Goal: Contribute content

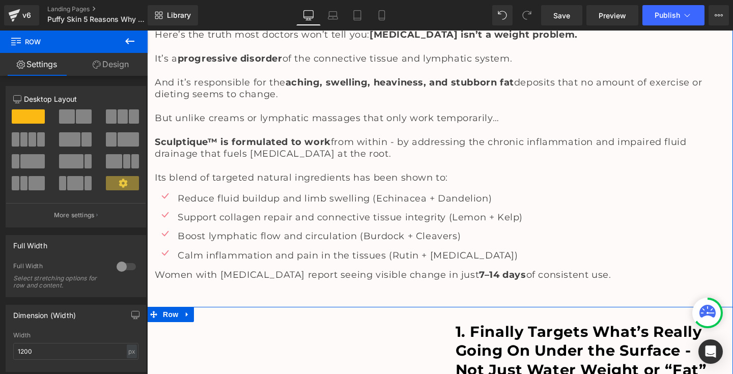
scroll to position [183, 0]
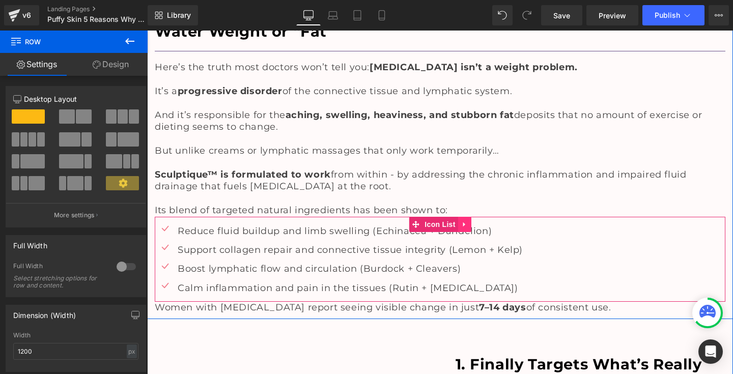
click at [465, 222] on icon at bounding box center [464, 224] width 7 height 8
click at [468, 220] on icon at bounding box center [471, 224] width 7 height 8
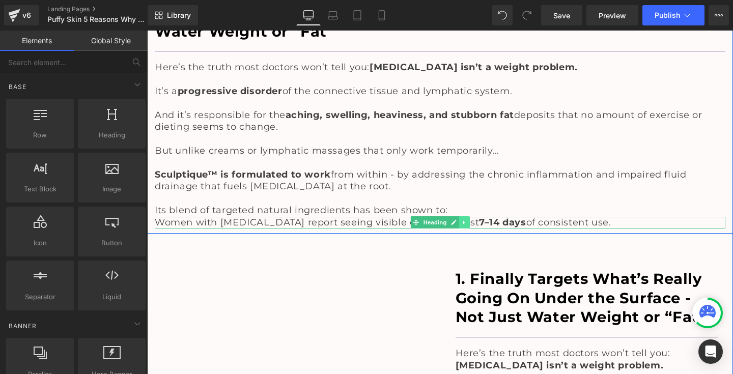
click at [462, 219] on icon at bounding box center [465, 222] width 6 height 6
click at [469, 220] on icon at bounding box center [470, 223] width 6 height 6
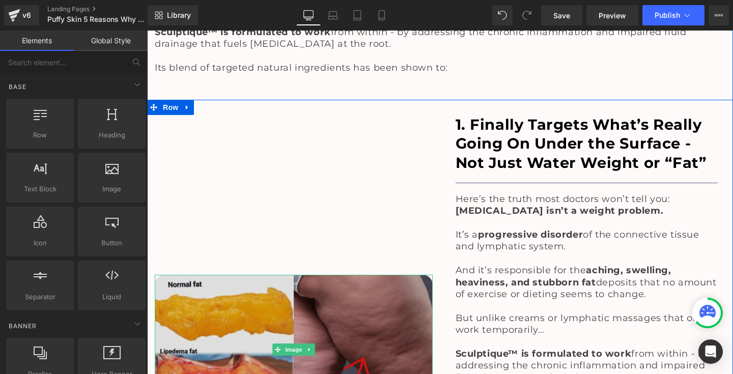
scroll to position [381, 0]
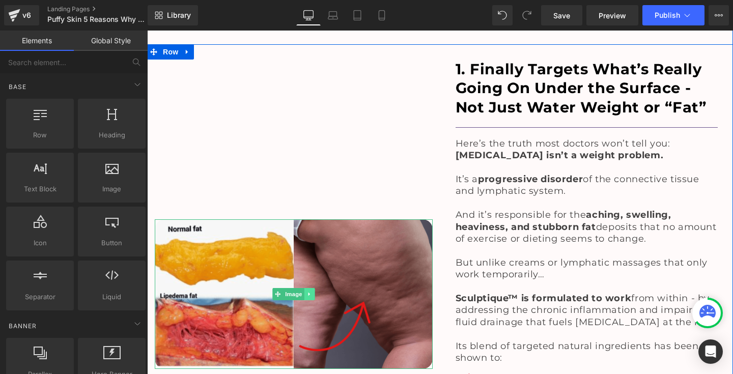
click at [306, 291] on icon at bounding box center [309, 294] width 6 height 6
click at [302, 291] on icon at bounding box center [304, 294] width 6 height 6
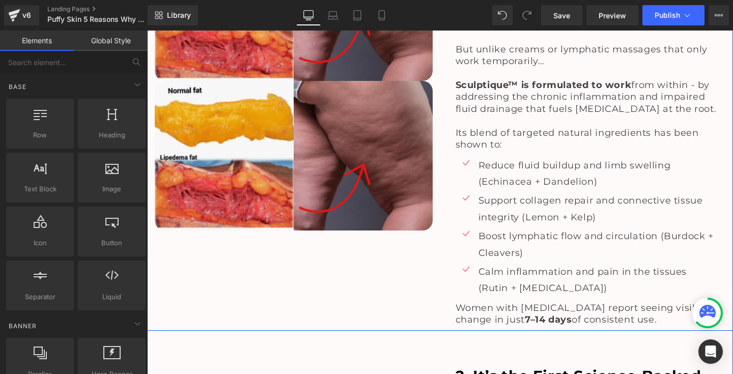
scroll to position [291, 0]
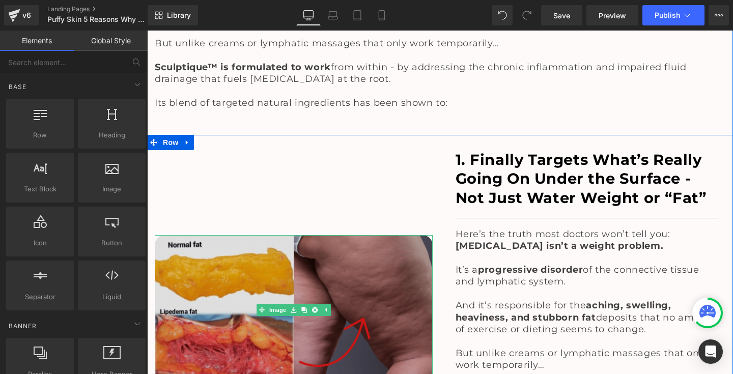
click at [263, 326] on img at bounding box center [294, 310] width 278 height 150
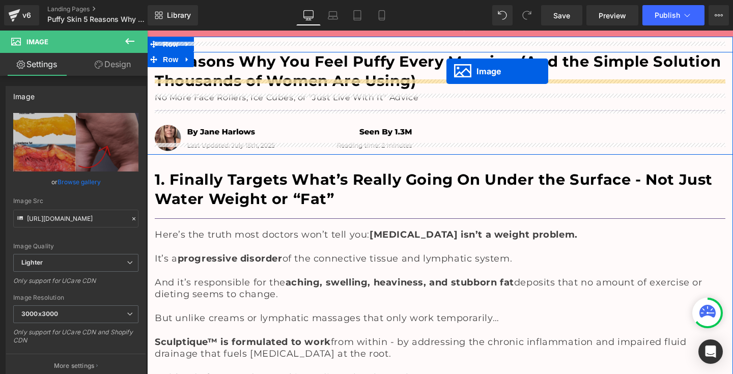
scroll to position [0, 0]
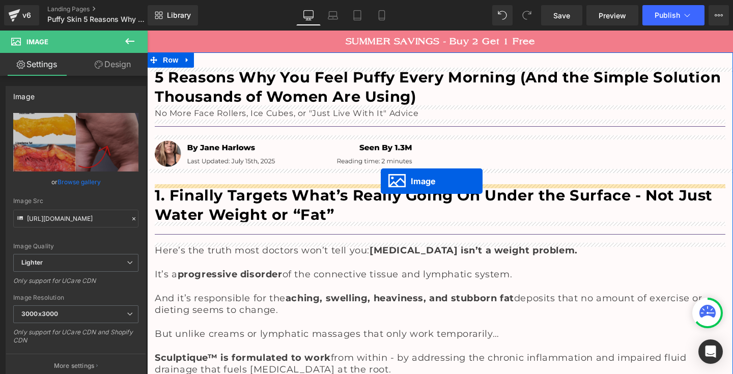
drag, startPoint x: 259, startPoint y: 301, endPoint x: 380, endPoint y: 179, distance: 172.0
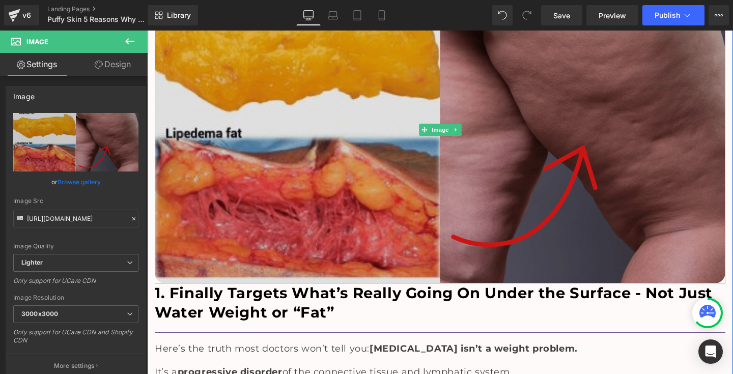
scroll to position [218, 0]
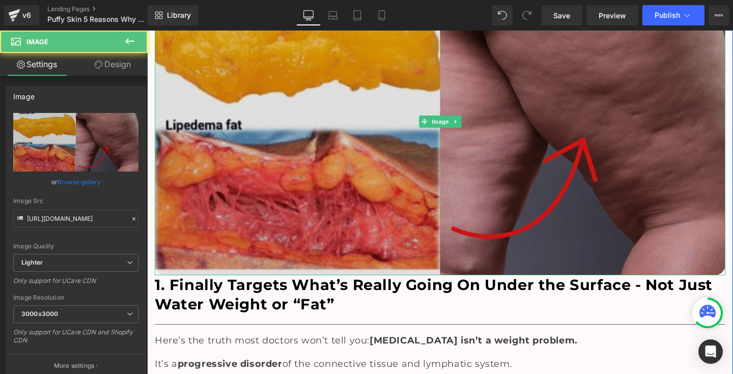
click at [353, 220] on img at bounding box center [440, 121] width 571 height 307
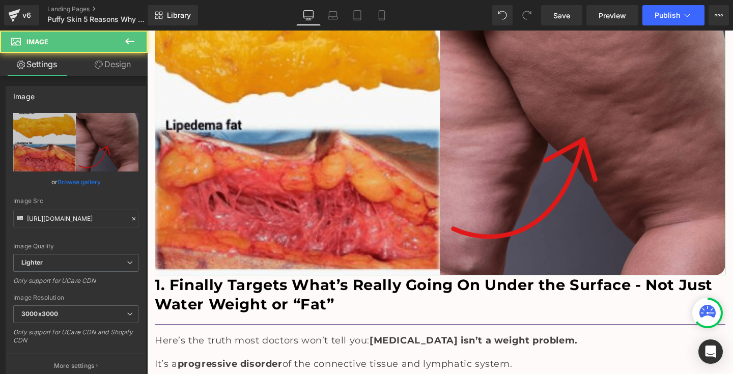
click at [123, 63] on link "Design" at bounding box center [113, 64] width 74 height 23
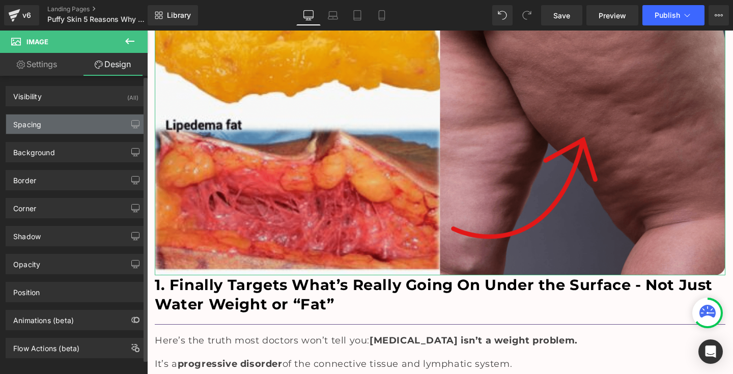
click at [77, 125] on div "Spacing" at bounding box center [75, 124] width 139 height 19
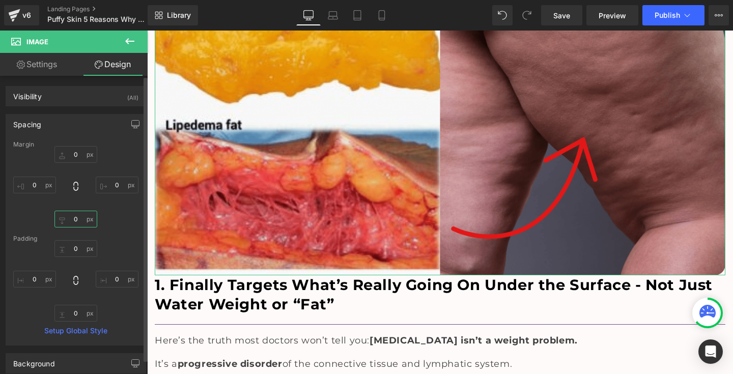
click at [69, 219] on input "0" at bounding box center [75, 219] width 43 height 17
type input "30"
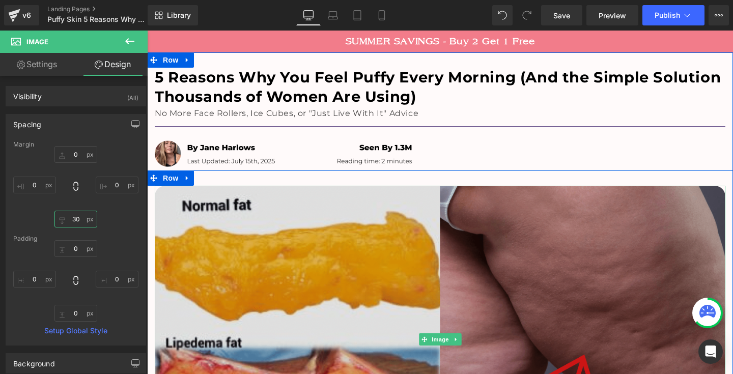
scroll to position [0, 0]
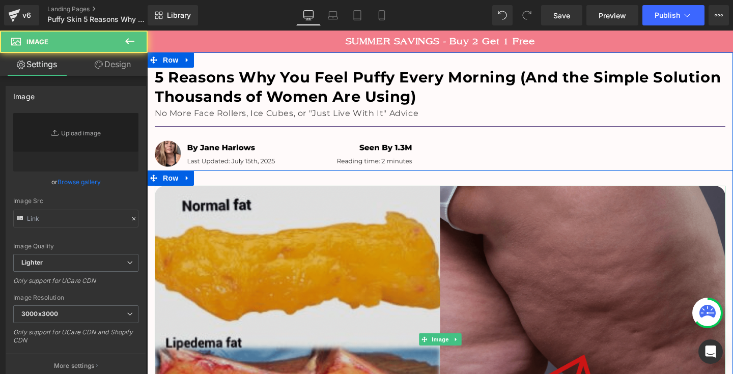
type input "[URL][DOMAIN_NAME]"
click at [379, 228] on img at bounding box center [440, 339] width 571 height 307
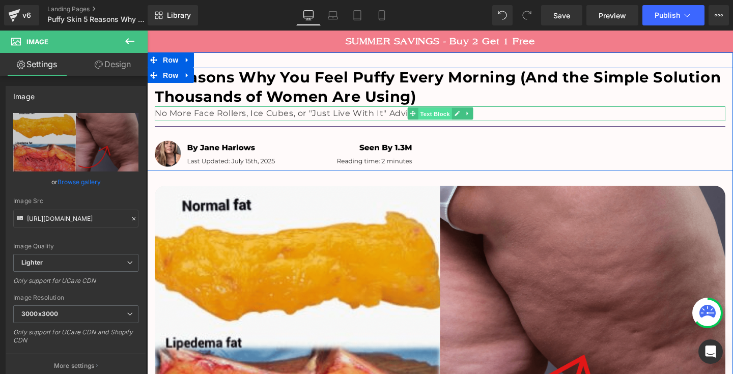
click at [430, 114] on span "Text Block" at bounding box center [435, 114] width 34 height 12
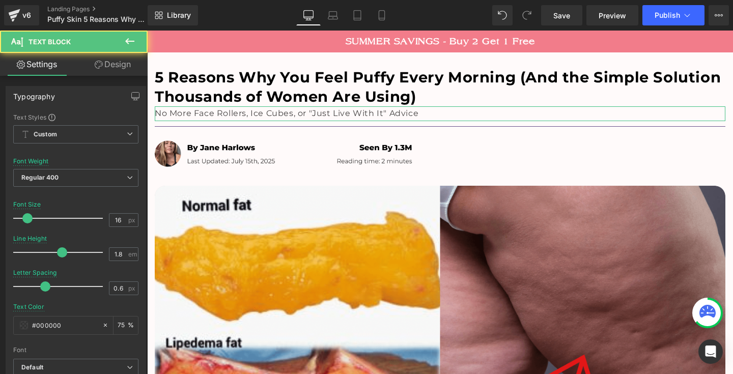
click at [112, 69] on link "Design" at bounding box center [113, 64] width 74 height 23
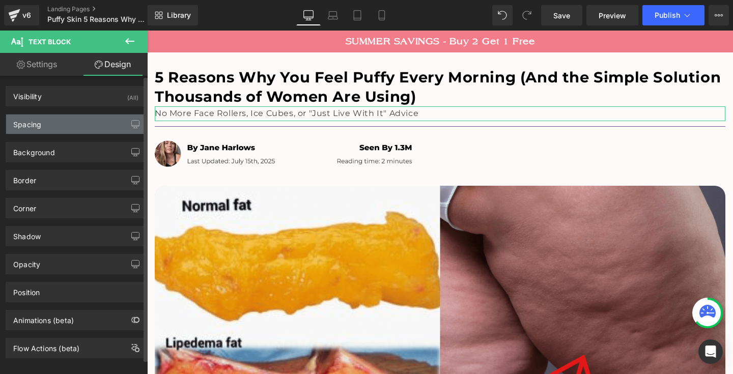
click at [83, 115] on div "Spacing" at bounding box center [75, 124] width 139 height 19
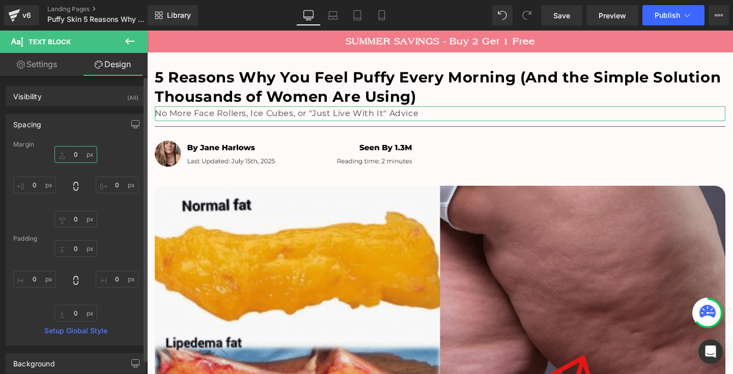
click at [71, 155] on input "0" at bounding box center [75, 154] width 43 height 17
type input "0"
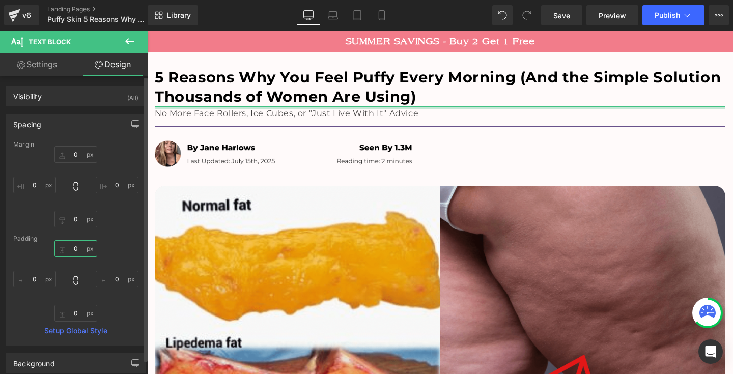
click at [70, 247] on input "0" at bounding box center [75, 248] width 43 height 17
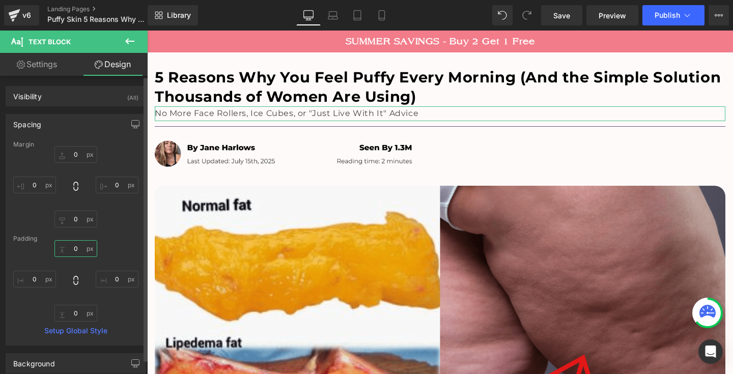
type input "10"
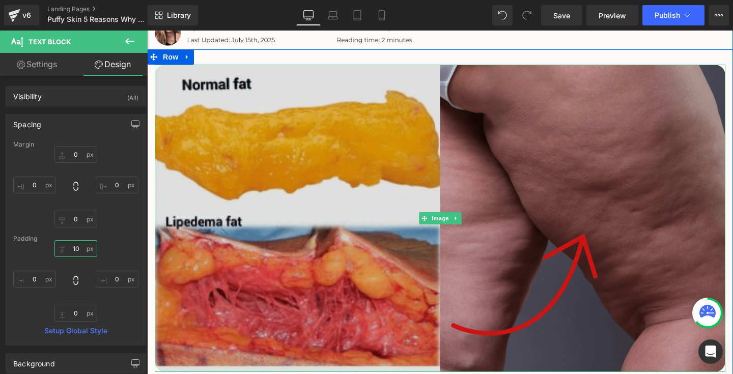
scroll to position [235, 0]
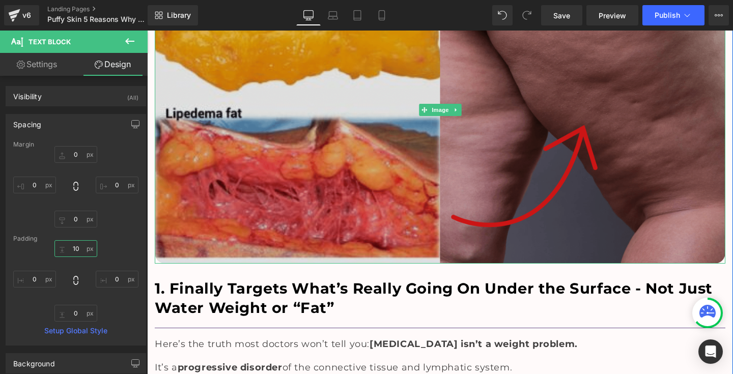
click at [346, 181] on img at bounding box center [440, 109] width 571 height 307
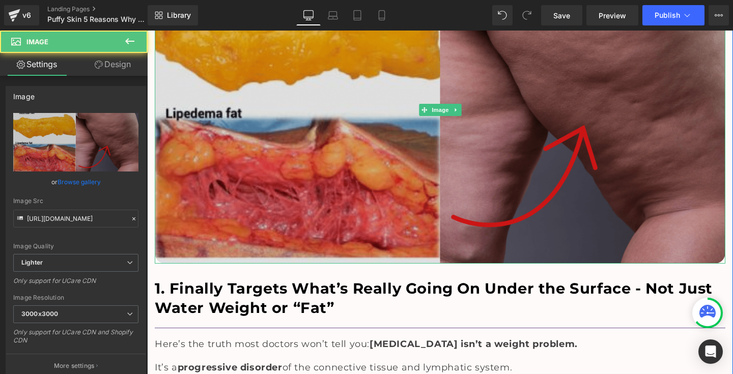
click at [486, 116] on img at bounding box center [440, 109] width 571 height 307
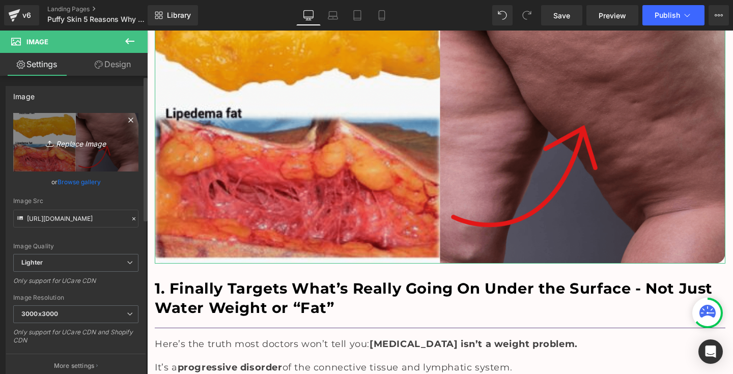
click at [72, 143] on icon "Replace Image" at bounding box center [75, 142] width 81 height 13
type input "C:\fakepath\2edaf1750dab5b02ae0108c7b7400784.jpg"
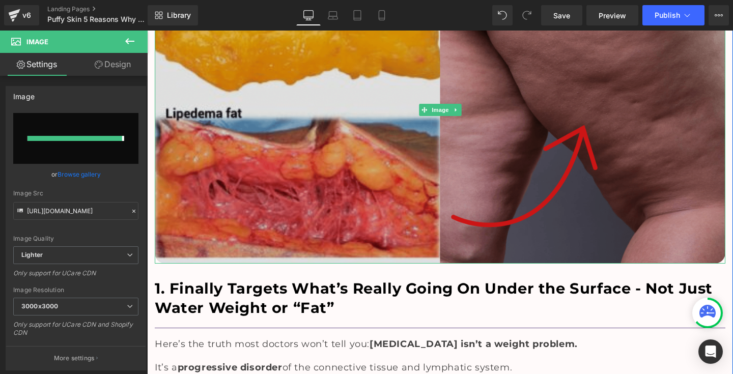
type input "[URL][DOMAIN_NAME]"
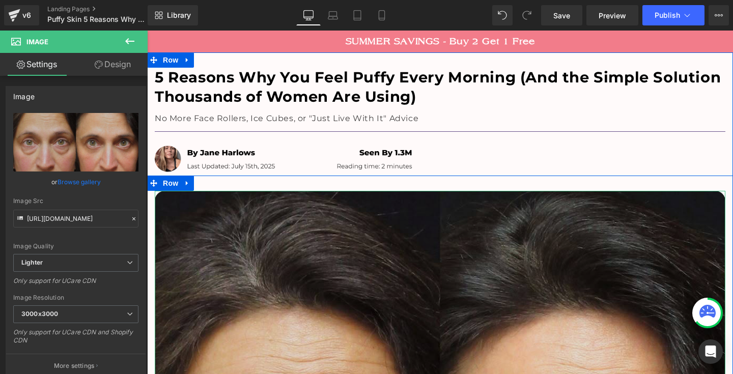
scroll to position [0, 0]
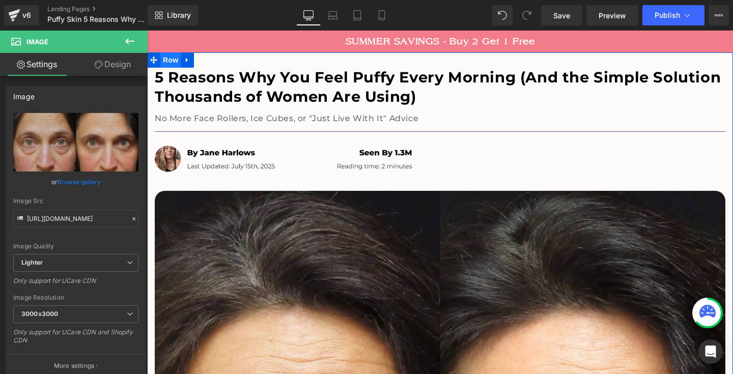
click at [171, 62] on span "Row" at bounding box center [170, 59] width 20 height 15
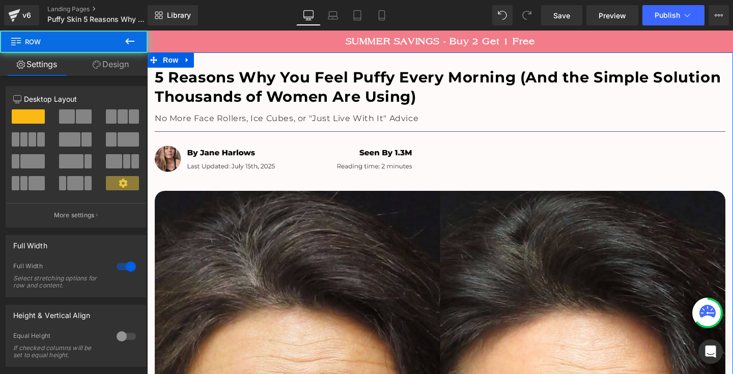
click at [117, 68] on link "Design" at bounding box center [111, 64] width 74 height 23
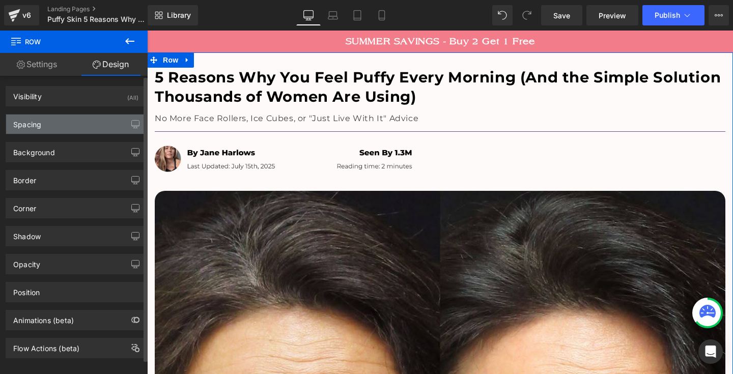
click at [46, 128] on div "Spacing" at bounding box center [75, 124] width 139 height 19
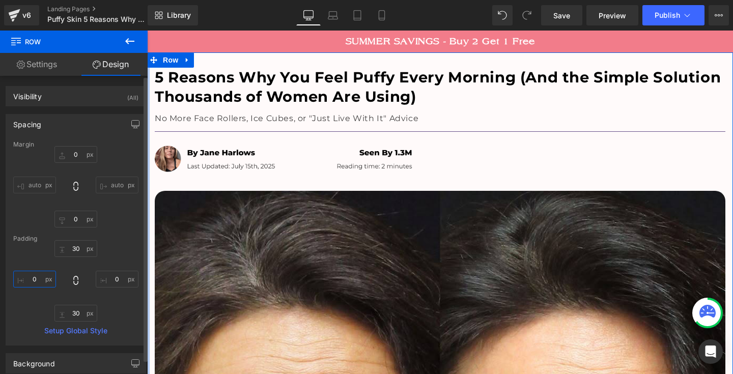
click at [29, 277] on input "0" at bounding box center [34, 279] width 43 height 17
type input "0"
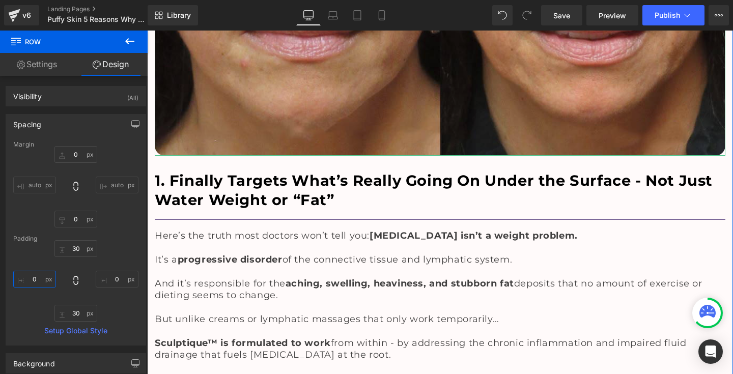
scroll to position [624, 0]
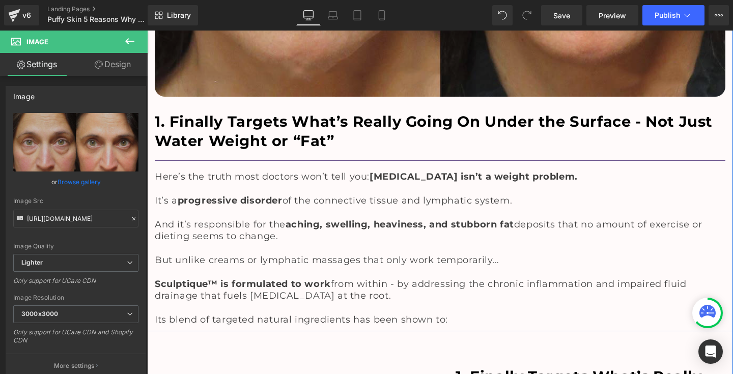
scroll to position [696, 0]
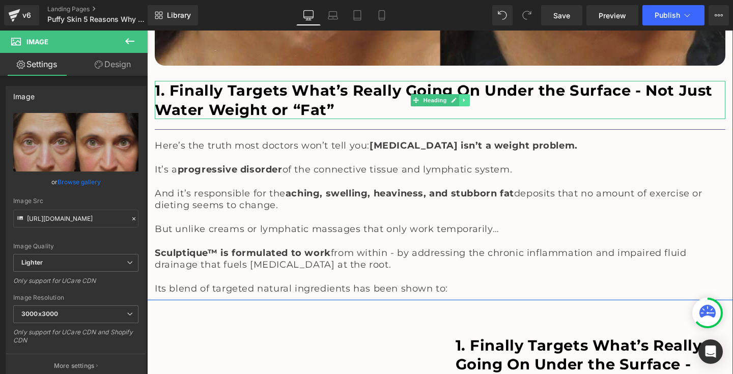
click at [463, 98] on icon at bounding box center [464, 100] width 2 height 4
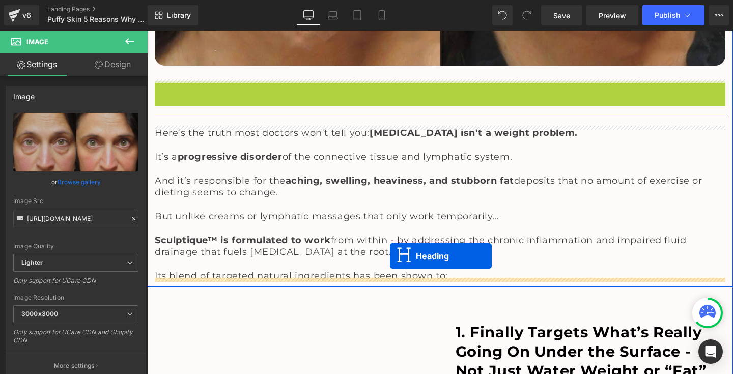
drag, startPoint x: 396, startPoint y: 98, endPoint x: 390, endPoint y: 256, distance: 157.9
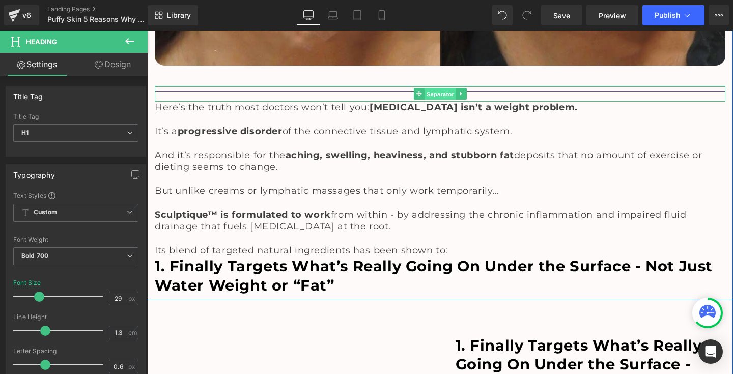
click at [430, 90] on span "Separator" at bounding box center [440, 94] width 32 height 12
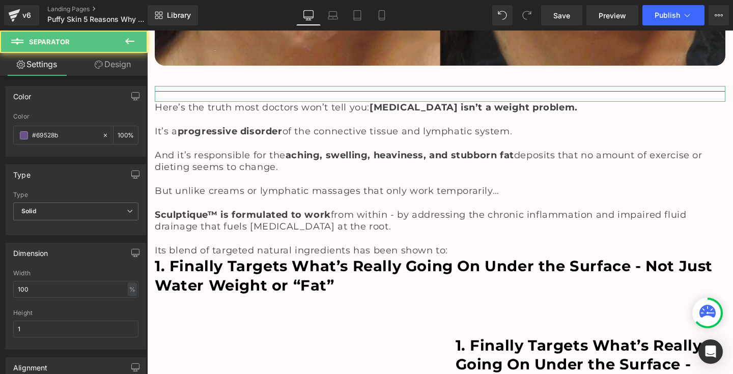
click at [106, 69] on link "Design" at bounding box center [113, 64] width 74 height 23
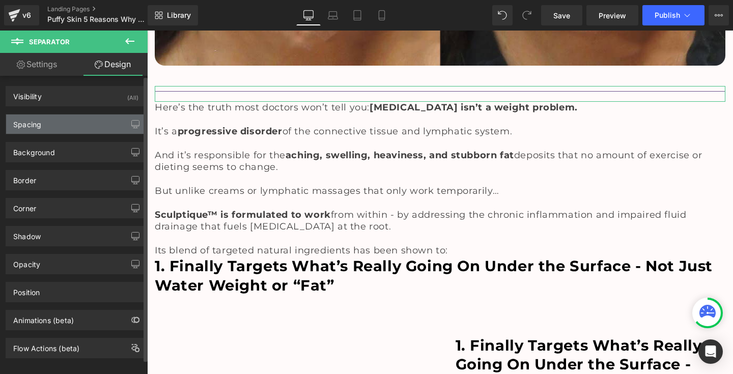
click at [67, 125] on div "Spacing" at bounding box center [75, 124] width 139 height 19
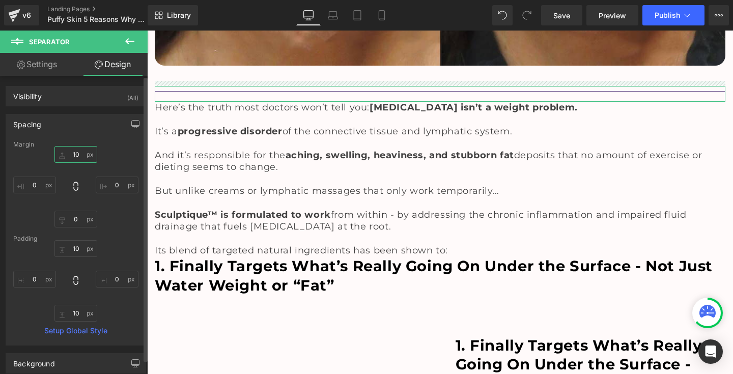
click at [73, 154] on input "10" at bounding box center [75, 154] width 43 height 17
type input "0"
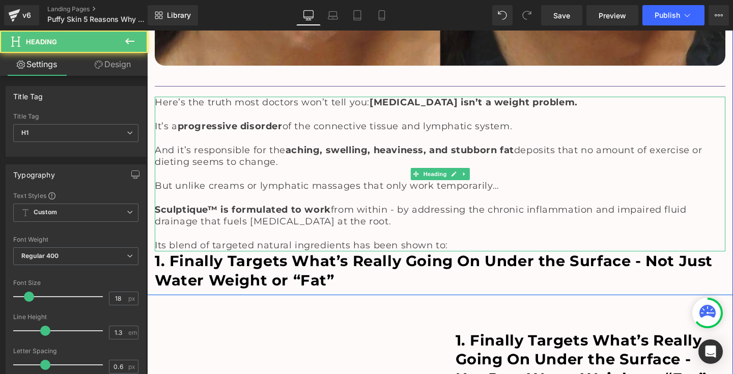
click at [177, 113] on h1 at bounding box center [440, 114] width 571 height 12
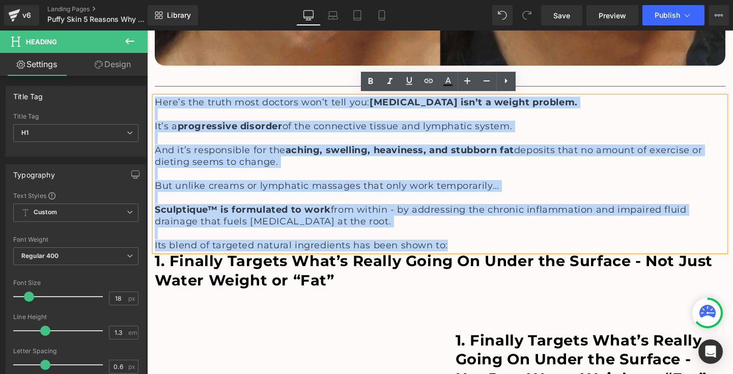
drag, startPoint x: 153, startPoint y: 100, endPoint x: 461, endPoint y: 246, distance: 340.8
click at [461, 246] on div "Here’s the truth most doctors won’t tell you: [MEDICAL_DATA] isn’t a weight pro…" at bounding box center [440, 174] width 571 height 155
paste div
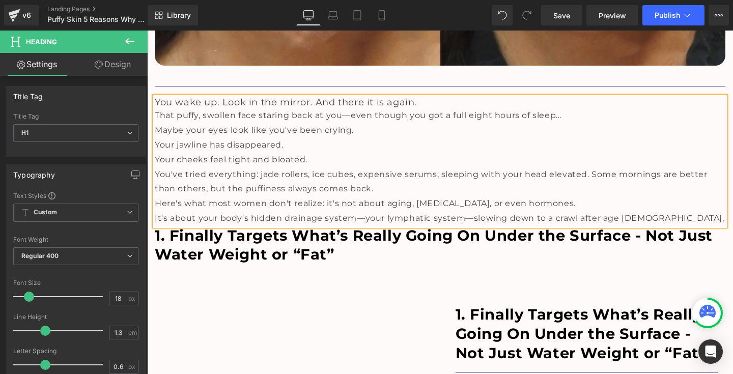
click at [425, 104] on h1 "You wake up. Look in the mirror. And there it is again." at bounding box center [440, 103] width 571 height 12
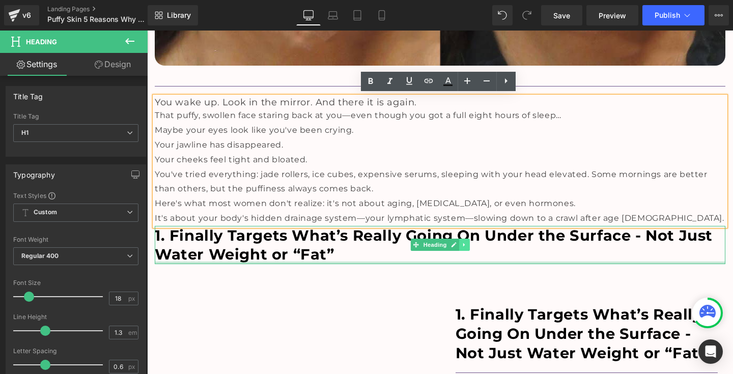
click at [467, 243] on link at bounding box center [464, 245] width 11 height 12
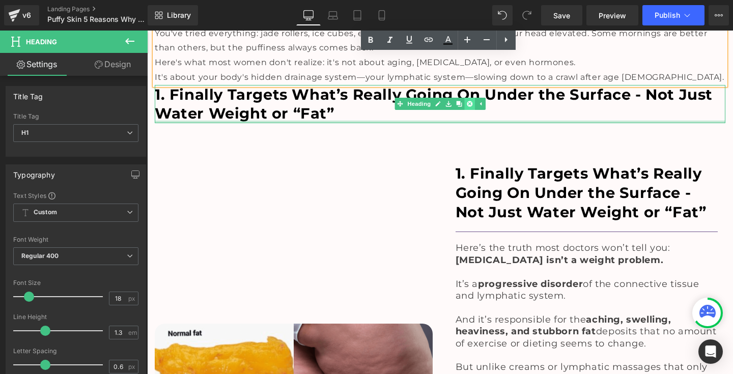
scroll to position [899, 0]
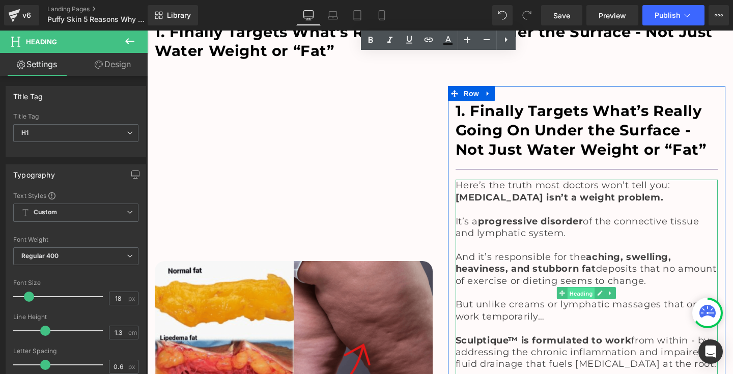
click at [577, 287] on span "Heading" at bounding box center [580, 293] width 27 height 12
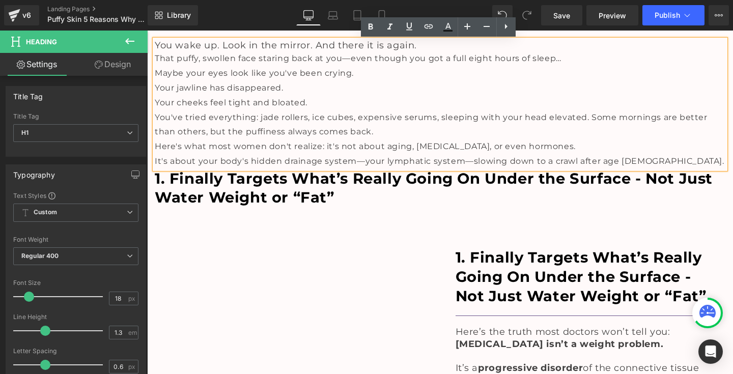
scroll to position [721, 0]
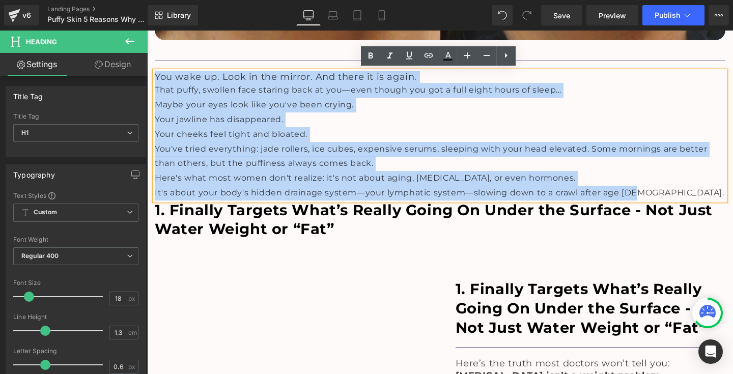
drag, startPoint x: 638, startPoint y: 189, endPoint x: 152, endPoint y: 78, distance: 498.0
click at [155, 78] on div "You wake up. Look in the mirror. And there it is again. That puffy, swollen fac…" at bounding box center [440, 135] width 571 height 129
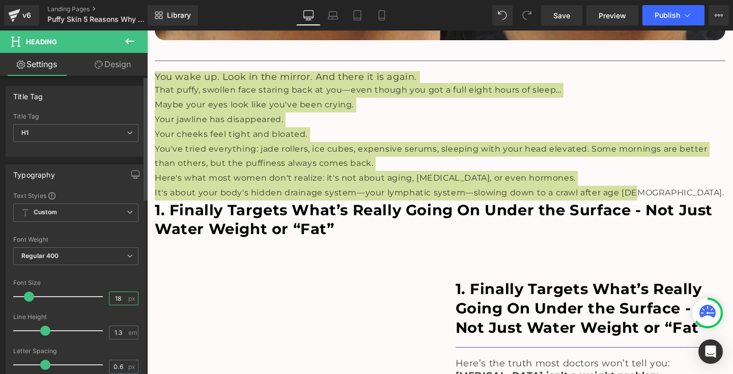
click at [118, 298] on input "18" at bounding box center [118, 298] width 18 height 13
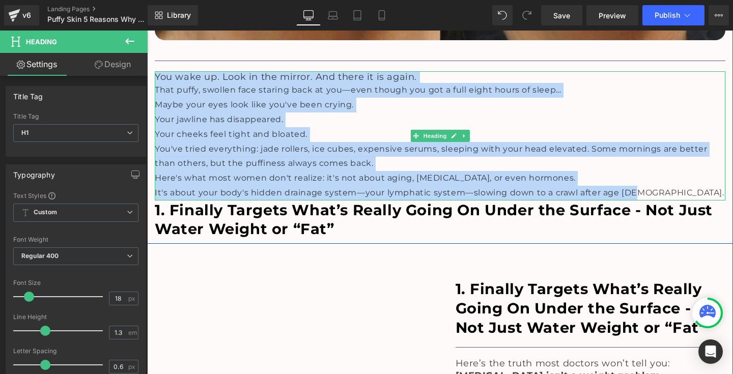
click at [388, 105] on div "Maybe your eyes look like you've been crying." at bounding box center [440, 105] width 571 height 15
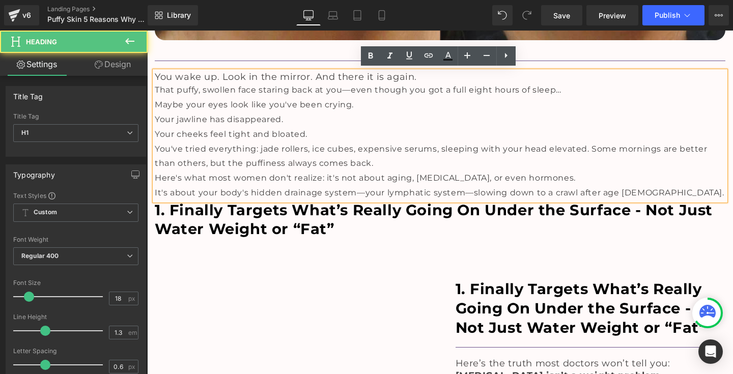
click at [418, 76] on h1 "You wake up. Look in the mirror. And there it is again." at bounding box center [440, 77] width 571 height 12
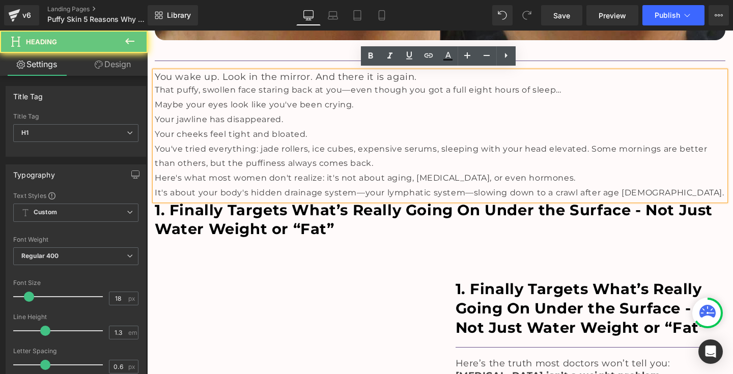
click at [418, 76] on h1 "You wake up. Look in the mirror. And there it is again." at bounding box center [440, 77] width 571 height 12
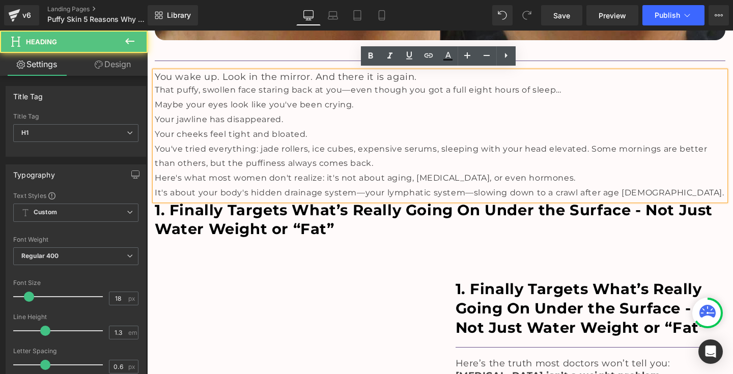
click at [210, 115] on span "Your jawline has disappeared." at bounding box center [219, 120] width 128 height 10
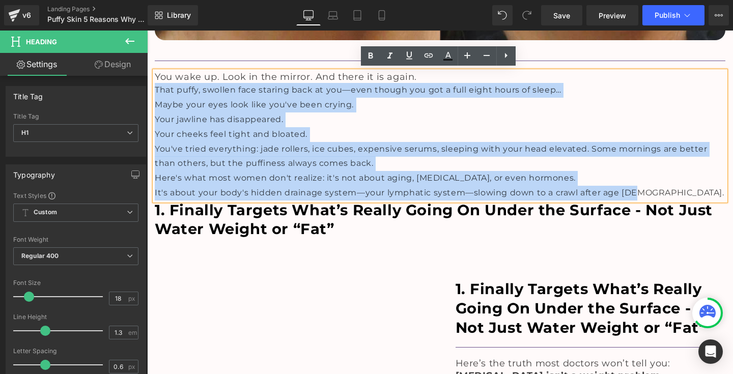
drag, startPoint x: 153, startPoint y: 89, endPoint x: 642, endPoint y: 183, distance: 497.7
click at [642, 183] on div "You wake up. Look in the mirror. And there it is again. That puffy, swollen fac…" at bounding box center [440, 135] width 571 height 129
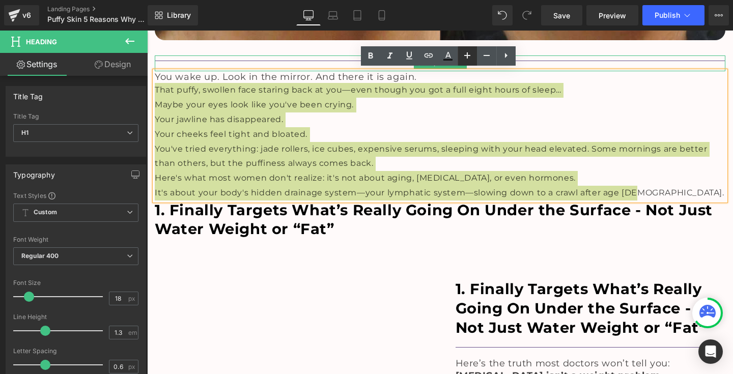
click at [466, 56] on icon at bounding box center [467, 55] width 12 height 12
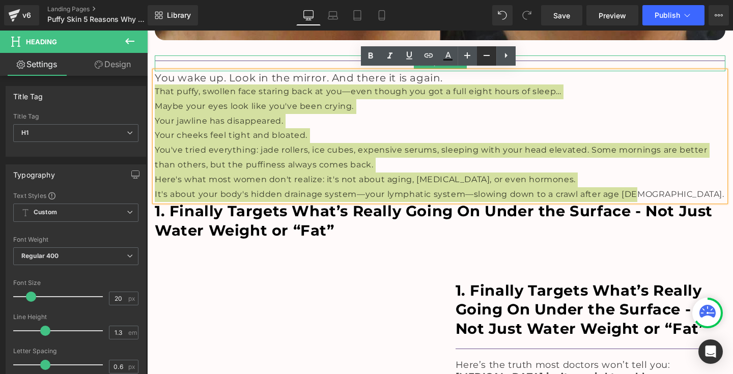
click at [484, 58] on icon at bounding box center [486, 55] width 12 height 12
type input "18"
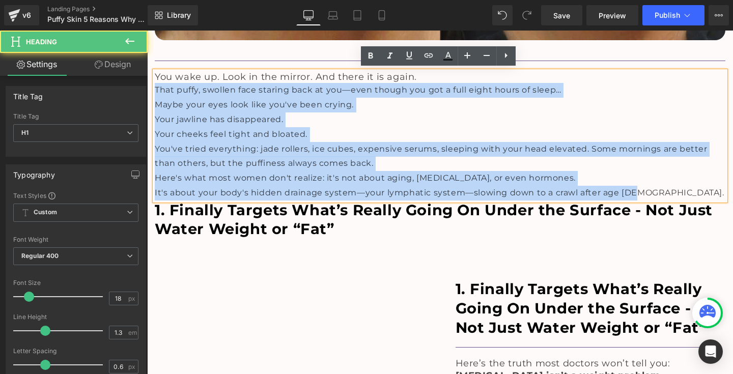
click at [418, 80] on h1 "You wake up. Look in the mirror. And there it is again." at bounding box center [440, 77] width 571 height 12
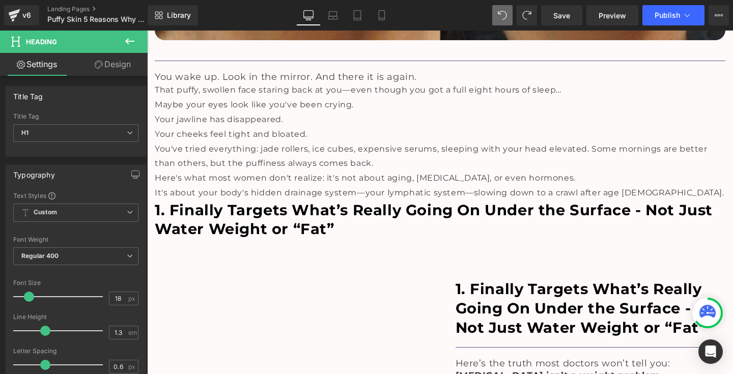
click at [504, 18] on icon at bounding box center [502, 15] width 9 height 9
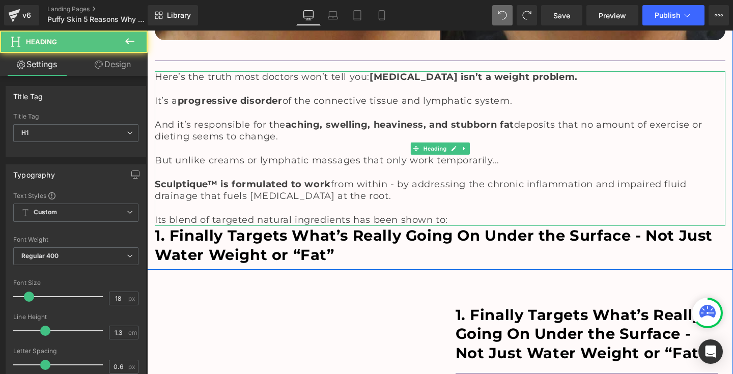
click at [377, 119] on span "aching, swelling, heaviness, and stubborn fat" at bounding box center [400, 124] width 229 height 11
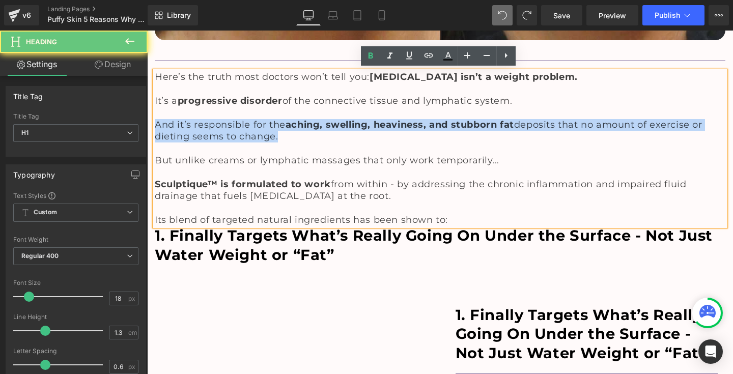
click at [377, 119] on span "aching, swelling, heaviness, and stubborn fat" at bounding box center [400, 124] width 229 height 11
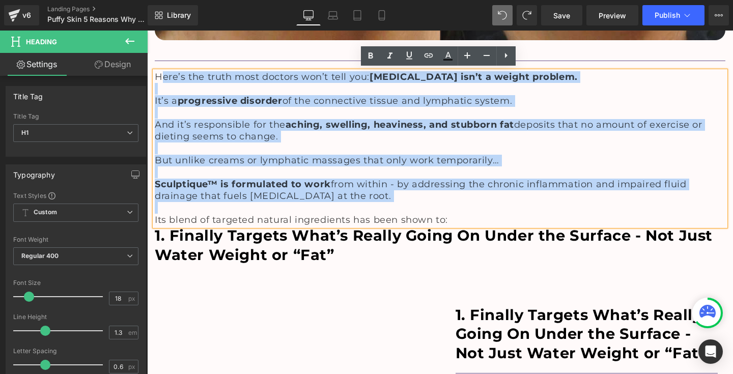
drag, startPoint x: 455, startPoint y: 208, endPoint x: 159, endPoint y: 77, distance: 323.8
click at [159, 77] on div "Here’s the truth most doctors won’t tell you: [MEDICAL_DATA] isn’t a weight pro…" at bounding box center [440, 148] width 571 height 155
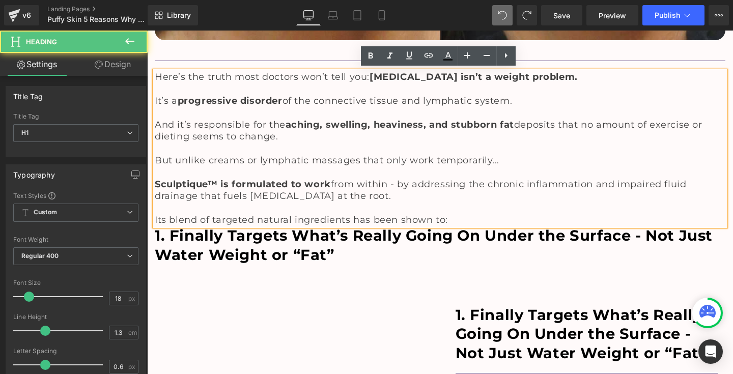
click at [155, 77] on span "Here’s the truth most doctors won’t tell you: [MEDICAL_DATA] isn’t a weight pro…" at bounding box center [366, 76] width 423 height 11
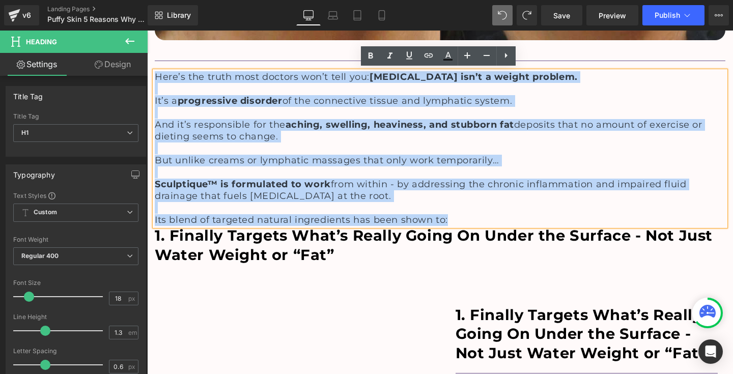
drag, startPoint x: 154, startPoint y: 78, endPoint x: 458, endPoint y: 220, distance: 335.6
click at [458, 220] on div "Here’s the truth most doctors won’t tell you: [MEDICAL_DATA] isn’t a weight pro…" at bounding box center [440, 148] width 571 height 155
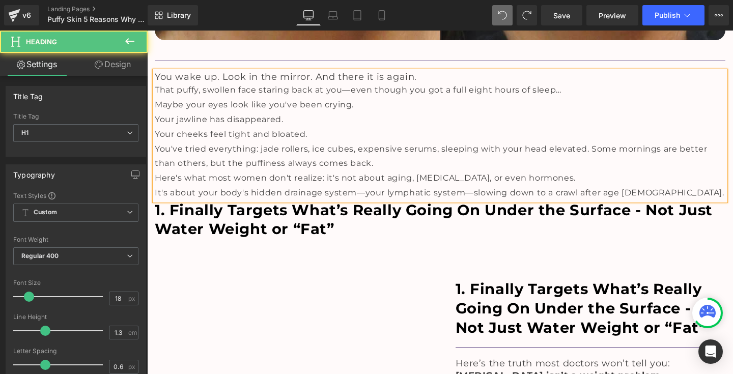
click at [415, 77] on h1 "You wake up. Look in the mirror. And there it is again." at bounding box center [440, 77] width 571 height 12
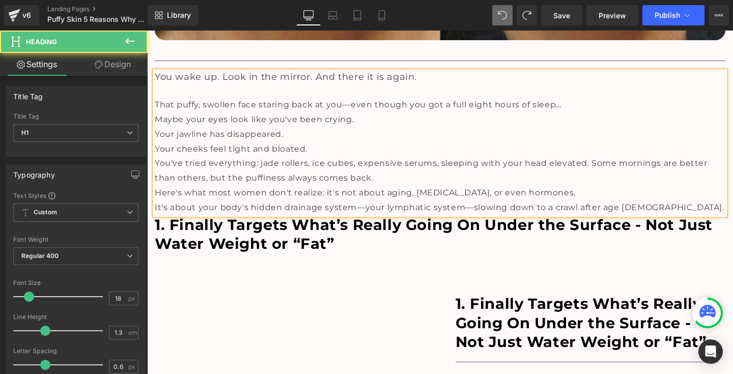
click at [566, 105] on div "That puffy, swollen face staring back at you—even though you got a full eight h…" at bounding box center [440, 105] width 571 height 15
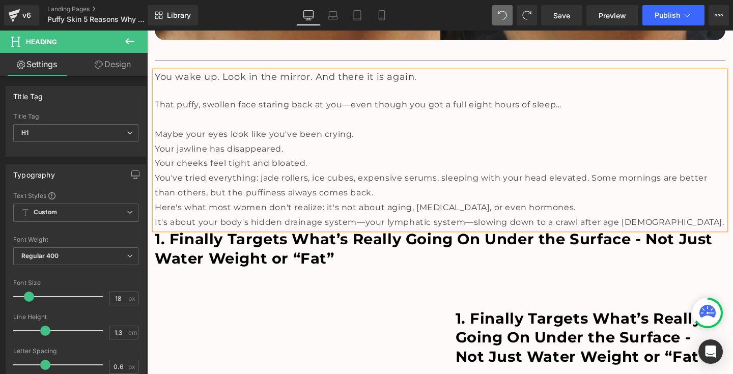
click at [349, 131] on span "Maybe your eyes look like you've been crying." at bounding box center [254, 134] width 199 height 10
click at [342, 144] on div "Your jawline has disappeared." at bounding box center [440, 149] width 571 height 15
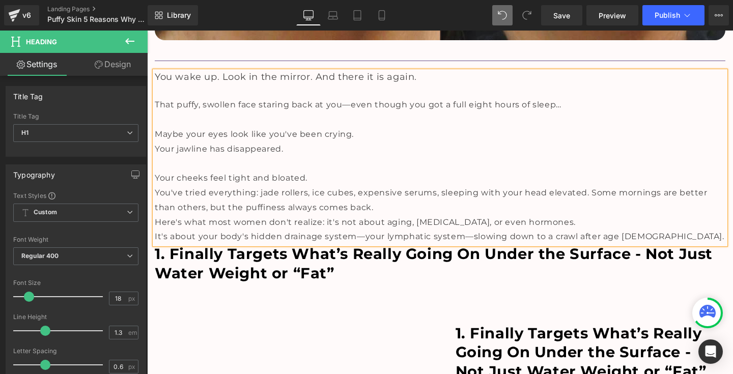
click at [348, 180] on div "Your cheeks feel tight and bloated." at bounding box center [440, 178] width 571 height 15
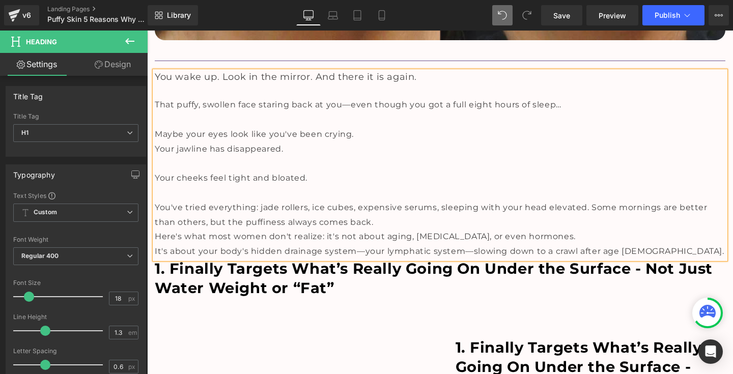
click at [426, 218] on div "You've tried everything: jade rollers, ice cubes, expensive serums, sleeping wi…" at bounding box center [440, 216] width 571 height 30
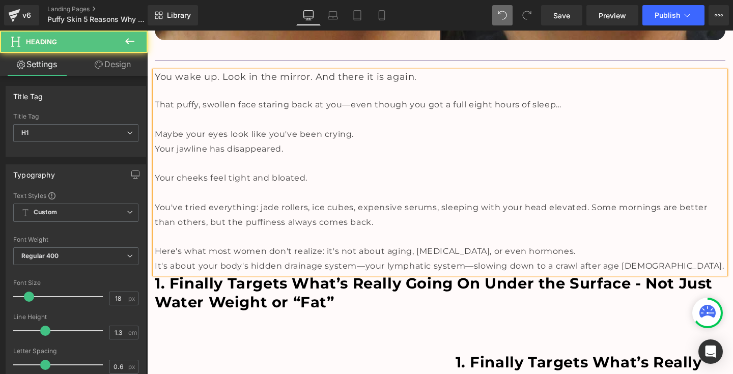
click at [575, 245] on div "Here's what most women don't realize: it's not about aging, [MEDICAL_DATA], or …" at bounding box center [440, 251] width 571 height 15
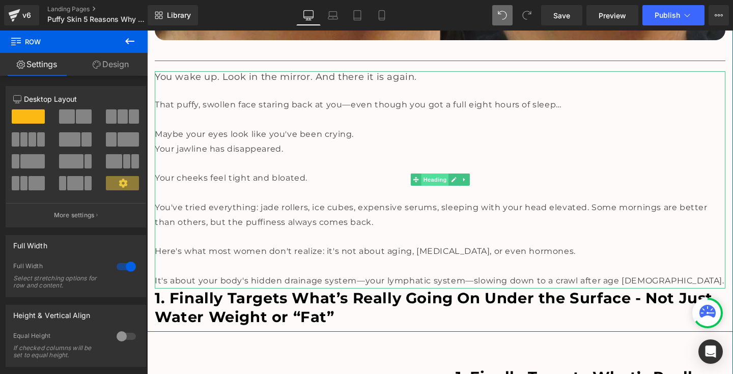
click at [427, 178] on span "Heading" at bounding box center [434, 180] width 27 height 12
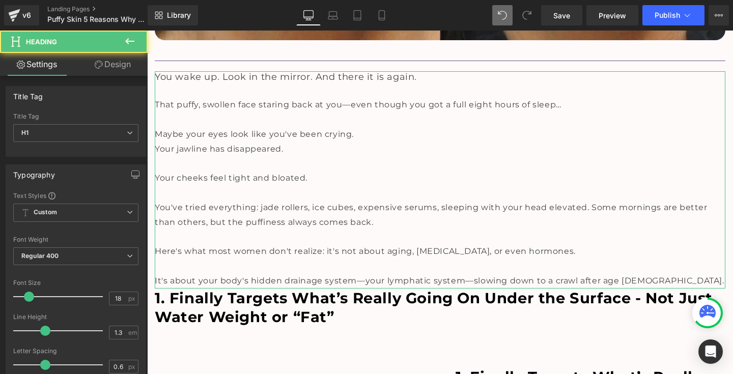
click at [114, 67] on link "Design" at bounding box center [113, 64] width 74 height 23
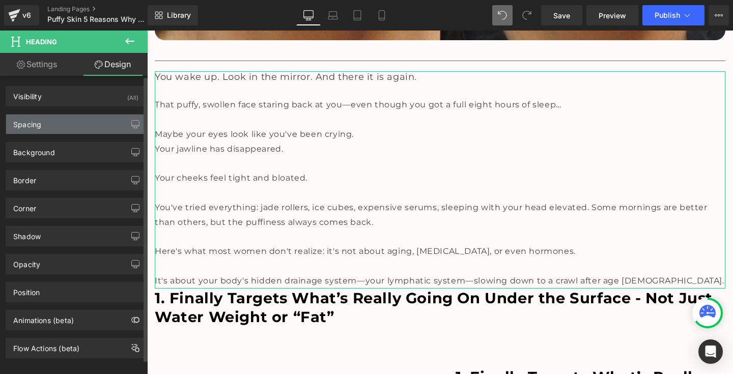
click at [75, 125] on div "Spacing" at bounding box center [75, 124] width 139 height 19
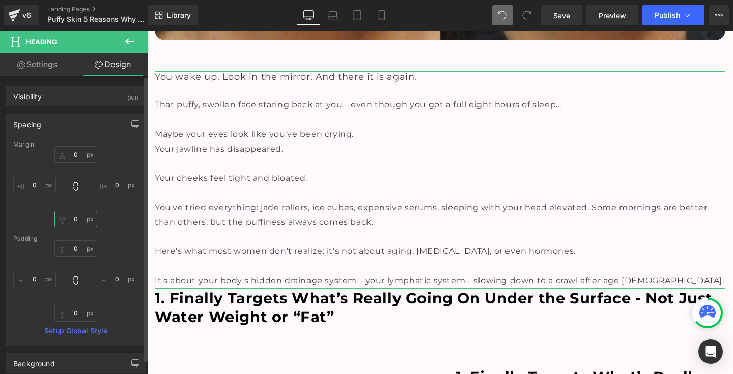
click at [68, 219] on input "0" at bounding box center [75, 219] width 43 height 17
type input "20"
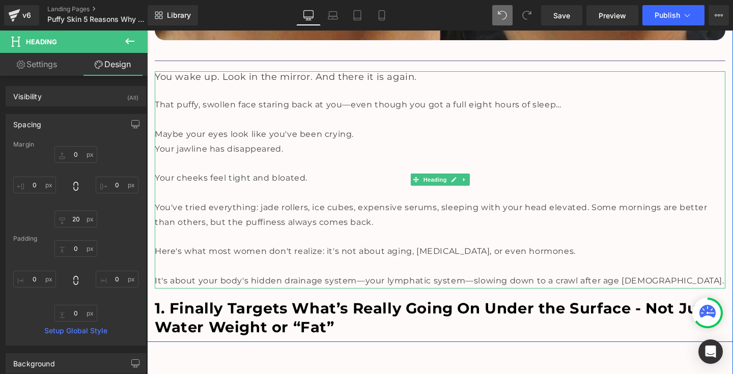
click at [242, 156] on div at bounding box center [440, 163] width 571 height 15
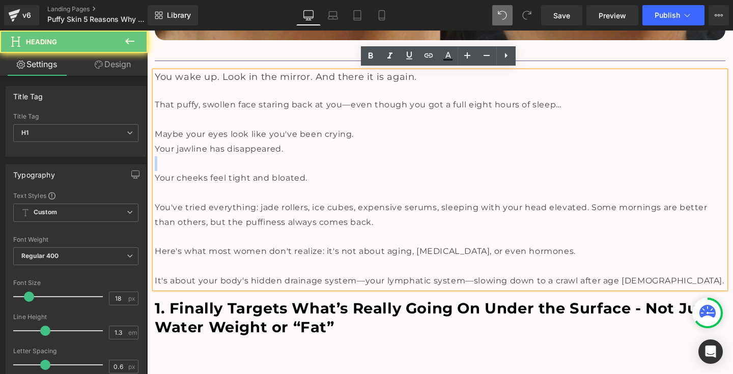
click at [242, 156] on div at bounding box center [440, 163] width 571 height 15
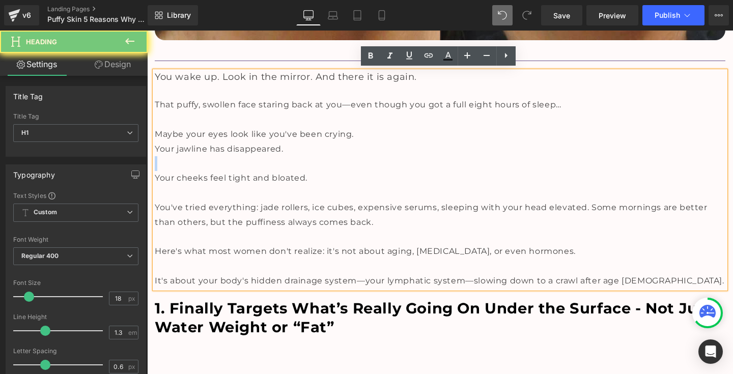
click at [242, 156] on div at bounding box center [440, 163] width 571 height 15
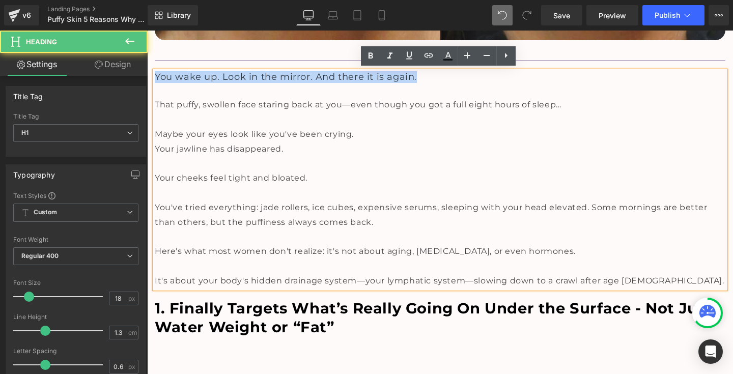
drag, startPoint x: 154, startPoint y: 76, endPoint x: 420, endPoint y: 76, distance: 266.7
click at [420, 76] on h1 "You wake up. Look in the mirror. And there it is again." at bounding box center [440, 77] width 571 height 12
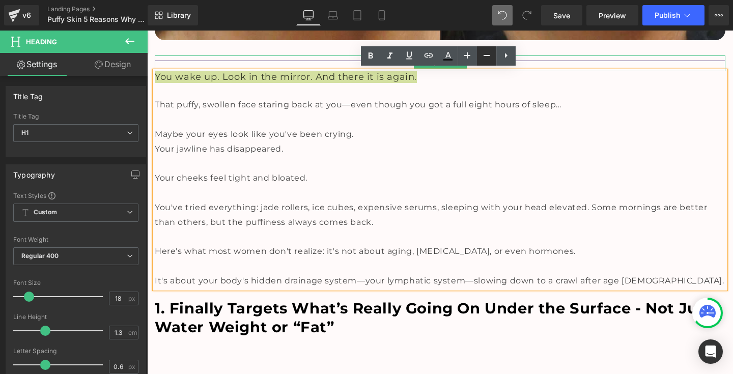
click at [483, 57] on icon at bounding box center [486, 55] width 12 height 12
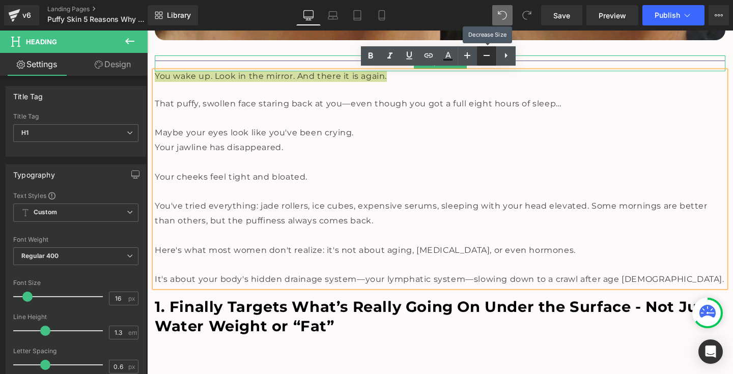
click at [483, 57] on icon at bounding box center [486, 55] width 12 height 12
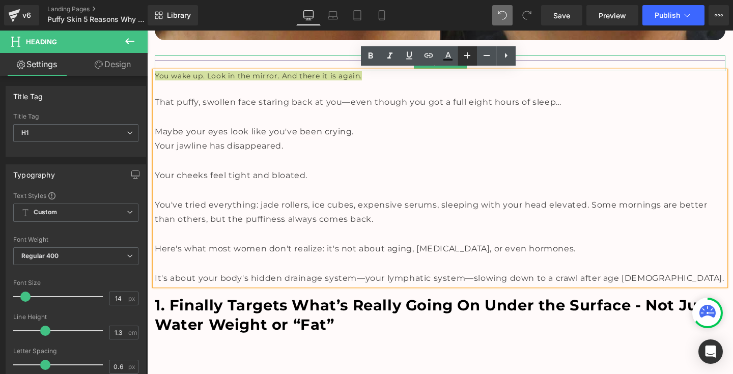
click at [468, 56] on icon at bounding box center [467, 55] width 6 height 6
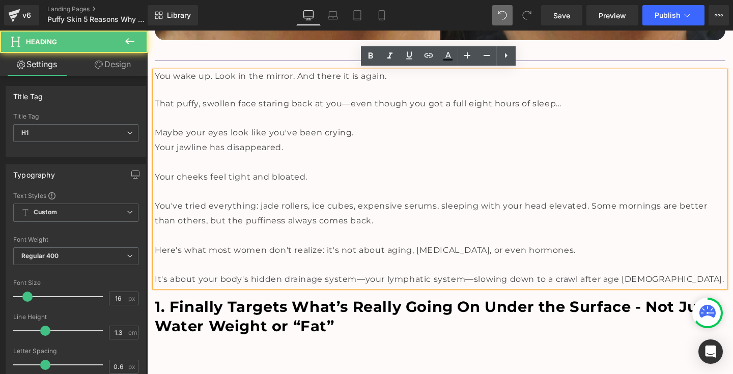
click at [631, 274] on span "It's about your body's hidden drainage system—your lymphatic system—slowing dow…" at bounding box center [439, 279] width 569 height 10
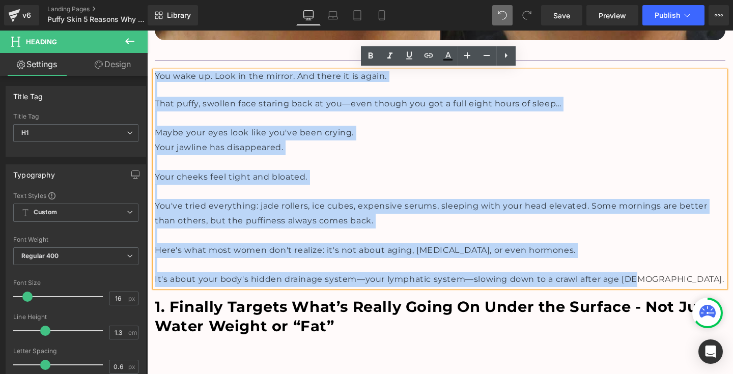
drag, startPoint x: 631, startPoint y: 272, endPoint x: 144, endPoint y: 79, distance: 523.8
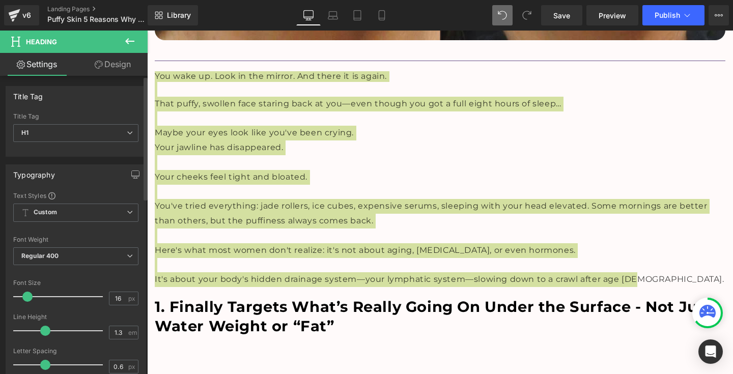
click at [25, 297] on span at bounding box center [27, 297] width 10 height 10
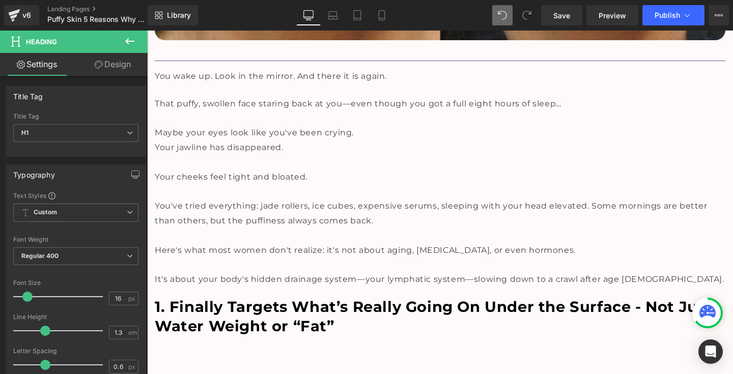
click at [346, 161] on div at bounding box center [440, 162] width 571 height 15
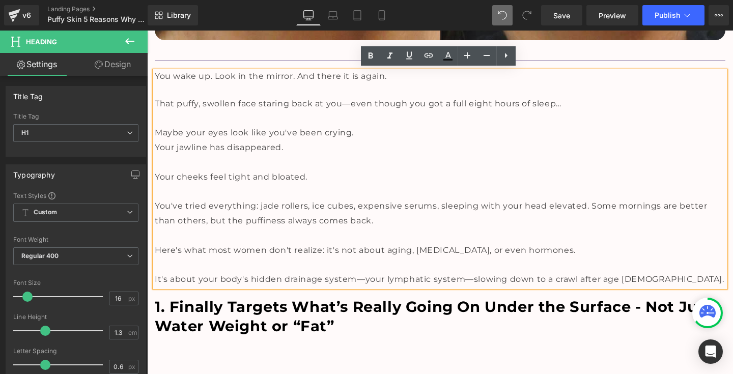
click at [298, 162] on div at bounding box center [440, 162] width 571 height 15
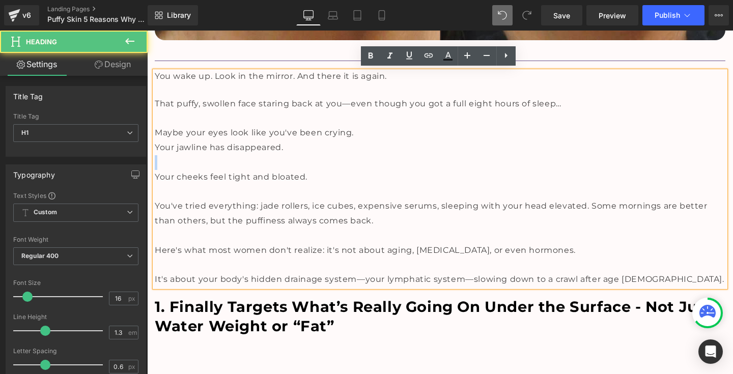
click at [298, 162] on div at bounding box center [440, 162] width 571 height 15
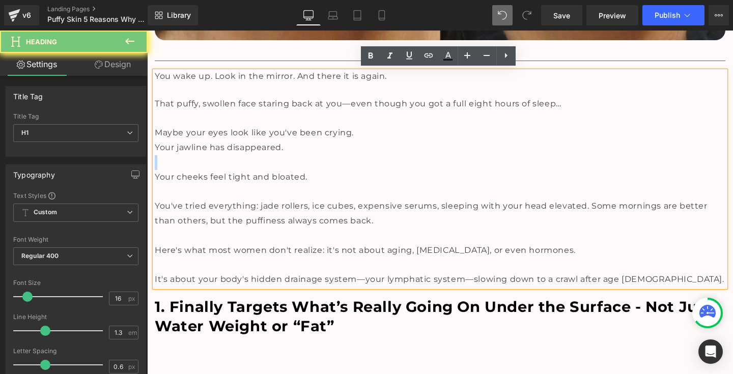
click at [298, 162] on div at bounding box center [440, 162] width 571 height 15
click at [281, 160] on div at bounding box center [440, 162] width 571 height 15
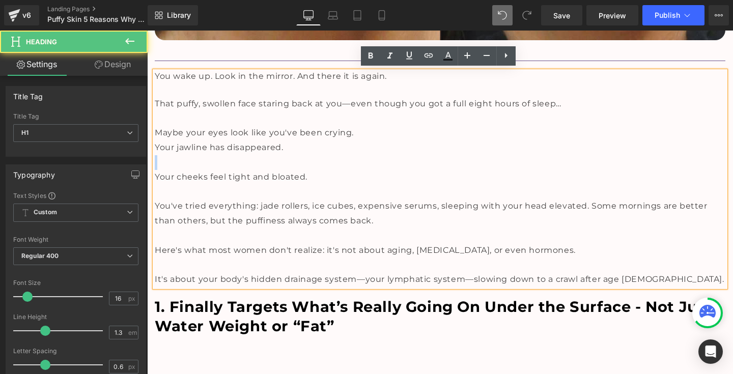
click at [238, 156] on div at bounding box center [440, 162] width 571 height 15
click at [268, 71] on div "You wake up. Look in the mirror. And there it is again. That puffy, swollen fac…" at bounding box center [440, 179] width 571 height 216
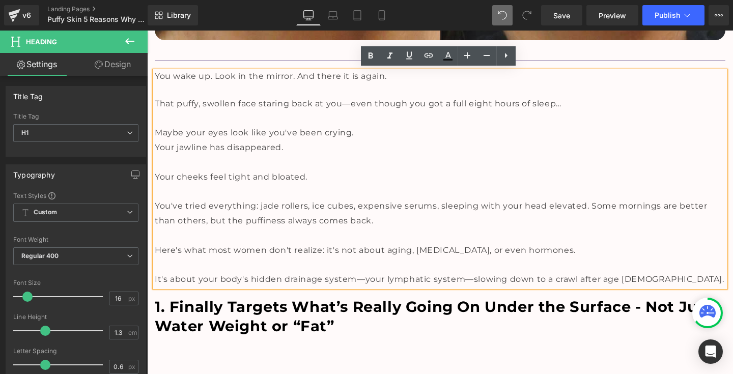
click at [385, 74] on span "You wake up. Look in the mirror. And there it is again." at bounding box center [271, 76] width 232 height 10
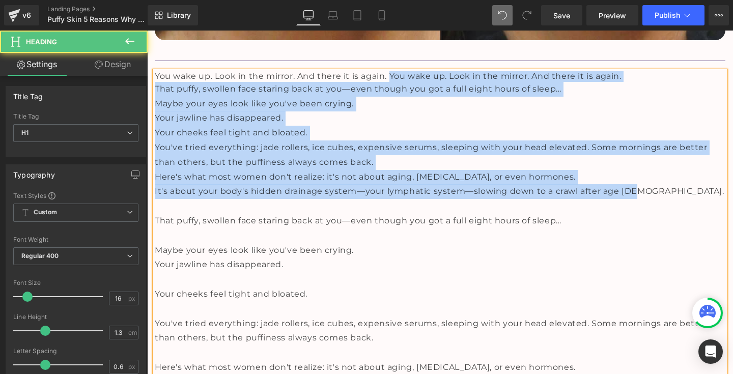
drag, startPoint x: 389, startPoint y: 75, endPoint x: 638, endPoint y: 187, distance: 272.2
click at [638, 187] on div "You wake up. Look in the mirror. And there it is again. You wake up. Look in th…" at bounding box center [440, 237] width 571 height 333
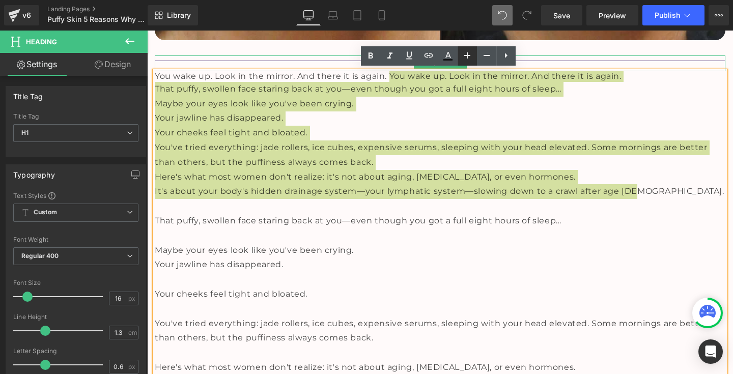
click at [471, 53] on icon at bounding box center [467, 55] width 12 height 12
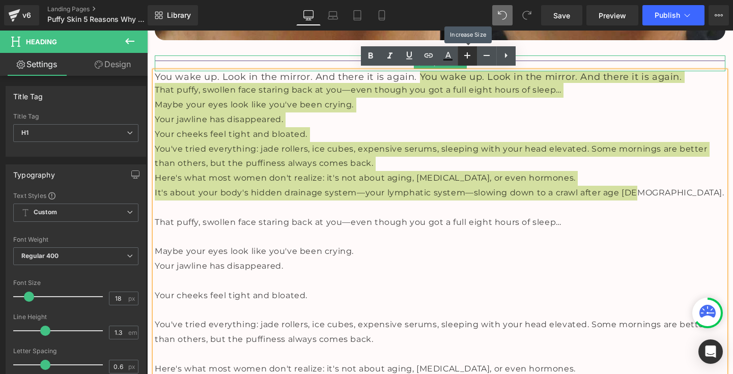
click at [471, 53] on icon at bounding box center [467, 55] width 12 height 12
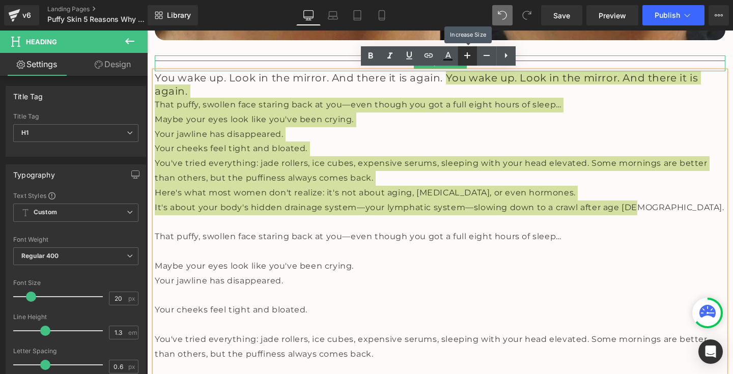
click at [471, 53] on icon at bounding box center [467, 55] width 12 height 12
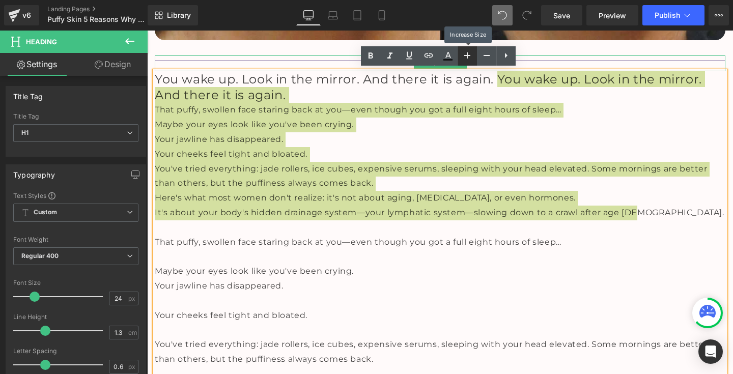
click at [471, 53] on icon at bounding box center [467, 55] width 12 height 12
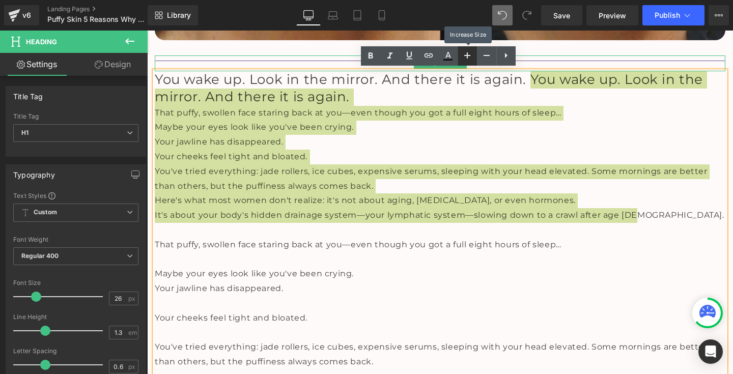
click at [471, 53] on icon at bounding box center [467, 55] width 12 height 12
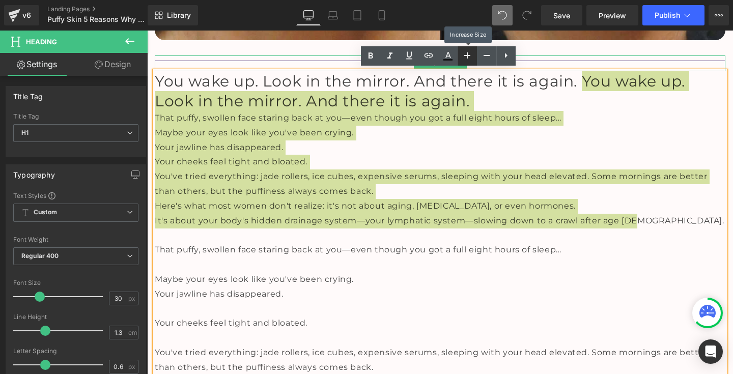
click at [471, 53] on icon at bounding box center [467, 55] width 12 height 12
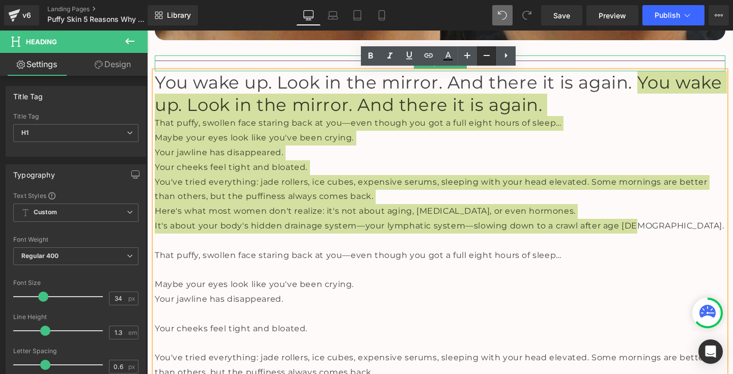
click at [488, 55] on icon at bounding box center [486, 55] width 12 height 12
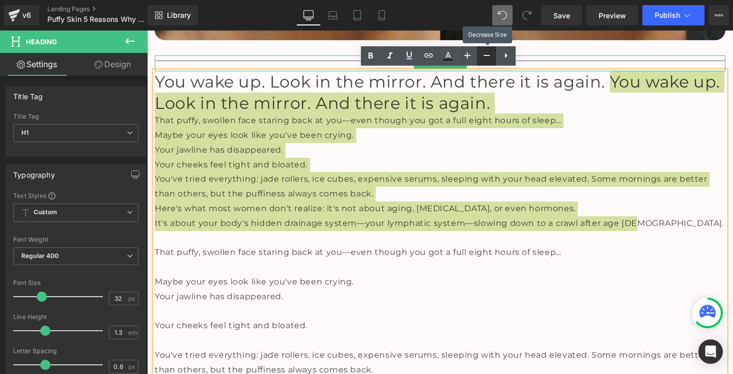
click at [488, 55] on icon at bounding box center [486, 55] width 12 height 12
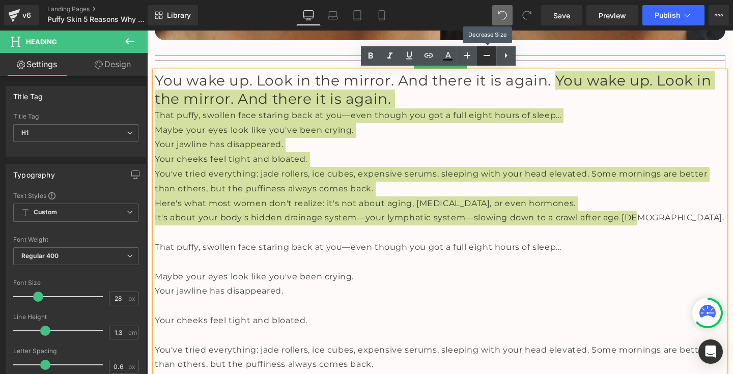
click at [488, 55] on icon at bounding box center [486, 55] width 12 height 12
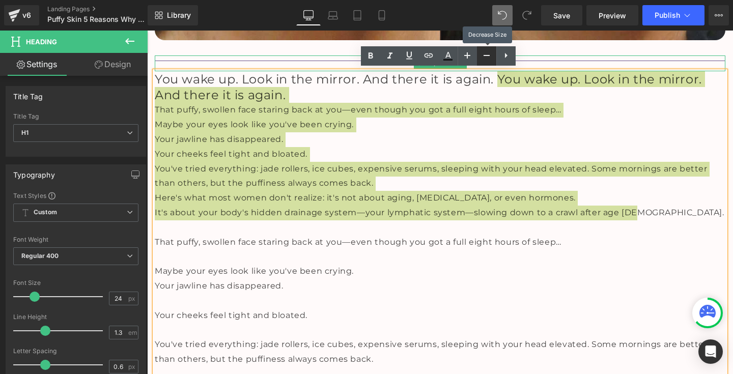
click at [488, 55] on icon at bounding box center [486, 55] width 12 height 12
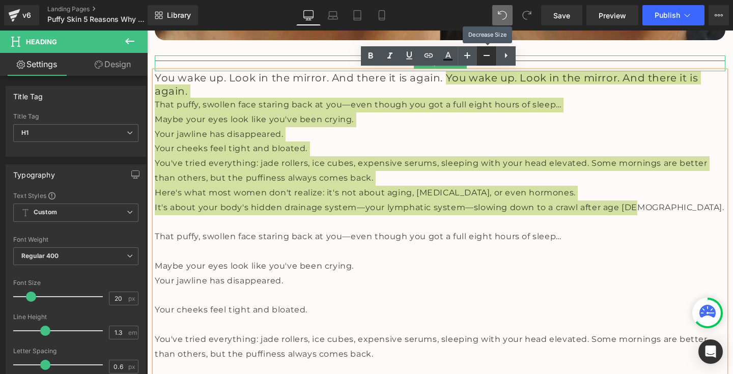
click at [488, 55] on icon at bounding box center [486, 55] width 12 height 12
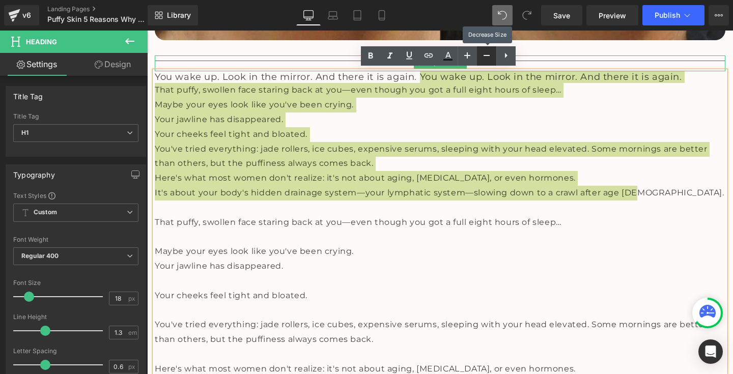
click at [488, 55] on icon at bounding box center [486, 55] width 12 height 12
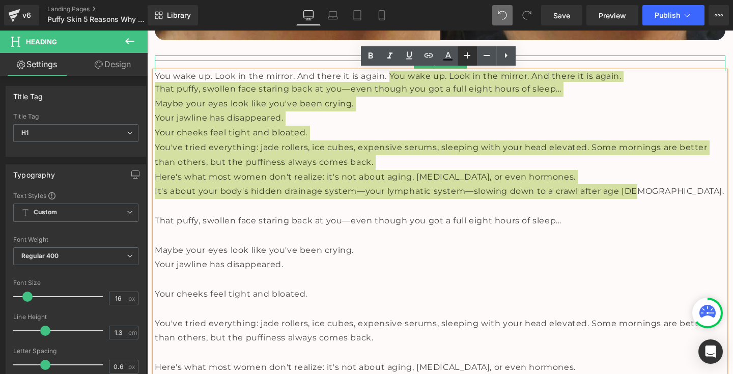
click at [465, 56] on icon at bounding box center [467, 55] width 12 height 12
type input "18"
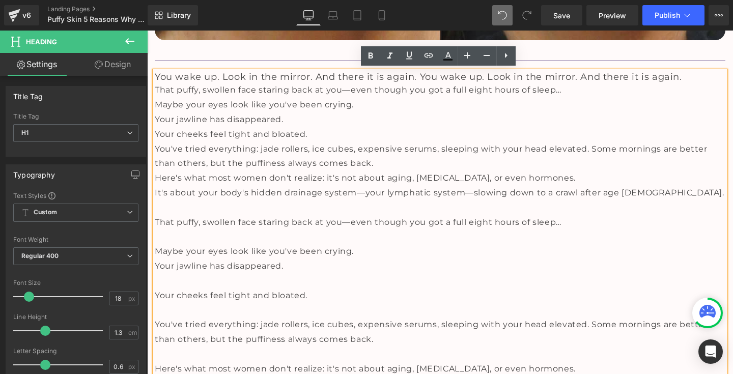
click at [439, 80] on span "You wake up. Look in the mirror. And there it is again. You wake up. Look in th…" at bounding box center [418, 76] width 527 height 11
drag, startPoint x: 415, startPoint y: 76, endPoint x: 682, endPoint y: 80, distance: 266.7
click at [682, 80] on h1 "You wake up. Look in the mirror. And there it is again. You wake up. Look in th…" at bounding box center [440, 77] width 571 height 12
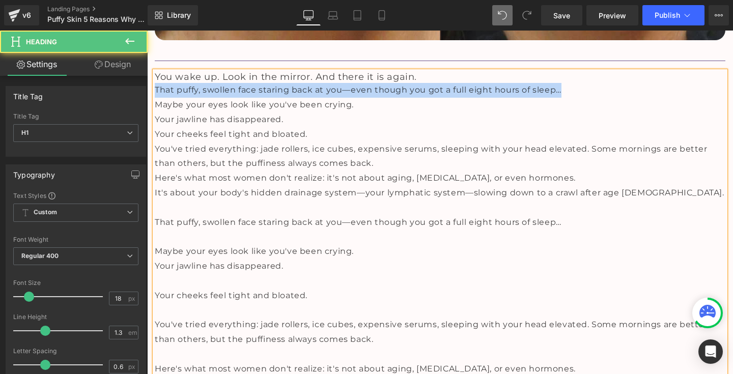
drag, startPoint x: 153, startPoint y: 89, endPoint x: 585, endPoint y: 87, distance: 432.1
click at [585, 87] on div "That puffy, swollen face staring back at you—even though you got a full eight h…" at bounding box center [440, 90] width 571 height 15
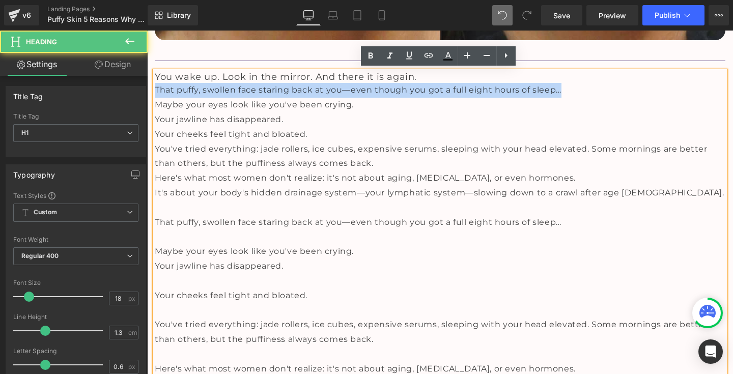
copy span "That puffy, swollen face staring back at you—even though you got a full eight h…"
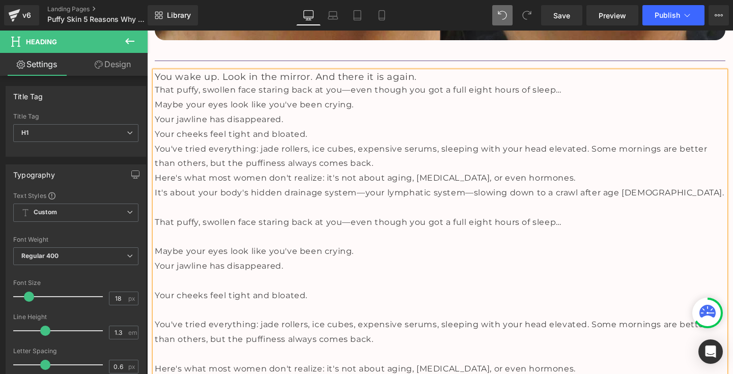
click at [450, 76] on h1 "You wake up. Look in the mirror. And there it is again." at bounding box center [440, 77] width 571 height 12
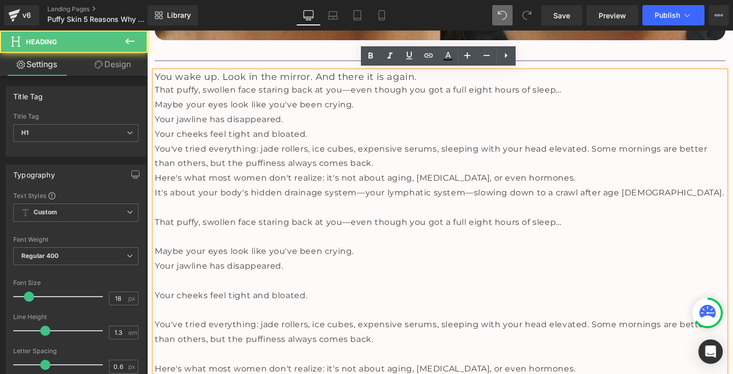
click at [450, 76] on h1 "You wake up. Look in the mirror. And there it is again." at bounding box center [440, 77] width 571 height 12
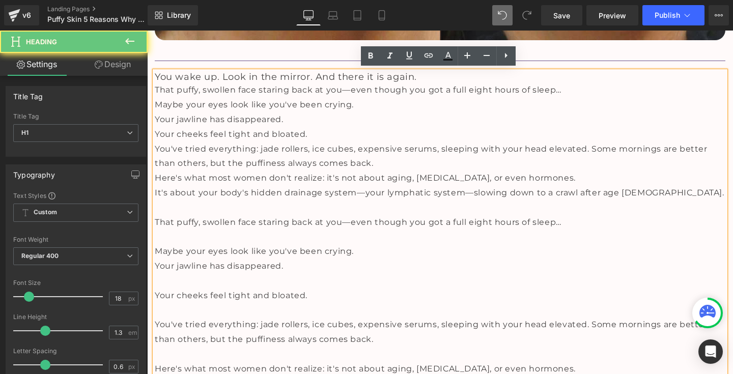
click at [433, 76] on h1 "You wake up. Look in the mirror. And there it is again." at bounding box center [440, 77] width 571 height 12
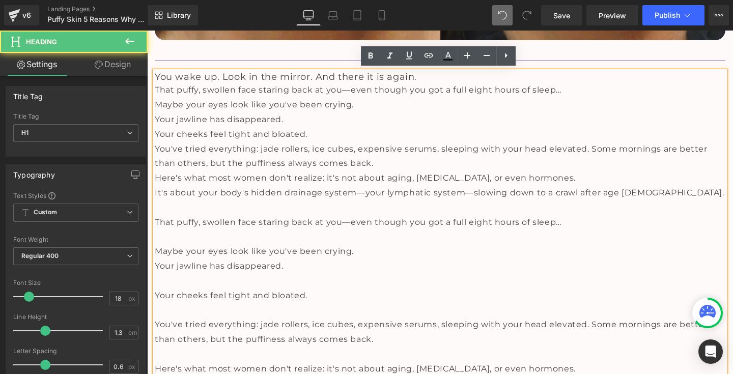
click at [410, 75] on span "You wake up. Look in the mirror. And there it is again." at bounding box center [286, 76] width 262 height 11
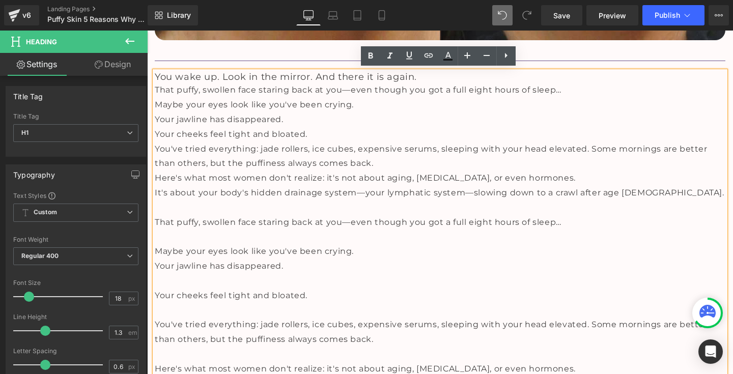
click at [414, 76] on span "You wake up. Look in the mirror. And there it is again." at bounding box center [286, 76] width 262 height 11
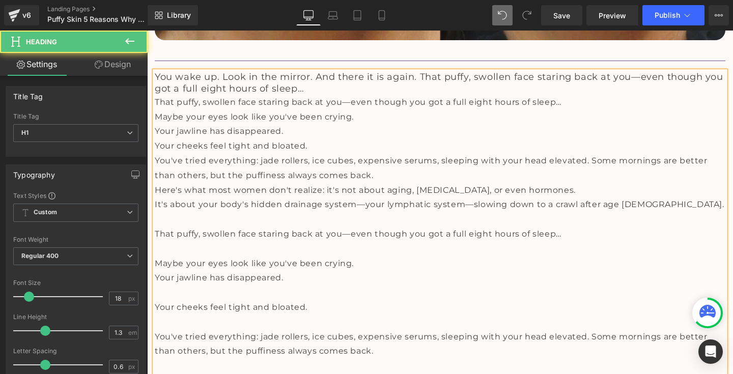
click at [417, 76] on span "You wake up. Look in the mirror. And there it is again. That puffy, swollen fac…" at bounding box center [439, 82] width 568 height 23
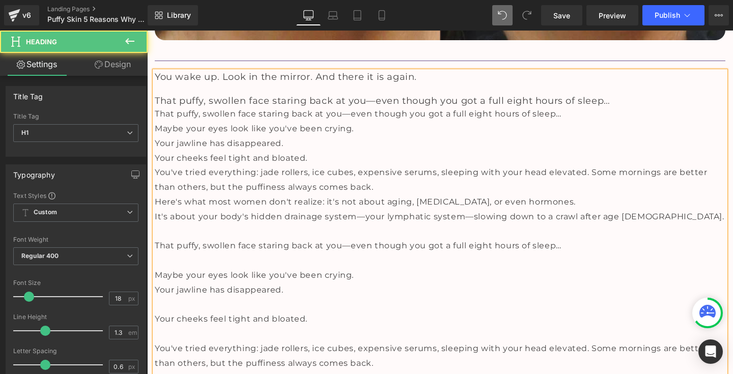
drag, startPoint x: 153, startPoint y: 127, endPoint x: 376, endPoint y: 127, distance: 222.9
click at [376, 127] on div "Maybe your eyes look like you've been crying." at bounding box center [440, 129] width 571 height 15
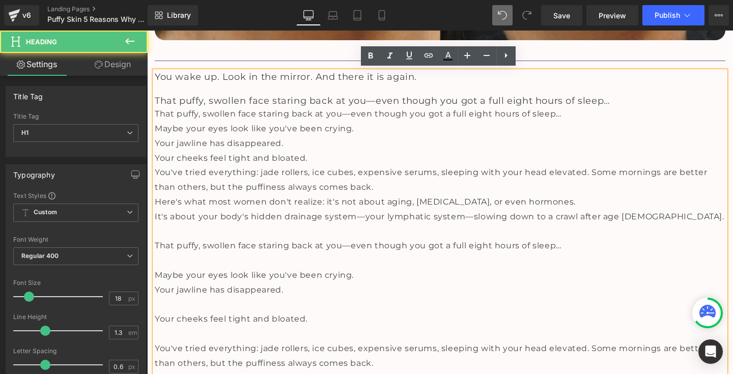
copy span "Maybe your eyes look like you've been crying."
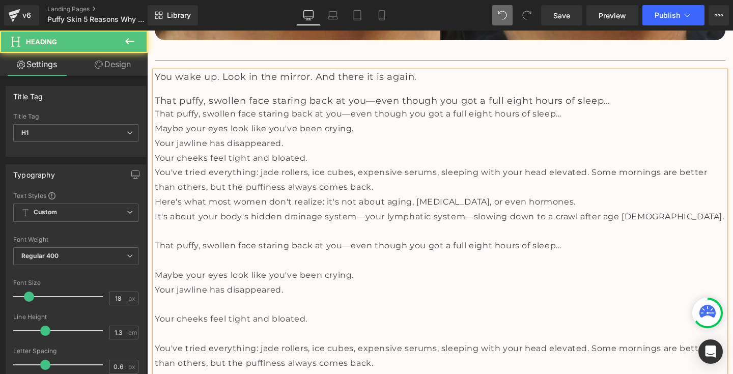
click at [640, 104] on h1 "That puffy, swollen face staring back at you—even though you got a full eight h…" at bounding box center [440, 101] width 571 height 12
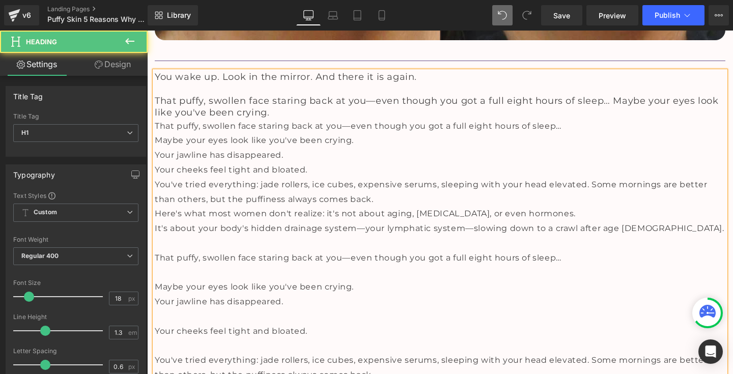
click at [611, 101] on span "That puffy, swollen face staring back at you—even though you got a full eight h…" at bounding box center [436, 106] width 563 height 23
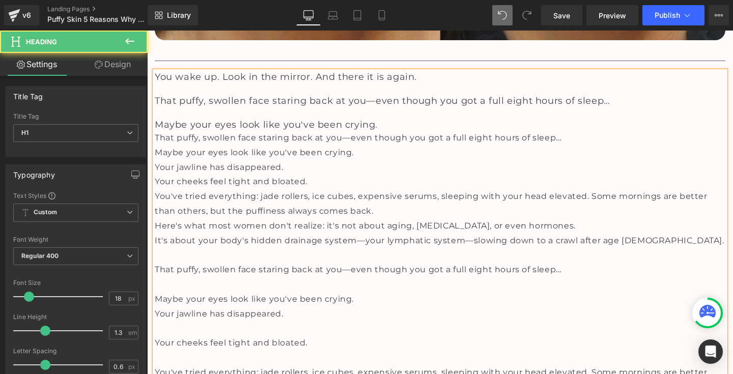
drag, startPoint x: 154, startPoint y: 164, endPoint x: 300, endPoint y: 165, distance: 146.1
click at [300, 165] on div "Your jawline has disappeared." at bounding box center [440, 167] width 571 height 15
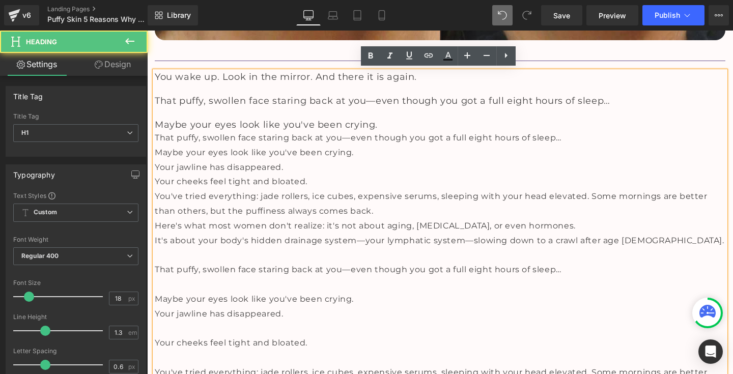
copy span "Your jawline has disappeared."
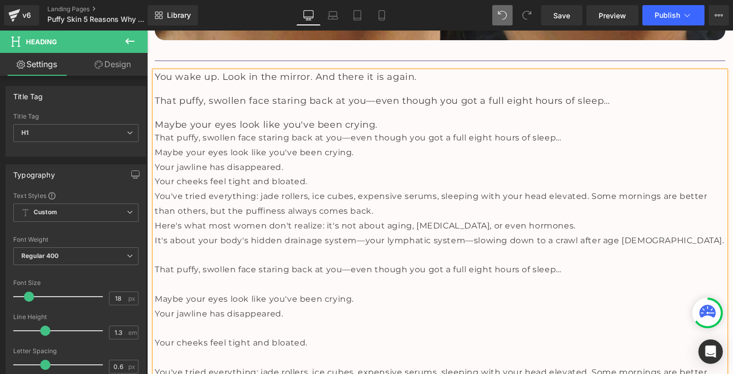
click at [396, 124] on h1 "Maybe your eyes look like you've been crying." at bounding box center [440, 125] width 571 height 12
click at [380, 123] on span "Maybe your eyes look like you've been crying. Your jawline has disappeared." at bounding box center [342, 124] width 375 height 11
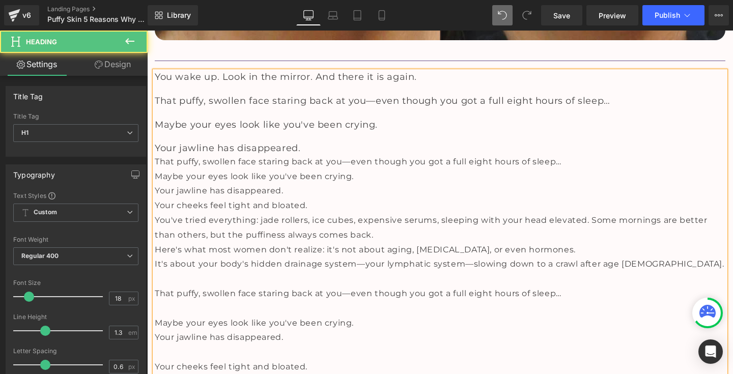
drag, startPoint x: 153, startPoint y: 188, endPoint x: 327, endPoint y: 187, distance: 174.1
click at [327, 187] on div "Your jawline has disappeared." at bounding box center [440, 191] width 571 height 15
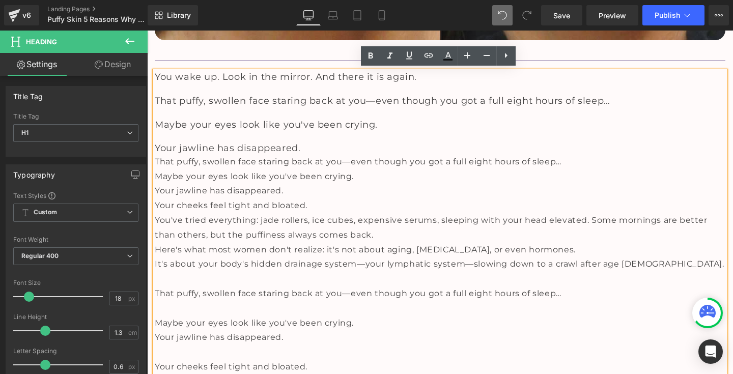
drag, startPoint x: 310, startPoint y: 202, endPoint x: 152, endPoint y: 205, distance: 158.3
click at [155, 205] on div "You wake up. Look in the mirror. And there it is again. That puffy, swollen fac…" at bounding box center [440, 274] width 571 height 406
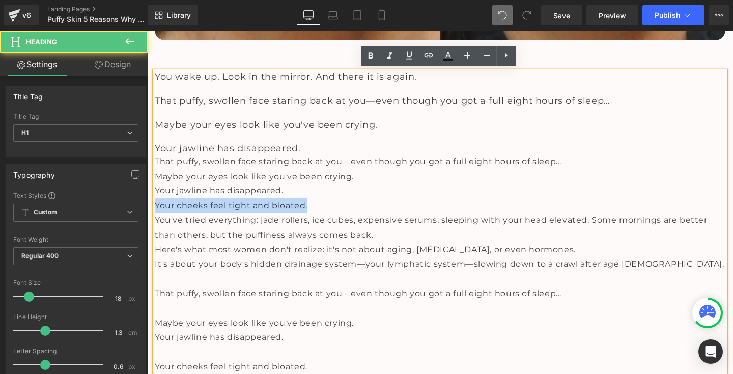
drag, startPoint x: 153, startPoint y: 202, endPoint x: 310, endPoint y: 203, distance: 156.8
click at [310, 203] on div "Your cheeks feel tight and bloated." at bounding box center [440, 205] width 571 height 15
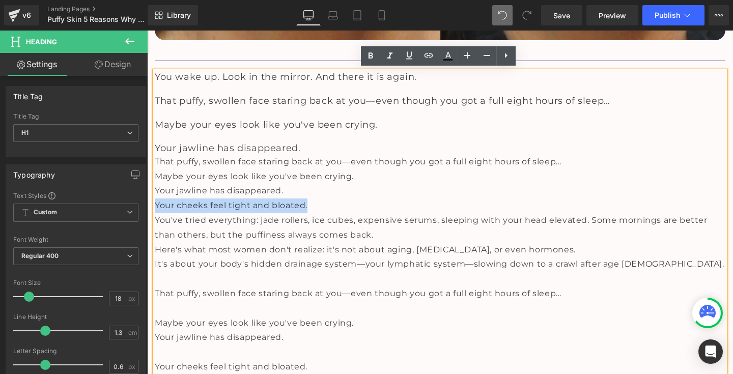
copy span "Your cheeks feel tight and bloated."
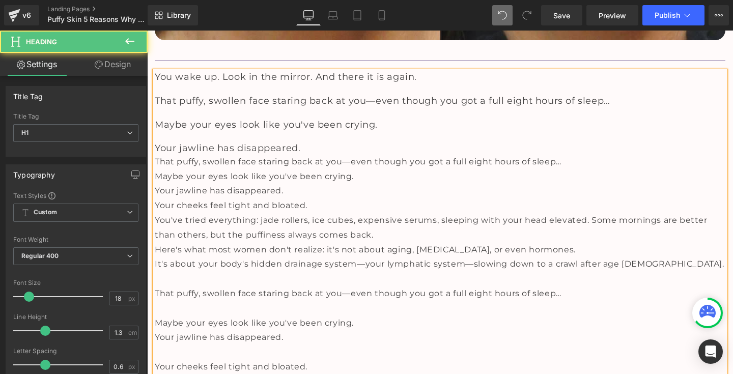
click at [313, 145] on h1 "Your jawline has disappeared." at bounding box center [440, 148] width 571 height 12
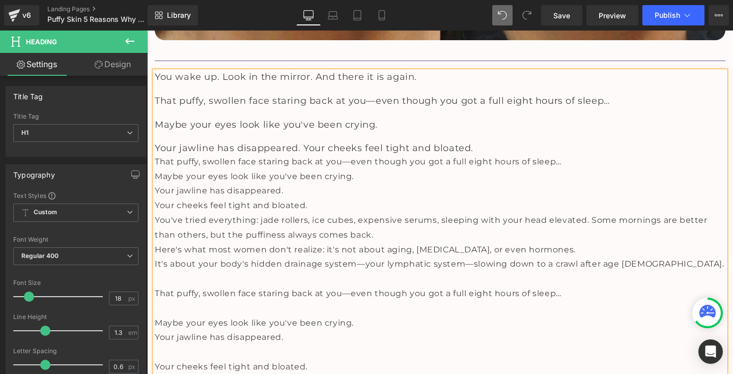
click at [302, 147] on span "Your jawline has disappeared. Your cheeks feel tight and bloated." at bounding box center [314, 147] width 319 height 11
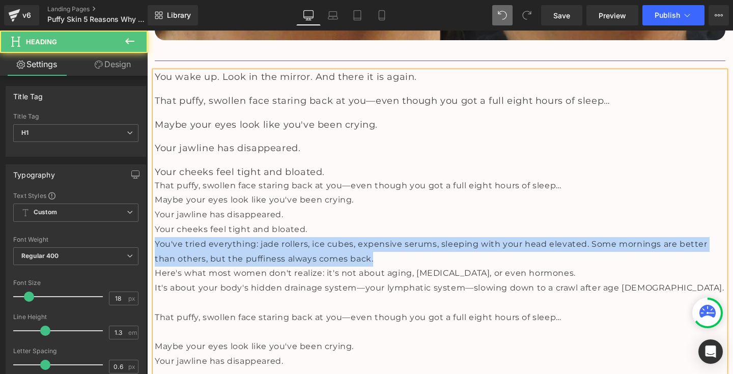
drag, startPoint x: 154, startPoint y: 239, endPoint x: 375, endPoint y: 250, distance: 221.7
click at [375, 250] on div "You've tried everything: jade rollers, ice cubes, expensive serums, sleeping wi…" at bounding box center [440, 252] width 571 height 30
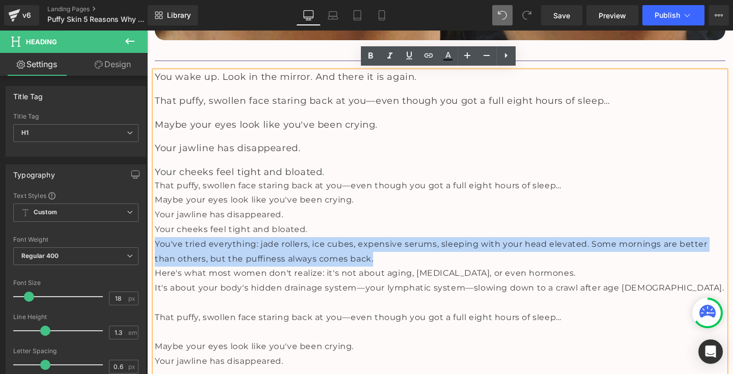
copy span "You've tried everything: jade rollers, ice cubes, expensive serums, sleeping wi…"
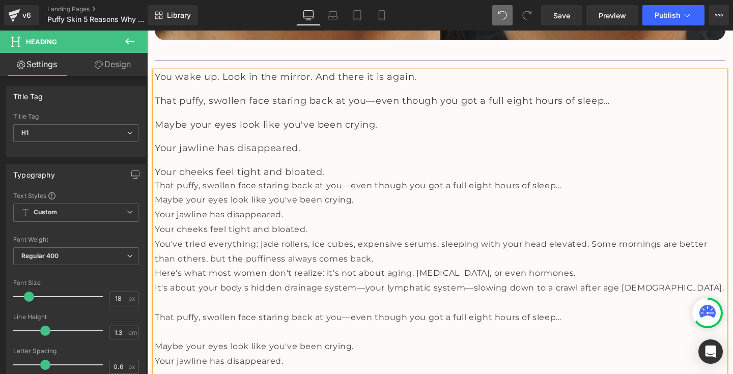
click at [343, 172] on h1 "Your cheeks feel tight and bloated." at bounding box center [440, 172] width 571 height 12
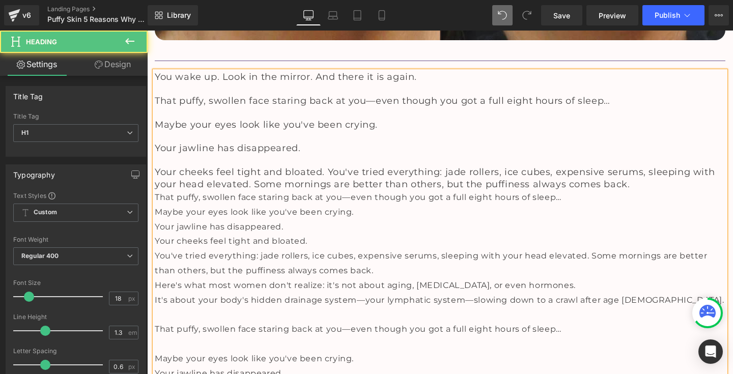
click at [327, 169] on span "Your cheeks feel tight and bloated. You've tried everything: jade rollers, ice …" at bounding box center [435, 177] width 560 height 23
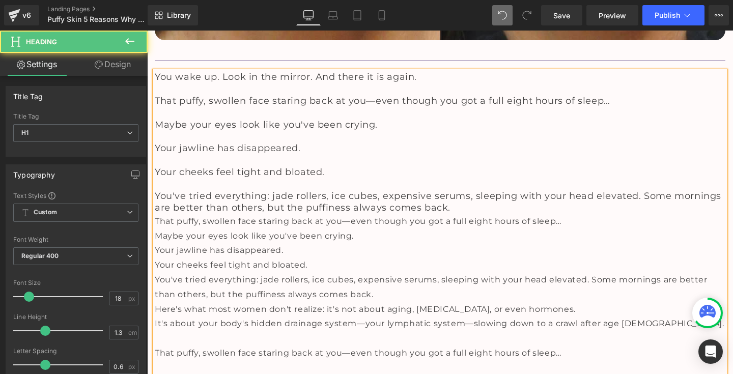
drag, startPoint x: 153, startPoint y: 303, endPoint x: 596, endPoint y: 303, distance: 443.3
click at [596, 303] on div "Here's what most women don't realize: it's not about aging, [MEDICAL_DATA], or …" at bounding box center [440, 309] width 571 height 15
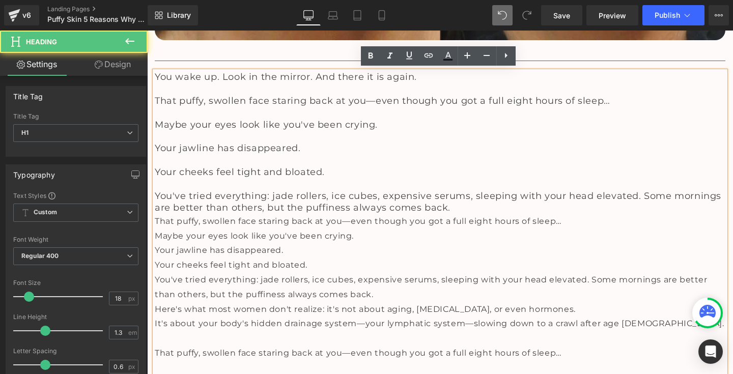
copy span "Here's what most women don't realize: it's not about aging, [MEDICAL_DATA], or …"
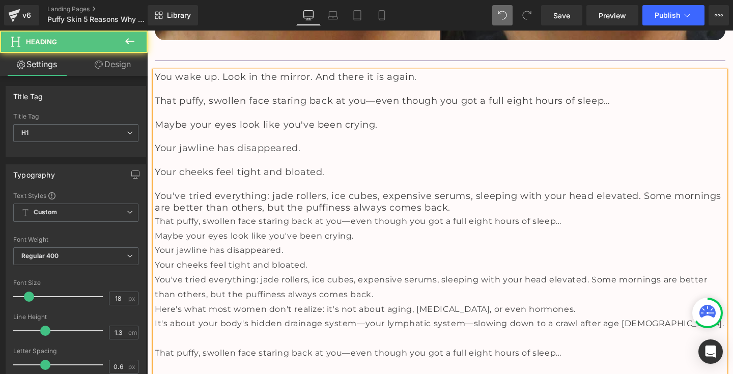
click at [476, 208] on h1 "You've tried everything: jade rollers, ice cubes, expensive serums, sleeping wi…" at bounding box center [440, 202] width 571 height 24
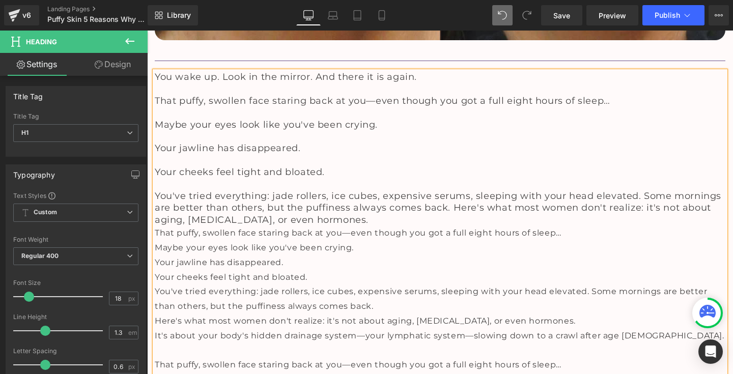
click at [450, 205] on span "You've tried everything: jade rollers, ice cubes, expensive serums, sleeping wi…" at bounding box center [438, 207] width 566 height 35
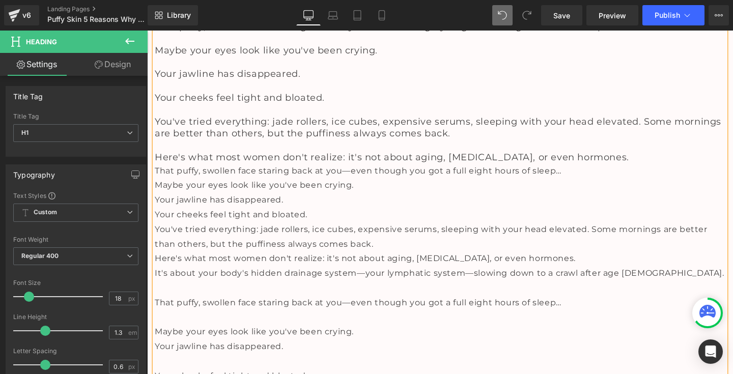
scroll to position [806, 0]
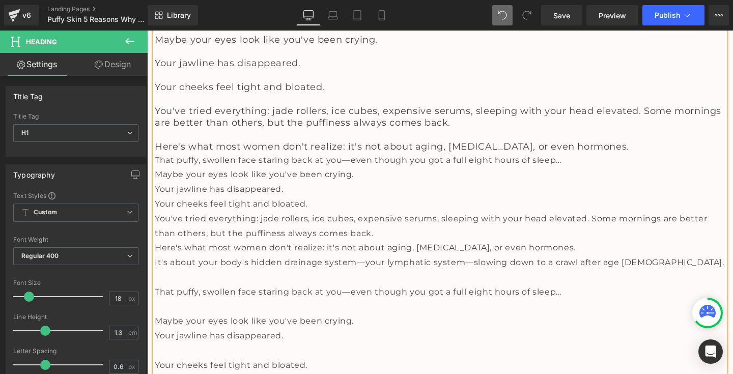
drag, startPoint x: 151, startPoint y: 258, endPoint x: 632, endPoint y: 246, distance: 481.1
click at [632, 246] on div "You wake up. Look in the mirror. And there it is again. That puffy, swollen fac…" at bounding box center [440, 230] width 571 height 489
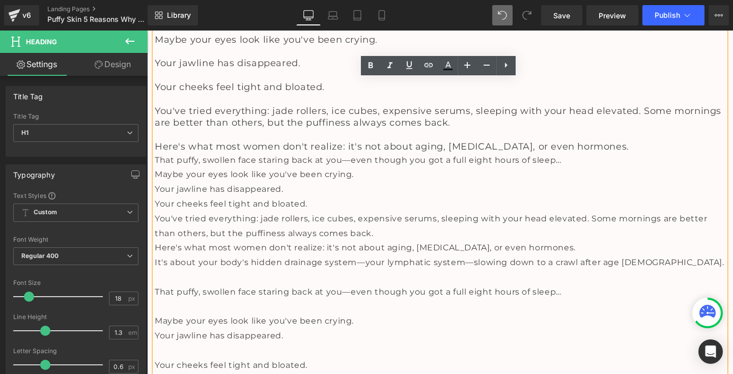
copy div "It's about your body's hidden drainage system—your lymphatic system—slowing dow…"
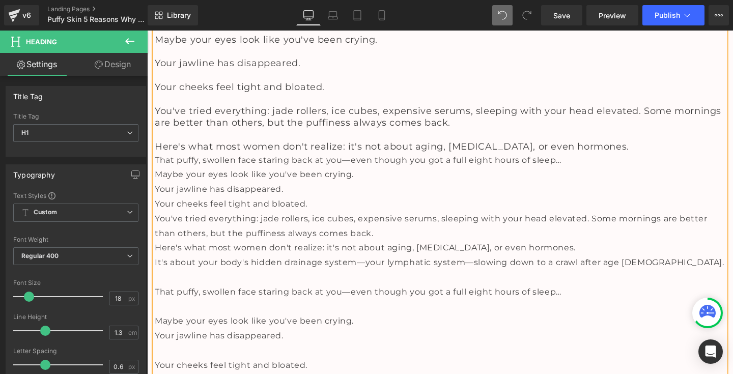
click at [625, 142] on h1 "Here's what most women don't realize: it's not about aging, [MEDICAL_DATA], or …" at bounding box center [440, 147] width 571 height 12
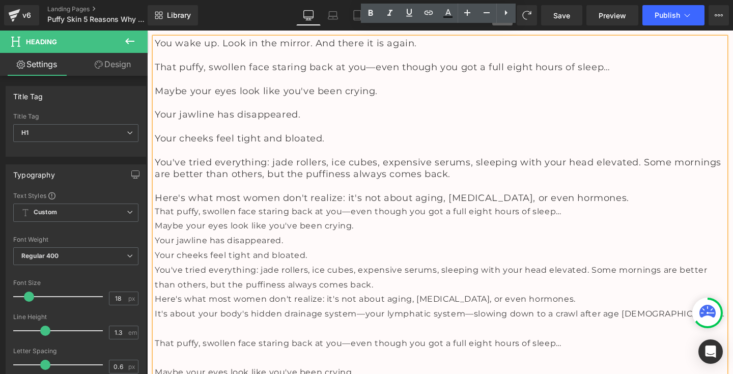
scroll to position [764, 0]
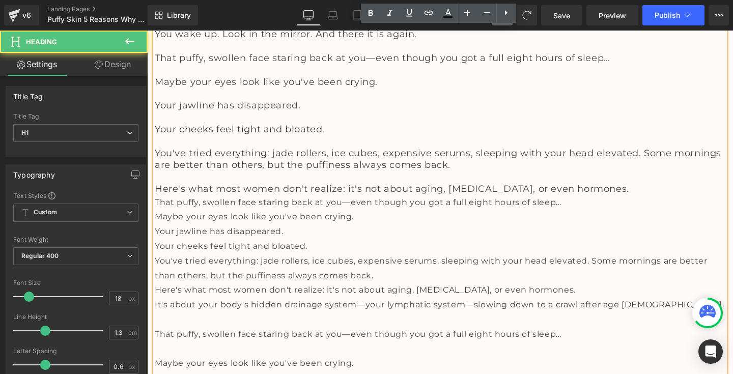
click at [614, 189] on span "Here's what most women don't realize: it's not about aging, [MEDICAL_DATA], or …" at bounding box center [392, 188] width 474 height 11
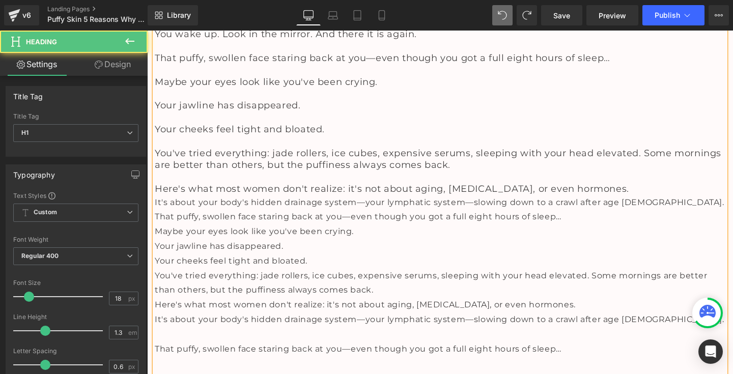
click at [621, 183] on h1 "Here's what most women don't realize: it's not about aging, [MEDICAL_DATA], or …" at bounding box center [440, 189] width 571 height 12
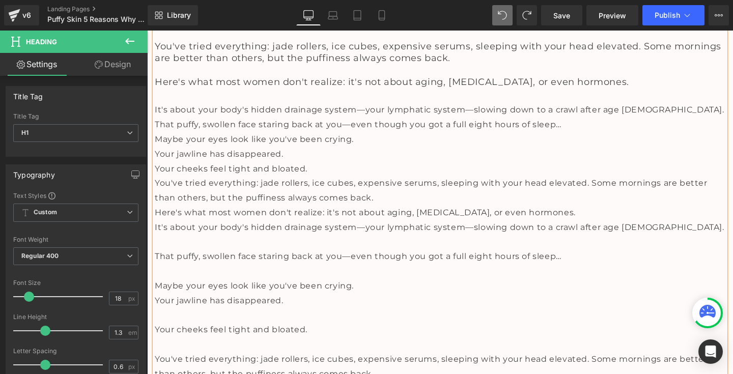
scroll to position [871, 0]
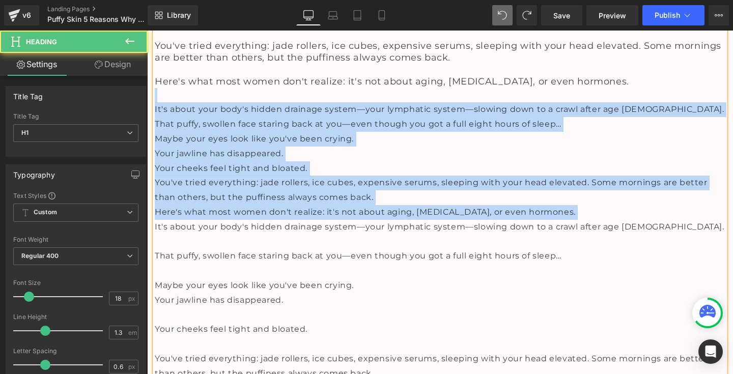
drag, startPoint x: 153, startPoint y: 220, endPoint x: 153, endPoint y: 96, distance: 124.2
click at [155, 96] on div "You wake up. Look in the mirror. And there it is again. That puffy, swollen fac…" at bounding box center [440, 180] width 571 height 519
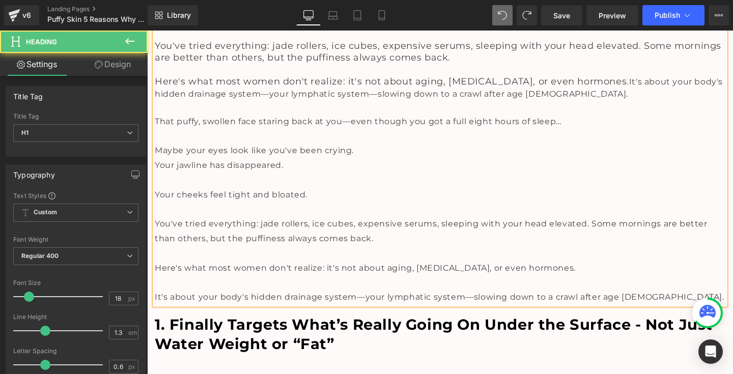
drag, startPoint x: 614, startPoint y: 79, endPoint x: 613, endPoint y: 90, distance: 10.2
click at [614, 90] on h1 "Here's what most women don't realize: it's not about aging, [MEDICAL_DATA], or …" at bounding box center [440, 88] width 571 height 24
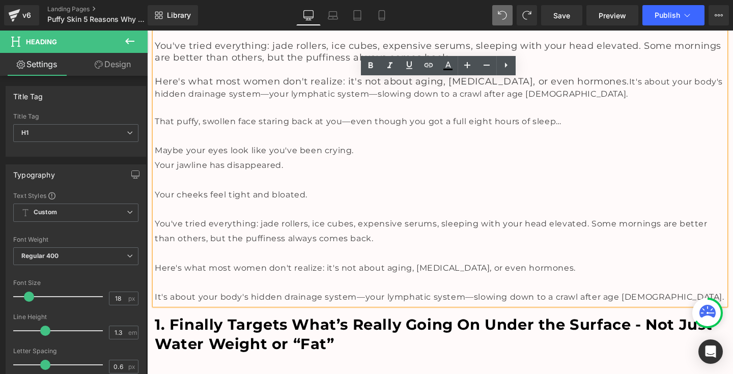
copy h1 "It's about your body's hidden drainage system—your lymphatic system—slowing dow…"
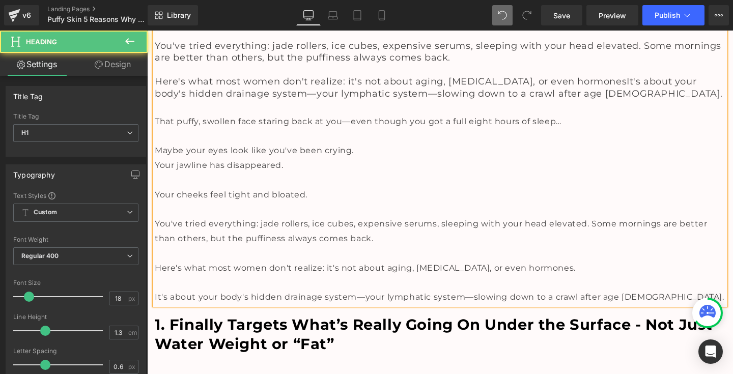
click at [613, 79] on span "Here's what most women don't realize: it's not about aging, [MEDICAL_DATA], or …" at bounding box center [439, 87] width 568 height 23
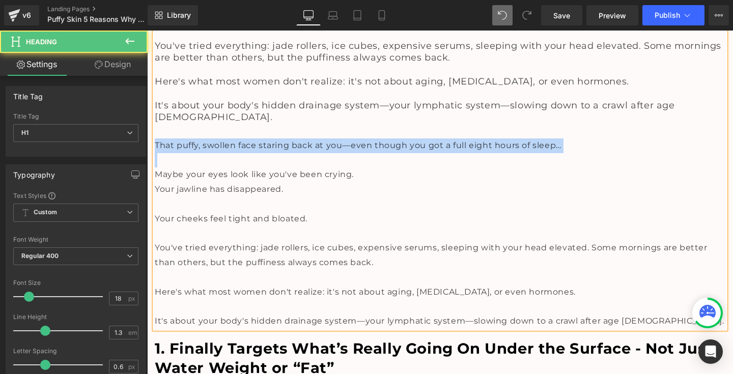
drag, startPoint x: 152, startPoint y: 128, endPoint x: 569, endPoint y: 137, distance: 416.9
click at [569, 137] on div "You wake up. Look in the mirror. And there it is again. That puffy, swollen fac…" at bounding box center [440, 125] width 571 height 408
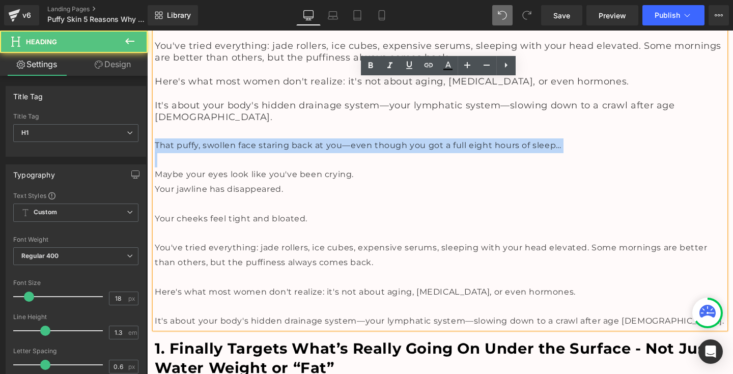
copy span "That puffy, swollen face staring back at you—even though you got a full eight h…"
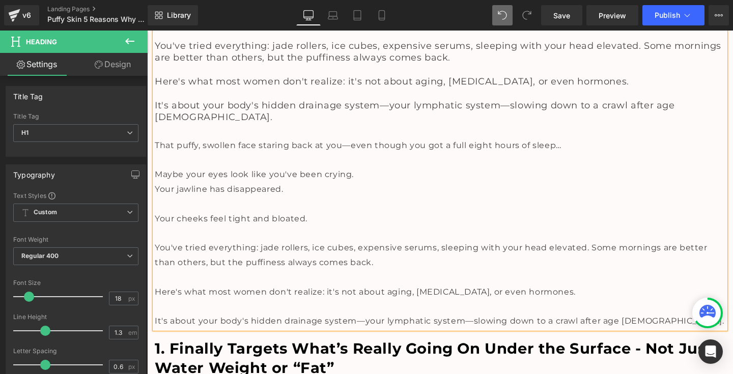
click at [695, 101] on h1 "It's about your body's hidden drainage system—your lymphatic system—slowing dow…" at bounding box center [440, 112] width 571 height 24
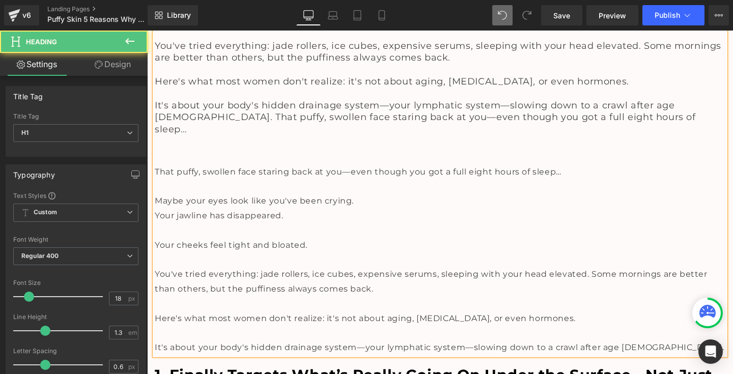
click at [692, 103] on span "It's about your body's hidden drainage system—your lymphatic system—slowing dow…" at bounding box center [425, 117] width 541 height 35
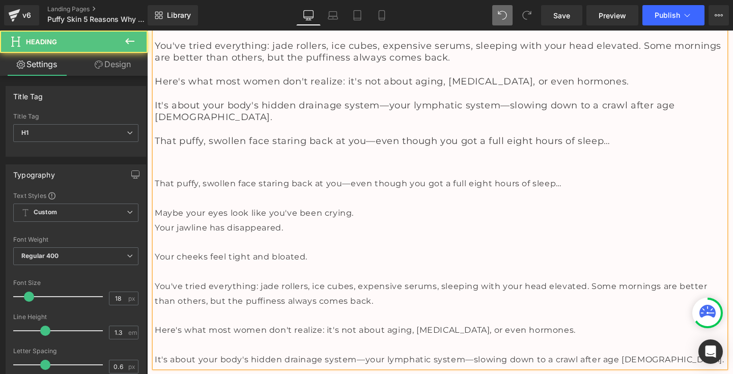
drag, startPoint x: 153, startPoint y: 196, endPoint x: 381, endPoint y: 198, distance: 228.5
click at [381, 206] on div "Maybe your eyes look like you've been crying ." at bounding box center [440, 213] width 571 height 15
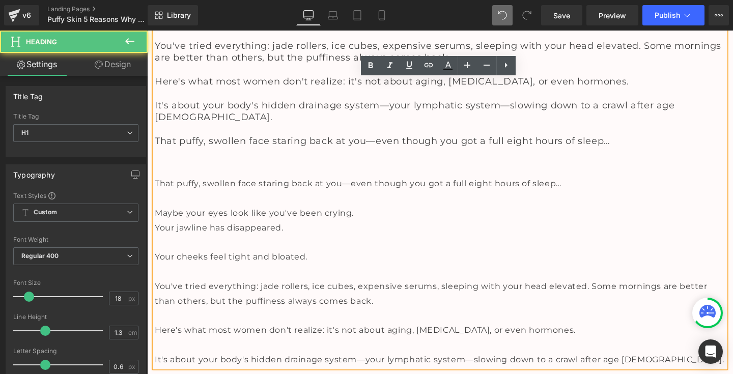
copy div "Maybe your eyes look like you've been crying ."
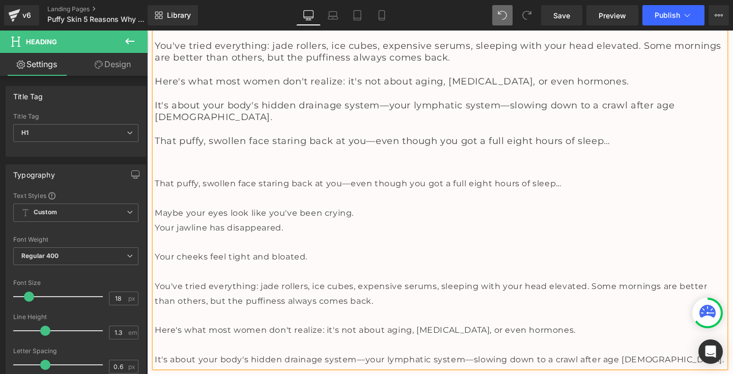
click at [622, 135] on h1 "That puffy, swollen face staring back at you—even though you got a full eight h…" at bounding box center [440, 141] width 571 height 12
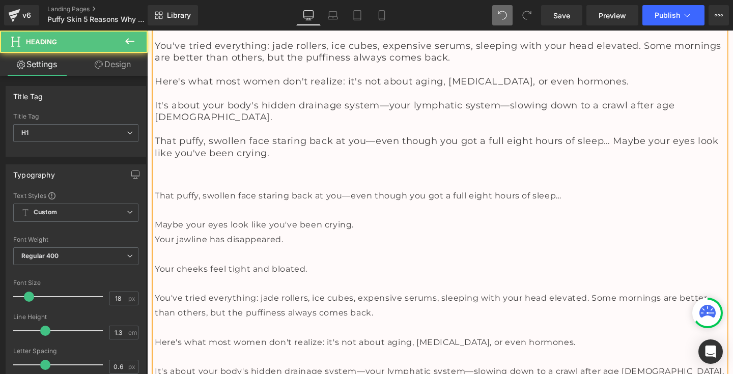
click at [609, 135] on span "That puffy, swollen face staring back at you—even though you got a full eight h…" at bounding box center [436, 146] width 563 height 23
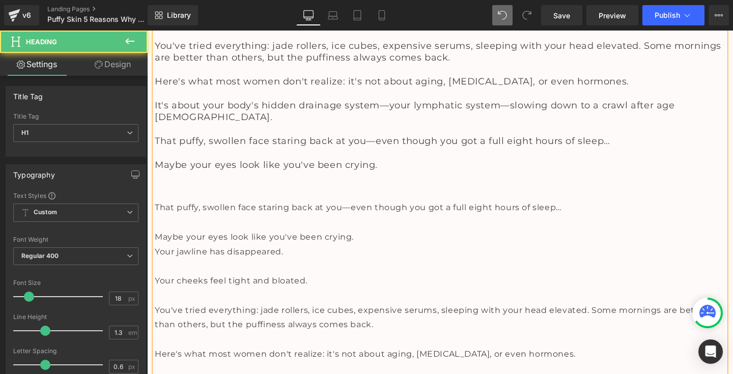
drag, startPoint x: 292, startPoint y: 231, endPoint x: 152, endPoint y: 232, distance: 140.0
click at [155, 232] on div "You wake up. Look in the mirror. And there it is again. That puffy, swollen fac…" at bounding box center [440, 156] width 571 height 470
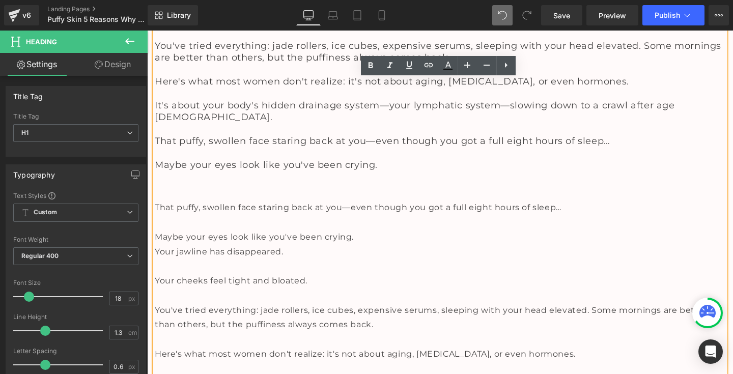
click at [374, 230] on div "Maybe your eyes look like you've been crying ." at bounding box center [440, 237] width 571 height 15
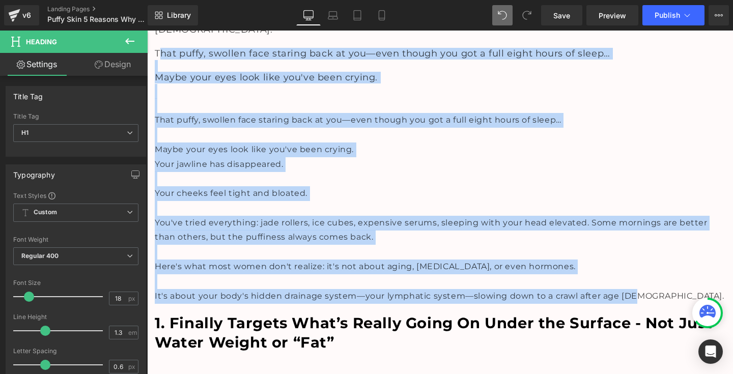
scroll to position [871, 0]
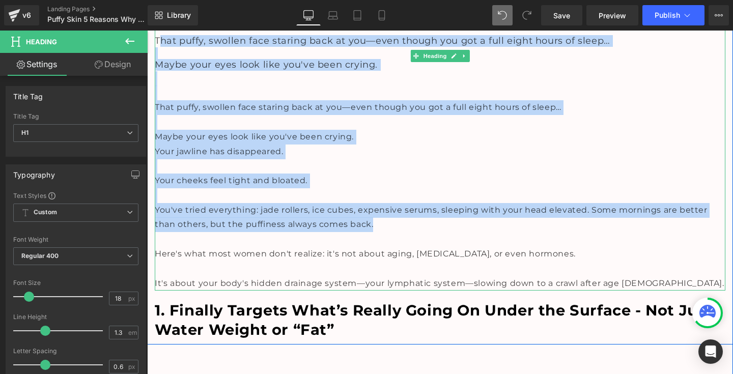
drag, startPoint x: 156, startPoint y: 144, endPoint x: 376, endPoint y: 204, distance: 227.9
click at [376, 204] on div "You wake up. Look in the mirror. And there it is again. That puffy, swollen fac…" at bounding box center [440, 56] width 571 height 470
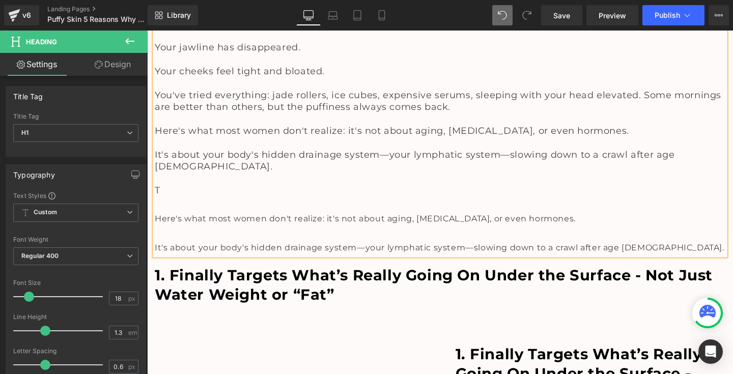
scroll to position [821, 0]
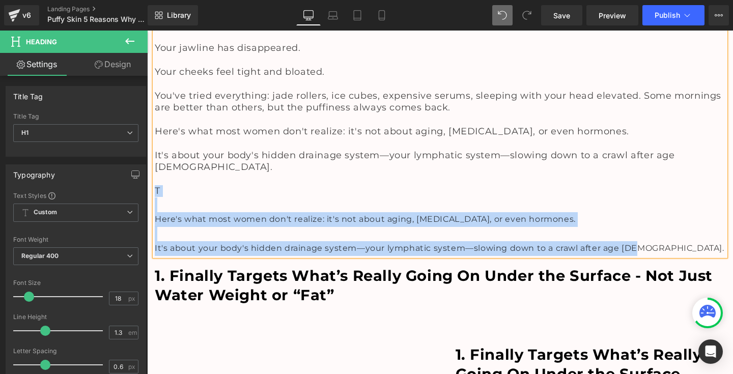
drag, startPoint x: 648, startPoint y: 230, endPoint x: 152, endPoint y: 177, distance: 499.0
click at [155, 177] on div "You wake up. Look in the mirror. And there it is again. That puffy, swollen fac…" at bounding box center [440, 113] width 571 height 285
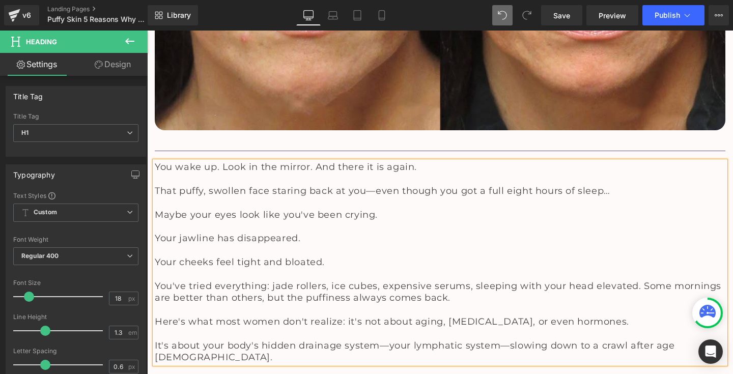
scroll to position [674, 0]
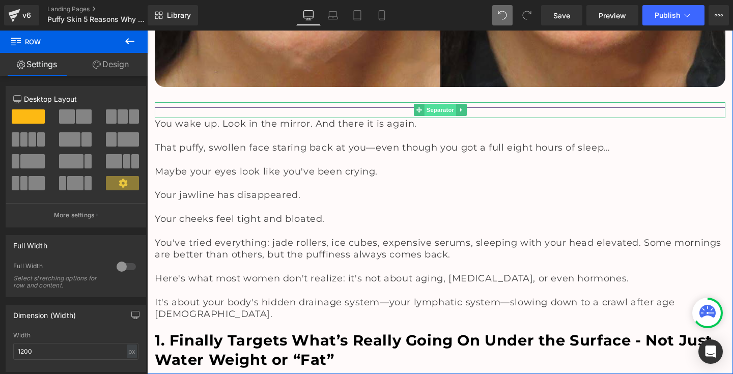
click at [436, 106] on span "Separator" at bounding box center [440, 110] width 32 height 12
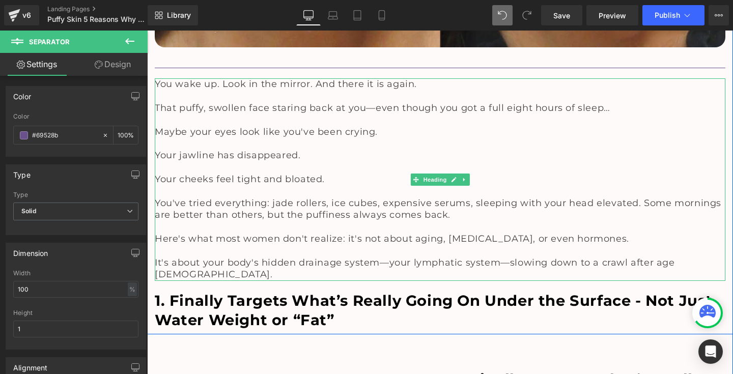
scroll to position [732, 0]
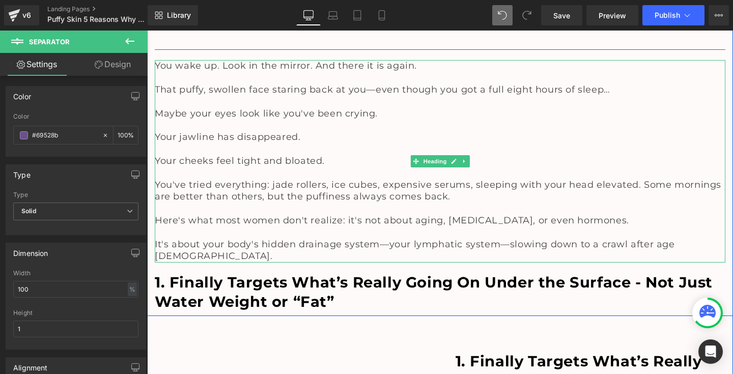
click at [478, 205] on h1 at bounding box center [440, 209] width 571 height 12
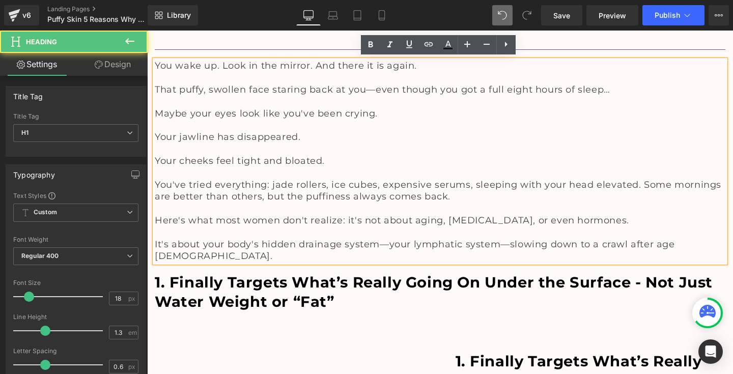
drag, startPoint x: 344, startPoint y: 219, endPoint x: 625, endPoint y: 215, distance: 281.0
click at [625, 215] on h1 "Here's what most women don't realize: it's not about aging, [MEDICAL_DATA], or …" at bounding box center [440, 221] width 571 height 12
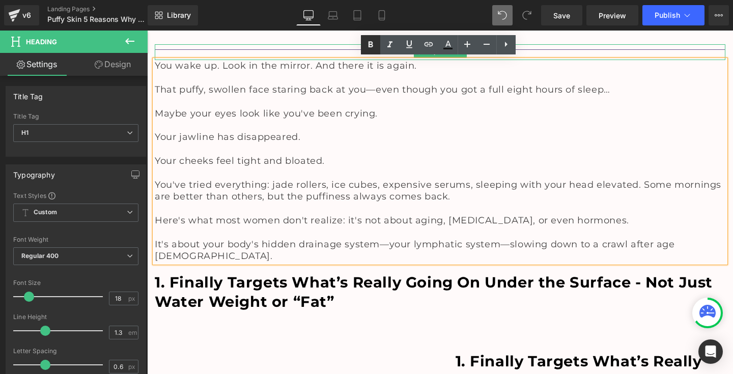
click at [373, 46] on icon at bounding box center [370, 45] width 12 height 12
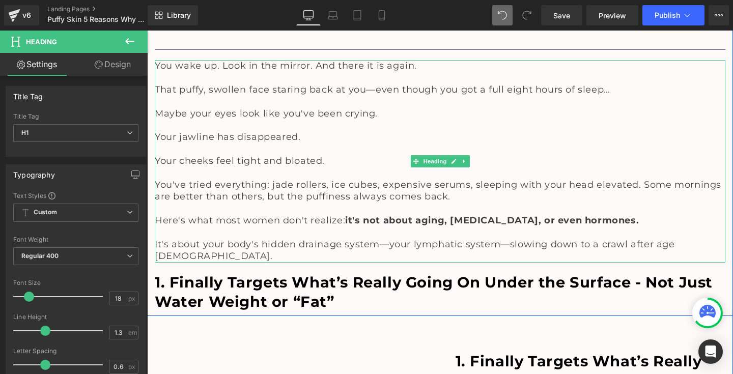
click at [272, 239] on span "It's about your body's hidden drainage system—your lymphatic system—slowing dow…" at bounding box center [415, 250] width 520 height 23
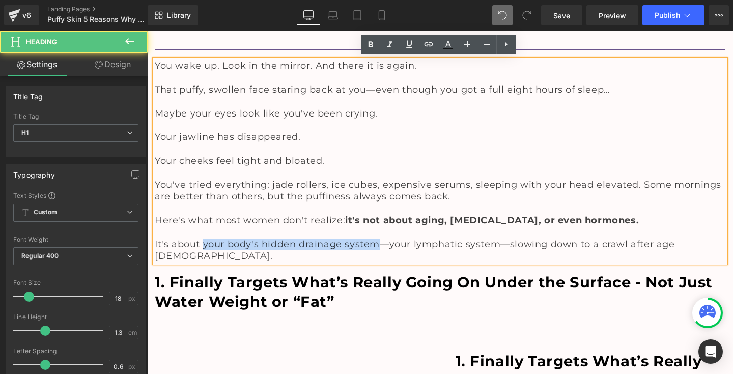
drag, startPoint x: 201, startPoint y: 242, endPoint x: 375, endPoint y: 243, distance: 174.1
click at [375, 243] on span "It's about your body's hidden drainage system—your lymphatic system—slowing dow…" at bounding box center [415, 250] width 520 height 23
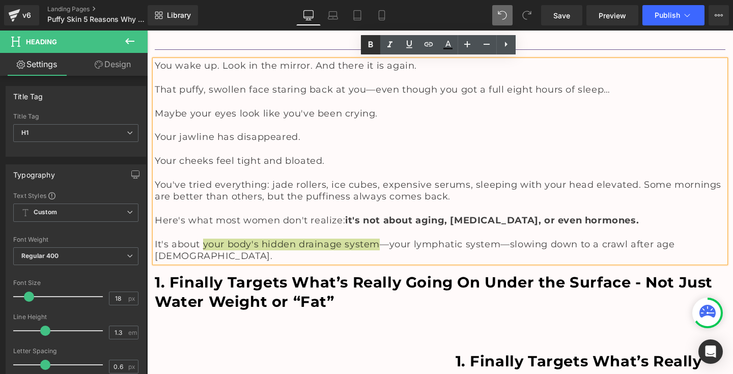
click at [366, 44] on icon at bounding box center [370, 45] width 12 height 12
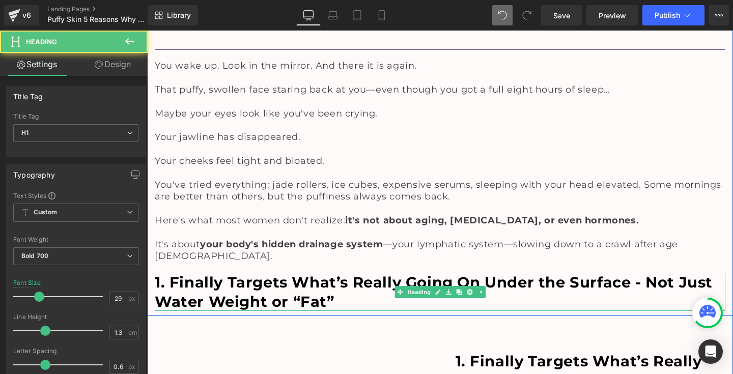
click at [205, 273] on h1 "1. Finally Targets What’s Really Going On Under the Surface - Not Just Water We…" at bounding box center [440, 292] width 571 height 38
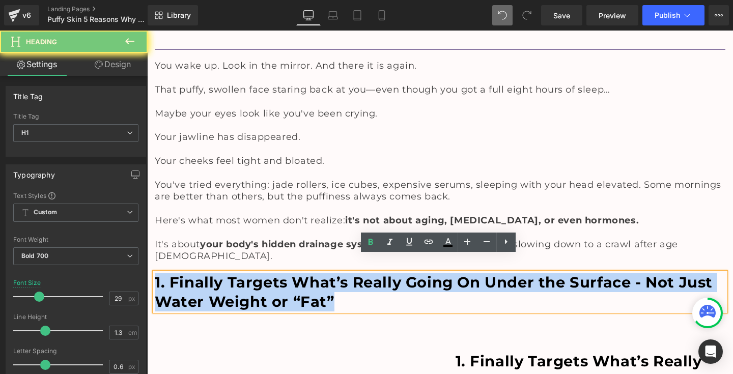
click at [205, 273] on h1 "1. Finally Targets What’s Really Going On Under the Surface - Not Just Water We…" at bounding box center [440, 292] width 571 height 38
paste div
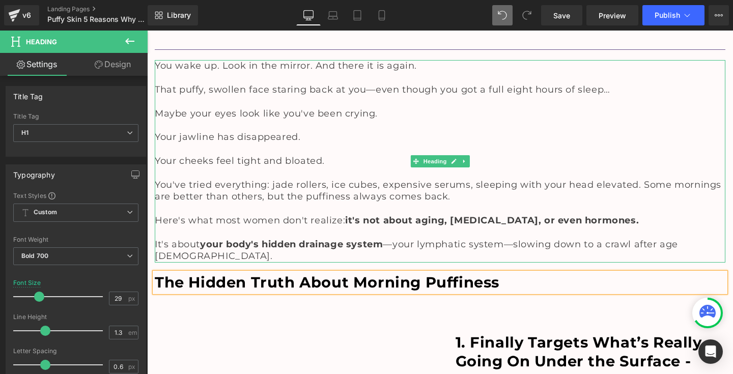
click at [587, 167] on h1 at bounding box center [440, 173] width 571 height 12
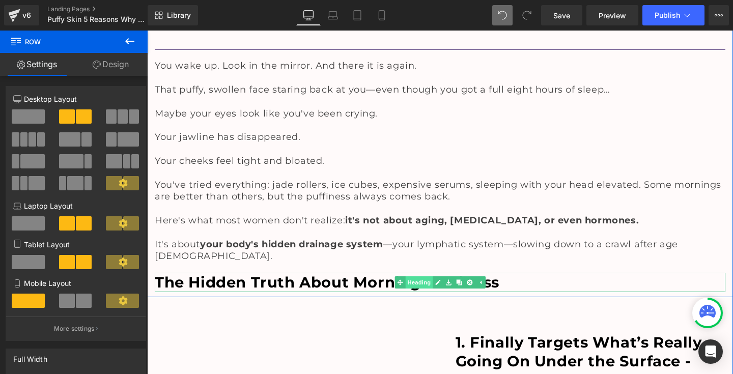
click at [408, 273] on div "The Hidden Truth About Morning Puffiness Heading" at bounding box center [440, 282] width 571 height 19
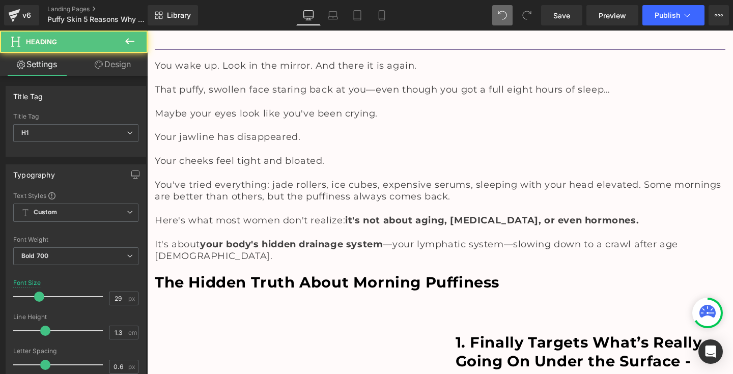
click at [123, 50] on button at bounding box center [130, 42] width 36 height 22
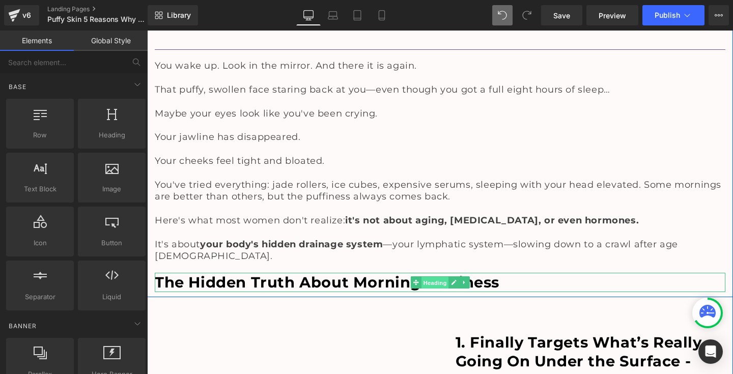
click at [423, 277] on span "Heading" at bounding box center [434, 283] width 27 height 12
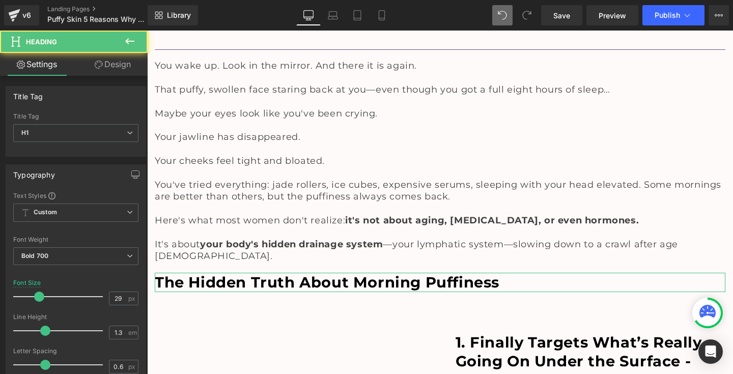
click at [118, 69] on link "Design" at bounding box center [113, 64] width 74 height 23
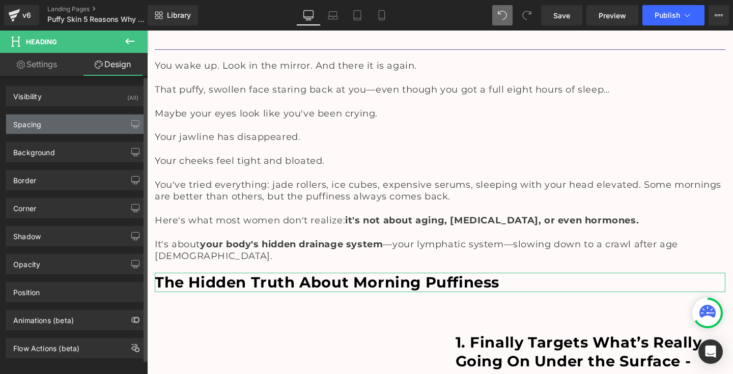
click at [73, 123] on div "Spacing" at bounding box center [75, 124] width 139 height 19
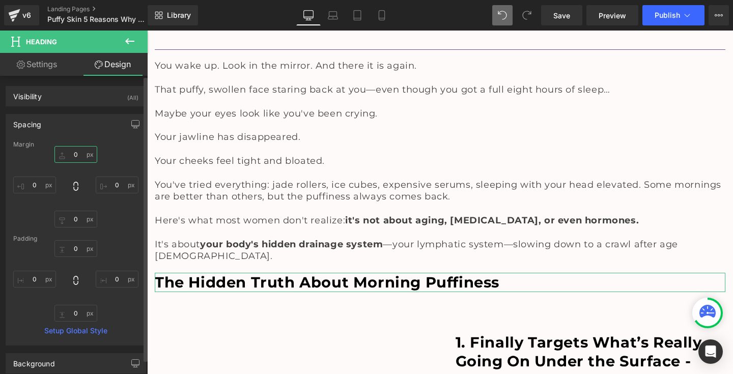
click at [70, 155] on input "0" at bounding box center [75, 154] width 43 height 17
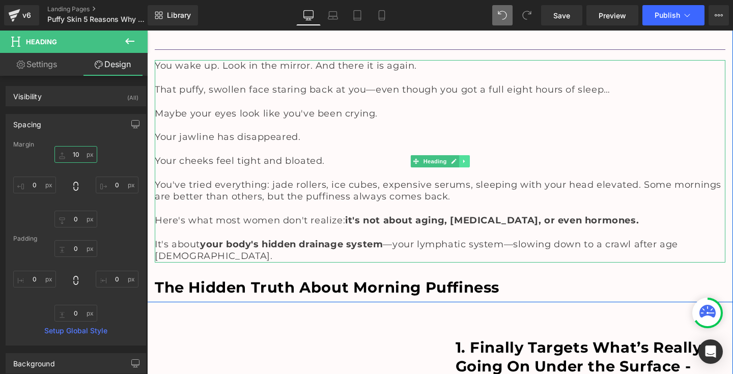
type input "10"
click at [463, 160] on icon at bounding box center [464, 162] width 2 height 4
click at [456, 158] on icon at bounding box center [459, 161] width 6 height 6
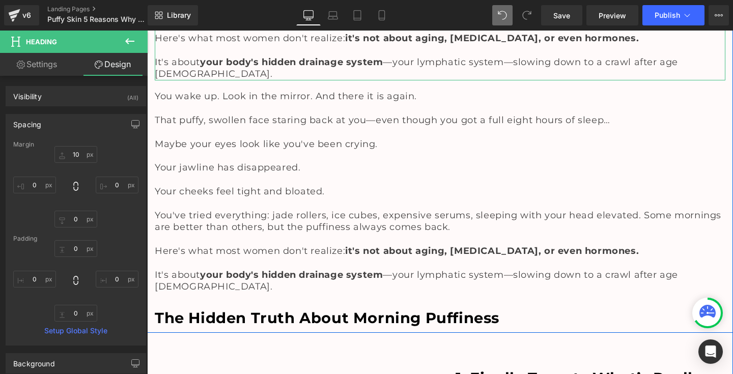
scroll to position [917, 0]
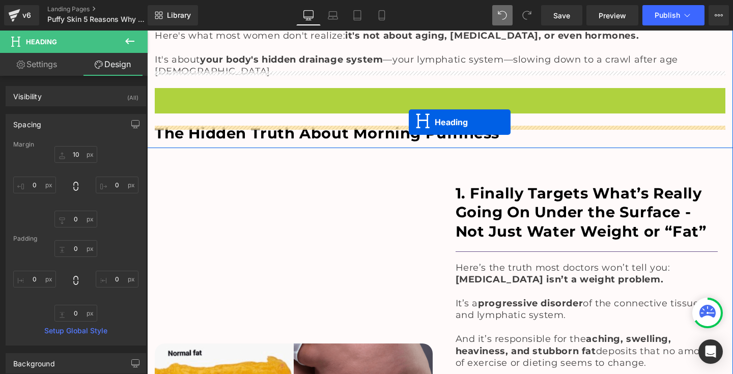
drag, startPoint x: 411, startPoint y: 167, endPoint x: 409, endPoint y: 122, distance: 44.9
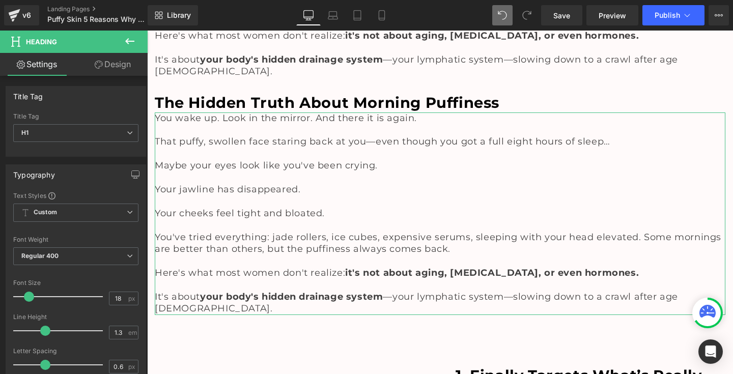
click at [124, 66] on link "Design" at bounding box center [113, 64] width 74 height 23
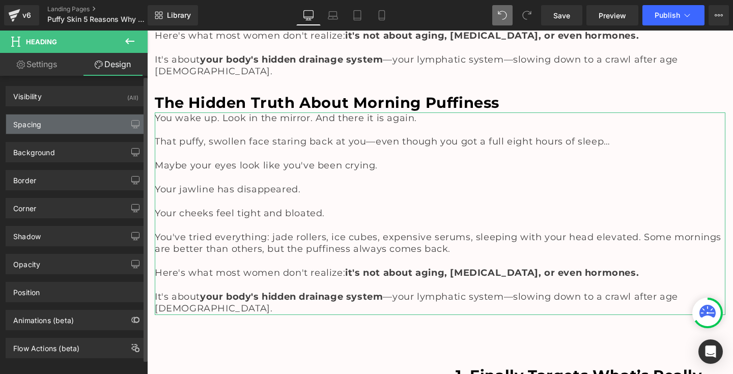
click at [88, 124] on div "Spacing" at bounding box center [75, 124] width 139 height 19
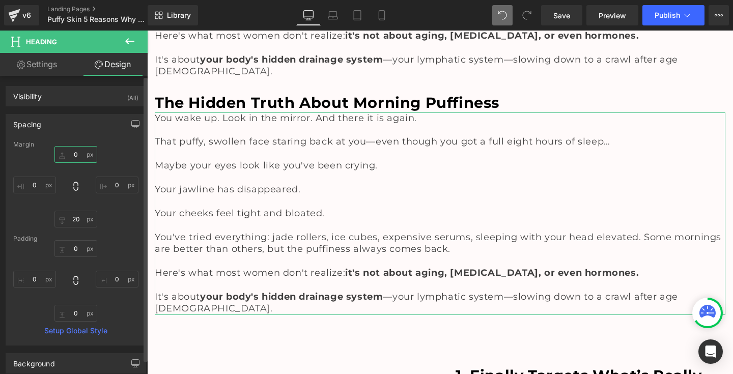
click at [70, 156] on input "0" at bounding box center [75, 154] width 43 height 17
type input "20"
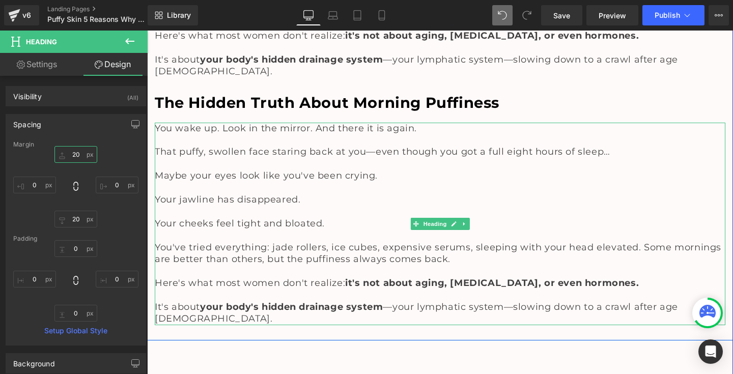
click at [220, 206] on h1 at bounding box center [440, 212] width 571 height 12
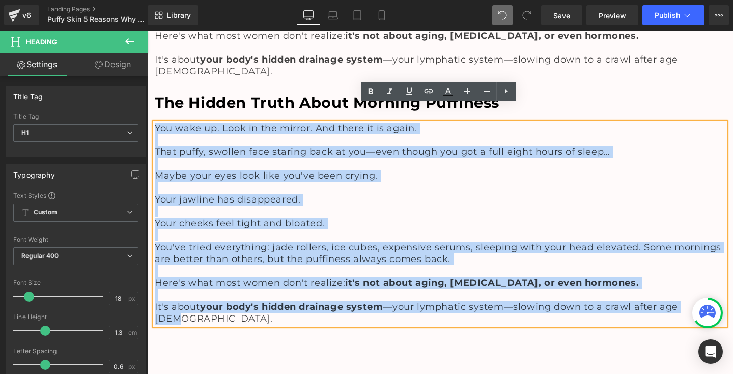
drag, startPoint x: 154, startPoint y: 111, endPoint x: 709, endPoint y: 281, distance: 580.5
click at [709, 281] on div "You wake up. Look in the mirror. And there it is again. That puffy, swollen fac…" at bounding box center [440, 224] width 571 height 203
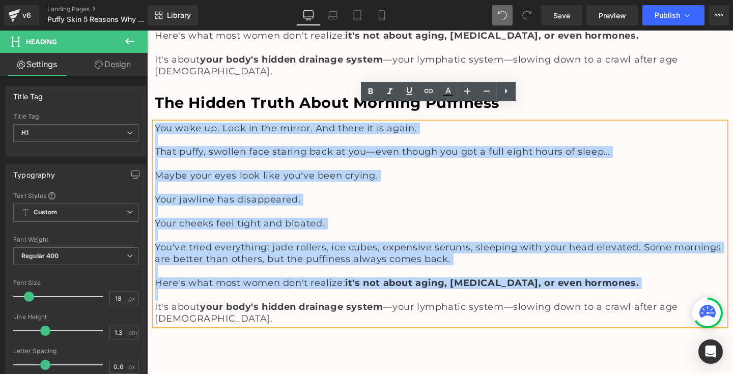
paste div
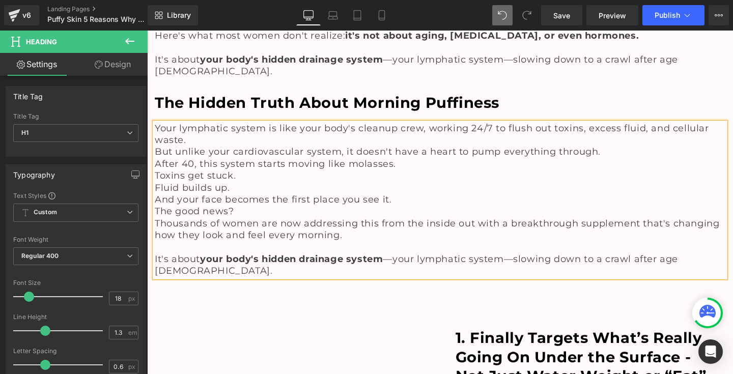
click at [281, 206] on h1 "The good news?" at bounding box center [440, 212] width 571 height 12
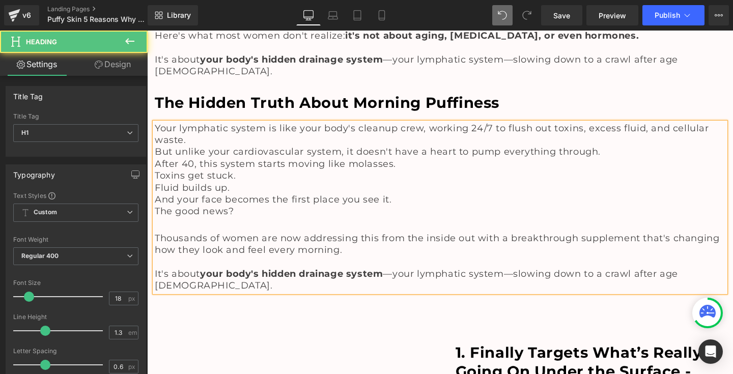
click at [401, 194] on h1 "And your face becomes the first place you see it." at bounding box center [440, 200] width 571 height 12
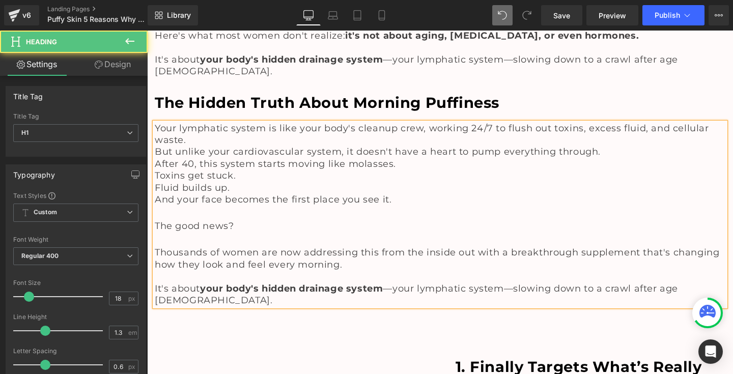
click at [290, 182] on h1 "Fluid builds up." at bounding box center [440, 188] width 571 height 12
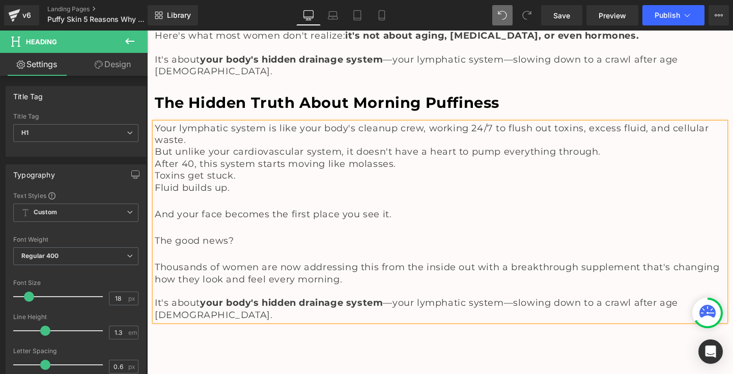
click at [296, 170] on h1 "Toxins get stuck." at bounding box center [440, 176] width 571 height 12
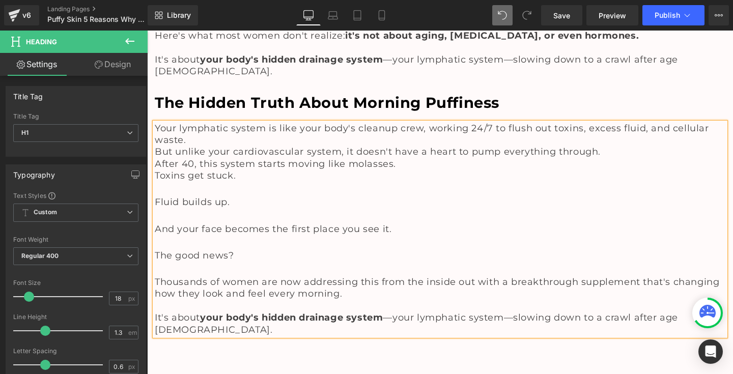
click at [431, 158] on h1 "After 40, this system starts moving like molasses." at bounding box center [440, 164] width 571 height 12
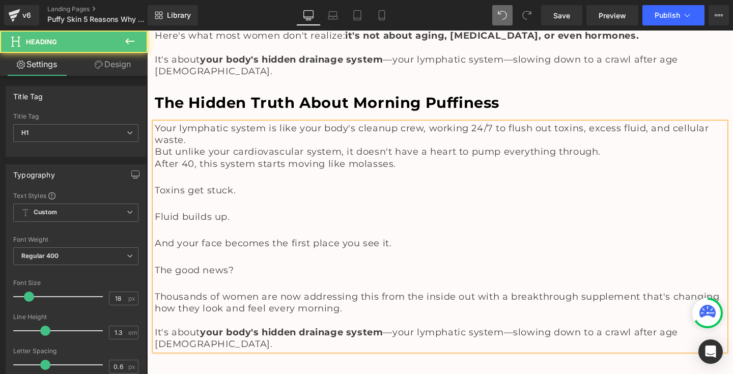
click at [155, 158] on span "After 40, this system starts moving like molasses." at bounding box center [275, 163] width 241 height 11
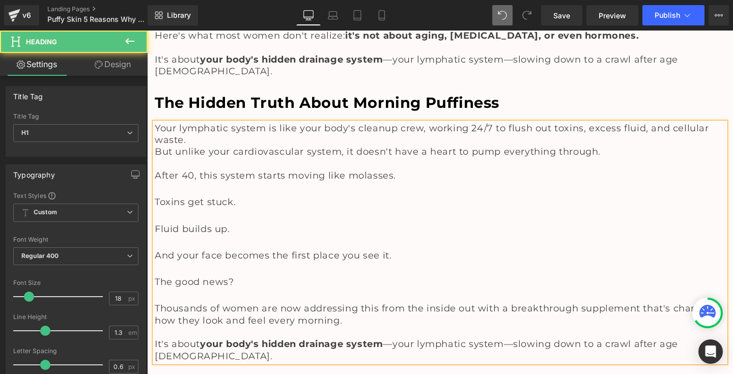
click at [201, 126] on h1 "Your lymphatic system is like your body's cleanup crew, working 24/7 to flush o…" at bounding box center [440, 135] width 571 height 24
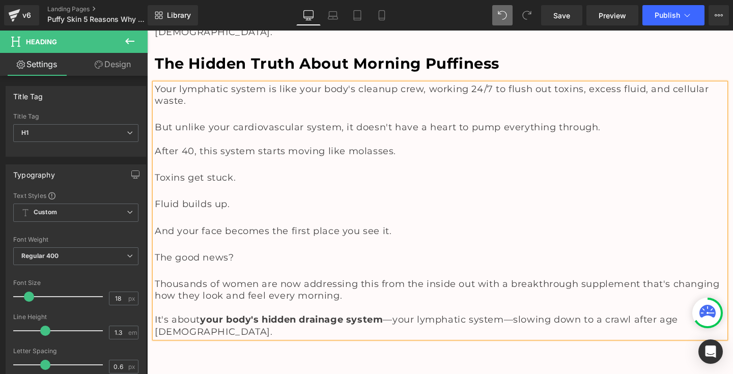
scroll to position [960, 0]
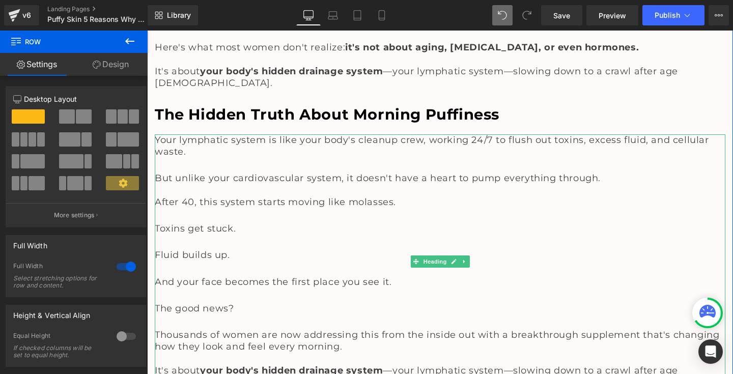
scroll to position [789, 0]
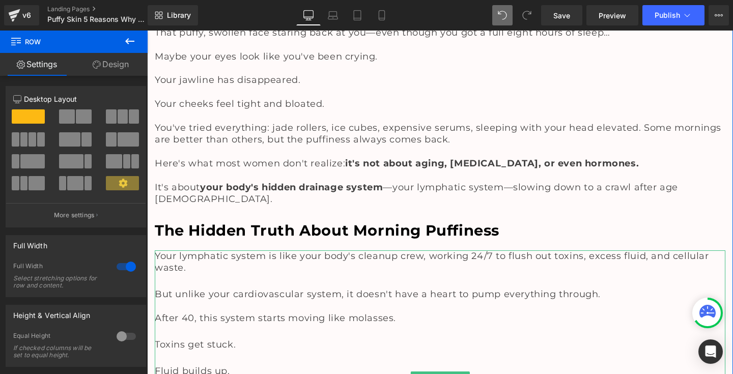
click at [215, 274] on div at bounding box center [440, 281] width 571 height 15
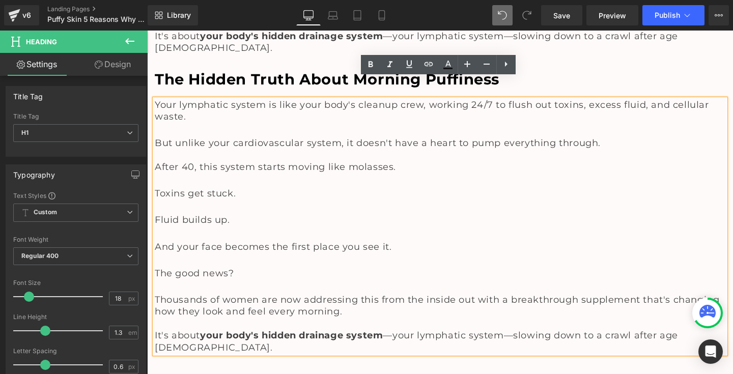
scroll to position [945, 0]
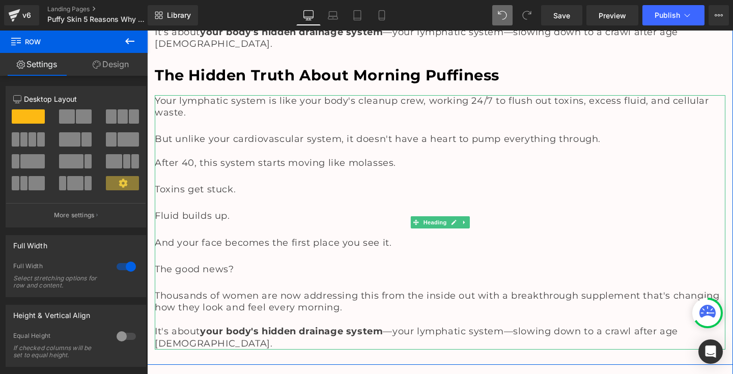
click at [219, 290] on span "Thousands of women are now addressing this from the inside out with a breakthro…" at bounding box center [437, 301] width 564 height 23
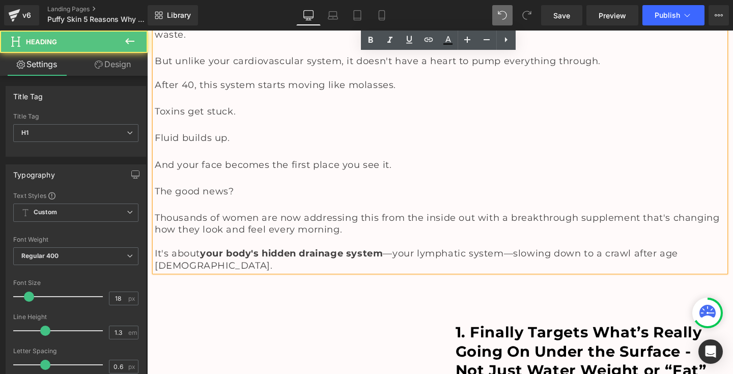
scroll to position [1027, 0]
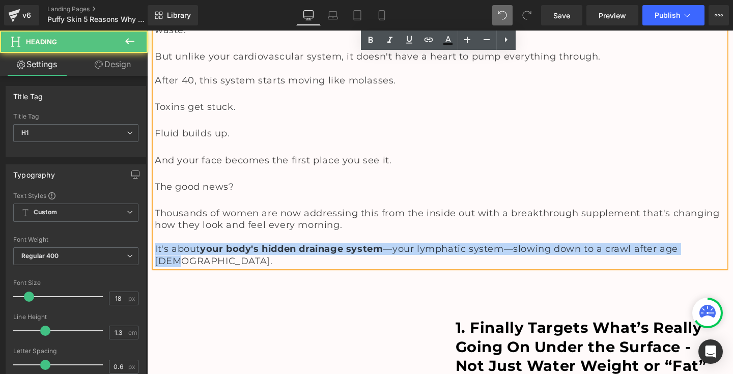
drag, startPoint x: 153, startPoint y: 229, endPoint x: 728, endPoint y: 224, distance: 574.6
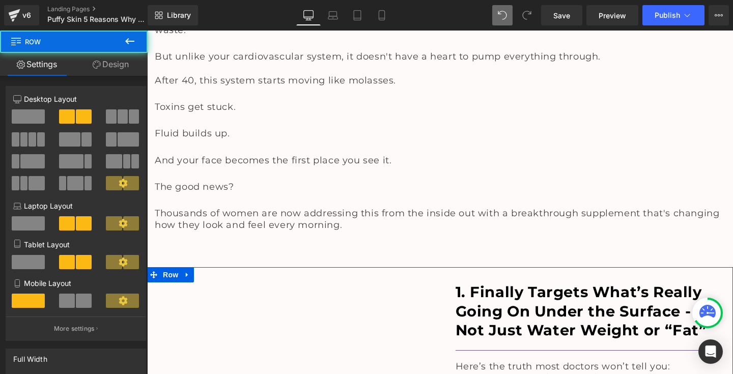
click at [109, 63] on link "Design" at bounding box center [111, 64] width 74 height 23
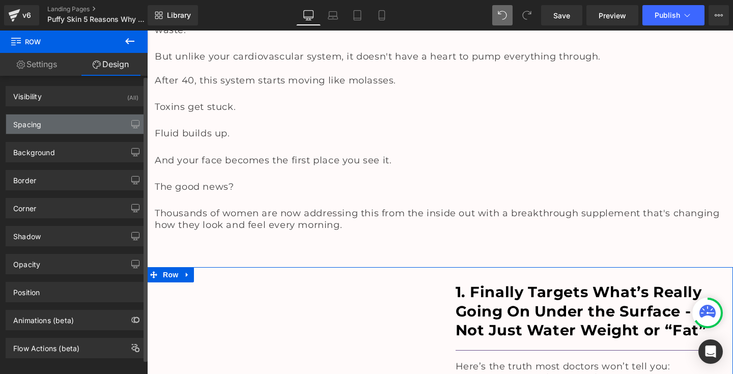
click at [79, 120] on div "Spacing" at bounding box center [75, 124] width 139 height 19
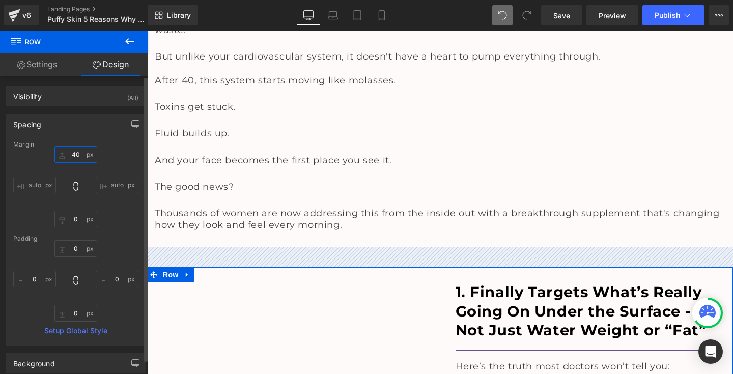
click at [74, 156] on input "40" at bounding box center [75, 154] width 43 height 17
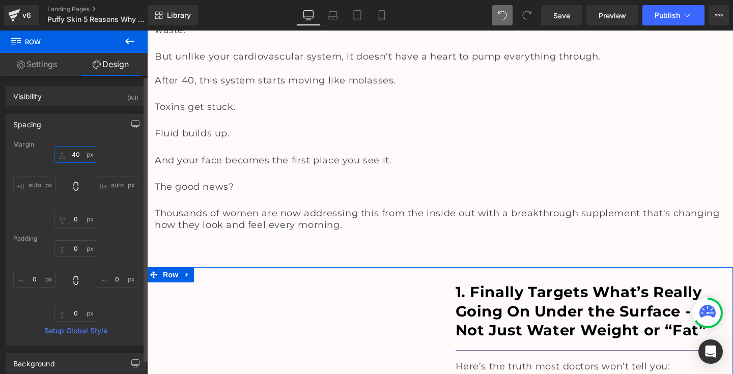
type input "0"
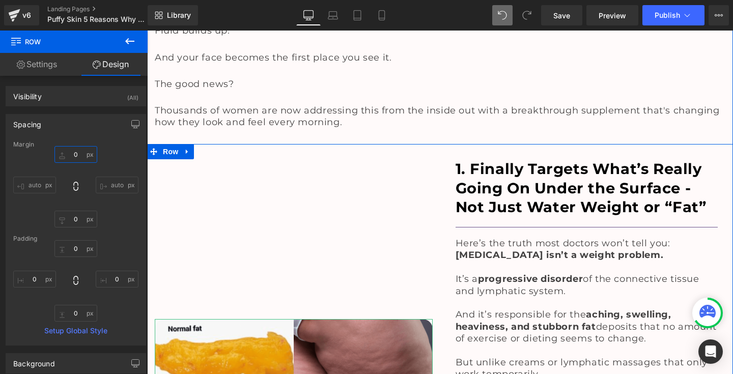
scroll to position [1120, 0]
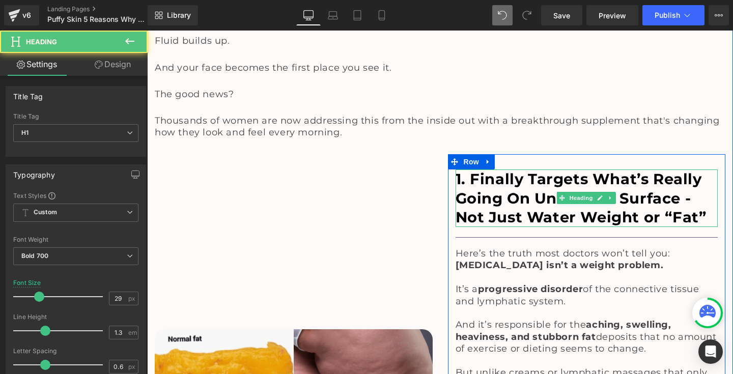
click at [525, 169] on h1 "1. Finally Targets What’s Really Going On Under the Surface - Not Just Water We…" at bounding box center [586, 198] width 263 height 58
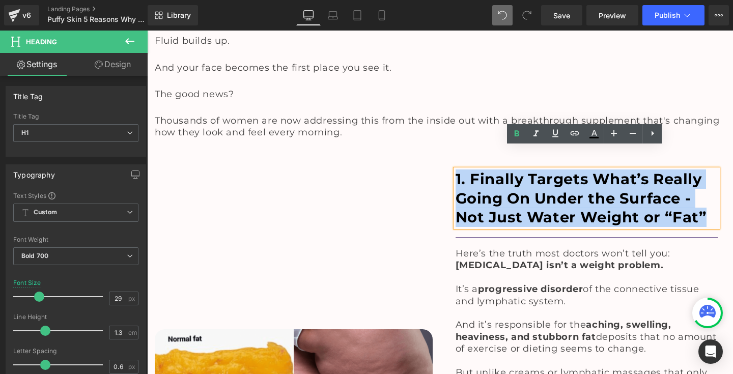
drag, startPoint x: 454, startPoint y: 157, endPoint x: 708, endPoint y: 190, distance: 256.6
click at [708, 190] on h1 "1. Finally Targets What’s Really Going On Under the Surface - Not Just Water We…" at bounding box center [586, 198] width 263 height 58
paste div
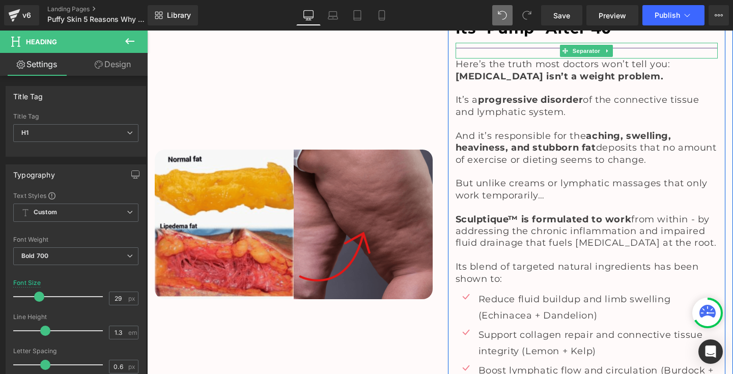
scroll to position [1291, 0]
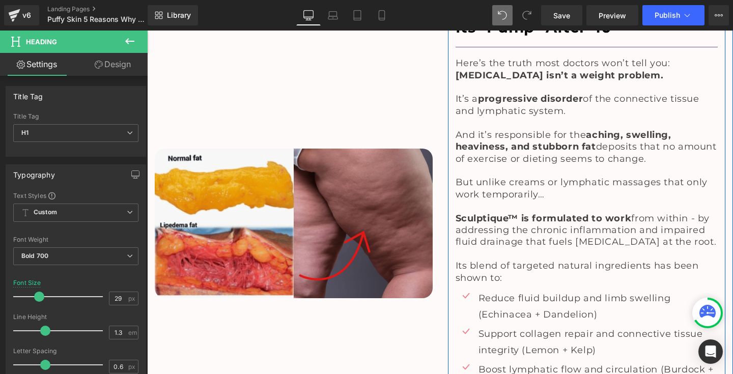
click at [490, 177] on span "But unlike creams or lymphatic massages that only work temporarily…" at bounding box center [581, 188] width 252 height 23
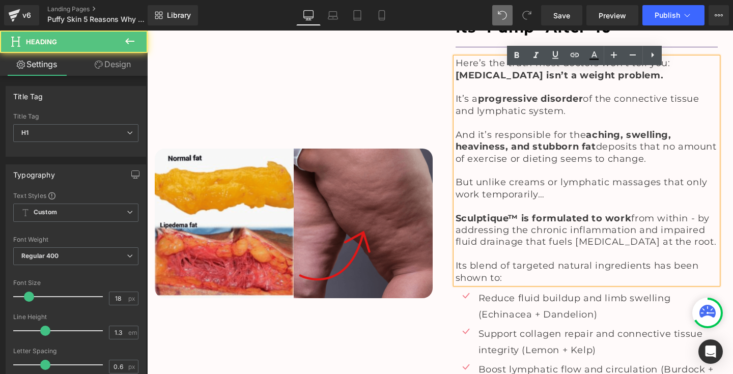
scroll to position [1235, 0]
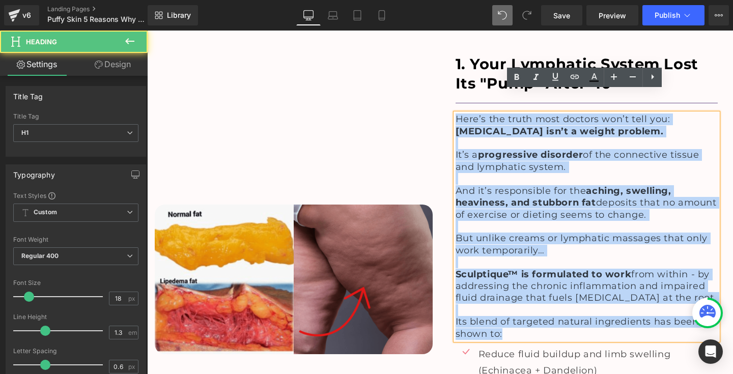
drag, startPoint x: 453, startPoint y: 97, endPoint x: 512, endPoint y: 311, distance: 221.8
click at [512, 311] on div "Here’s the truth most doctors won’t tell you: [MEDICAL_DATA] isn’t a weight pro…" at bounding box center [586, 226] width 263 height 226
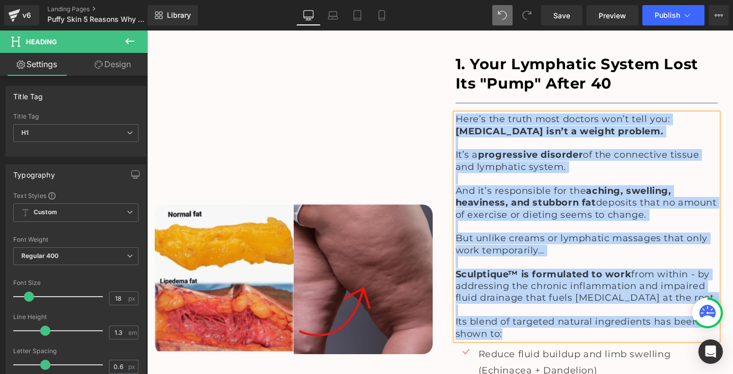
paste div
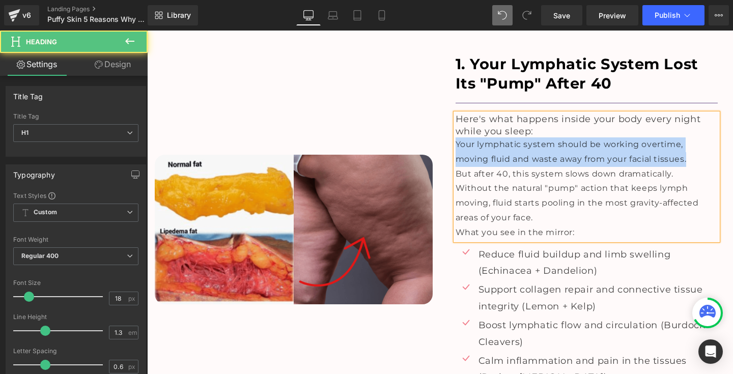
drag, startPoint x: 452, startPoint y: 122, endPoint x: 658, endPoint y: 139, distance: 205.8
click at [658, 139] on div "Here's what happens inside your body every night while you sleep: Your lymphati…" at bounding box center [586, 176] width 263 height 126
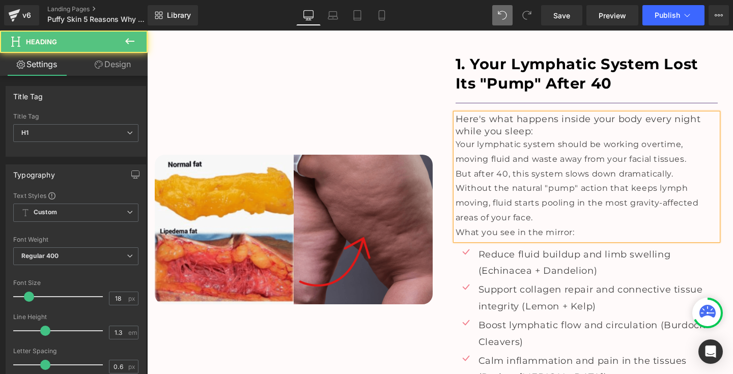
click at [587, 113] on h1 "Here's what happens inside your body every night while you sleep:" at bounding box center [586, 125] width 263 height 24
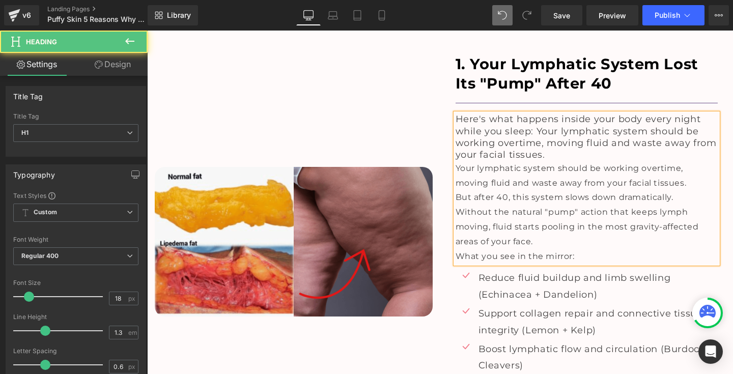
click at [534, 113] on span "Here's what happens inside your body every night while you sleep: Your lymphati…" at bounding box center [585, 136] width 261 height 47
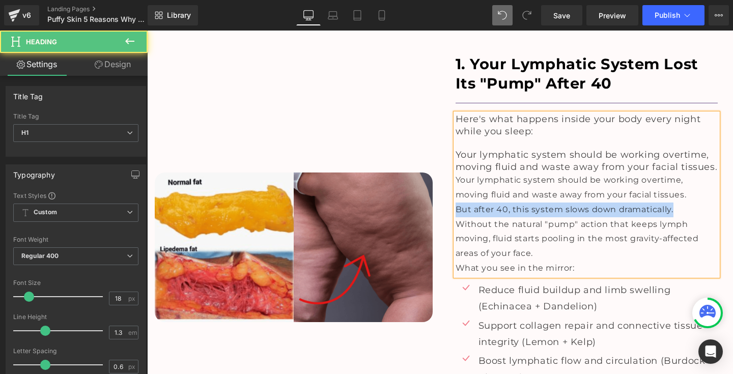
drag, startPoint x: 454, startPoint y: 187, endPoint x: 675, endPoint y: 188, distance: 221.4
click at [675, 203] on div "But after 40, this system slows down dramatically." at bounding box center [586, 210] width 263 height 15
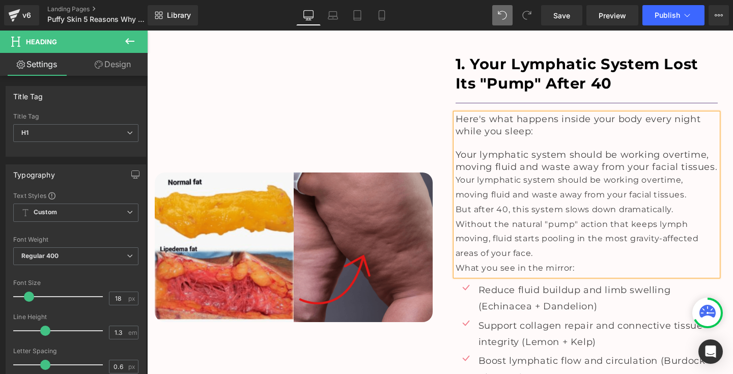
click at [711, 149] on span "Your lymphatic system should be working overtime, moving fluid and waste away f…" at bounding box center [586, 160] width 262 height 23
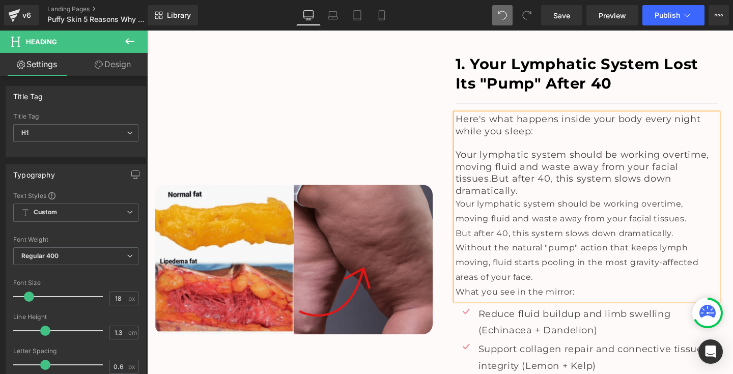
click at [490, 155] on span "Your lymphatic system should be working overtime, moving fluid and waste away f…" at bounding box center [581, 172] width 253 height 47
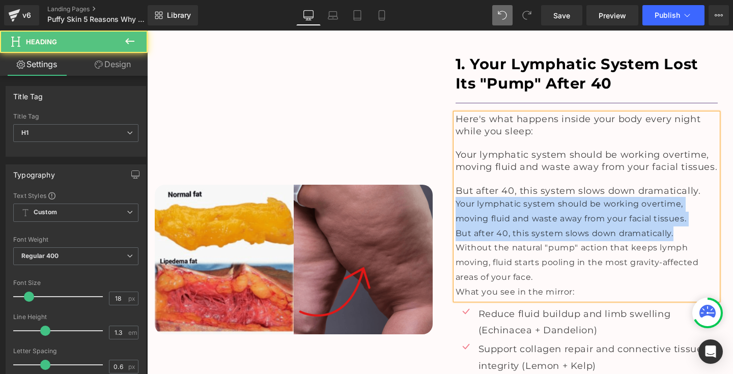
drag, startPoint x: 454, startPoint y: 179, endPoint x: 682, endPoint y: 205, distance: 229.5
click at [682, 205] on div "Here's what happens inside your body every night while you sleep: Your lymphati…" at bounding box center [586, 206] width 263 height 186
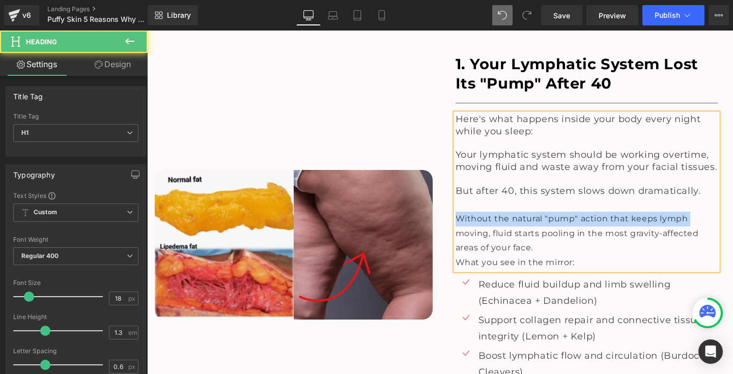
drag, startPoint x: 456, startPoint y: 193, endPoint x: 701, endPoint y: 197, distance: 245.3
click at [701, 212] on div "Without the natural "pump" action that keeps lymph moving, fluid starts pooling…" at bounding box center [586, 234] width 263 height 44
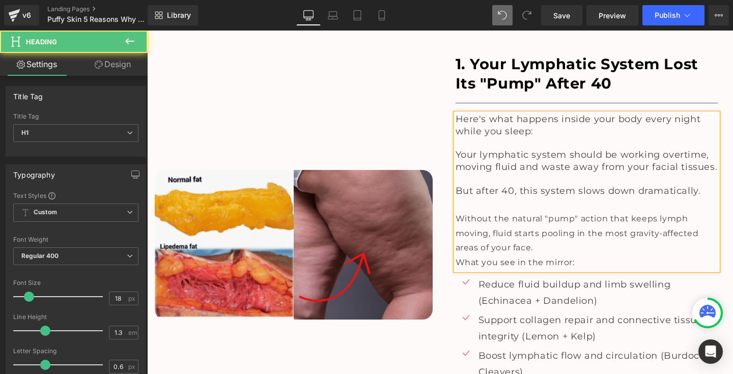
click at [702, 185] on h1 "But after 40, this system slows down dramatically." at bounding box center [586, 191] width 263 height 12
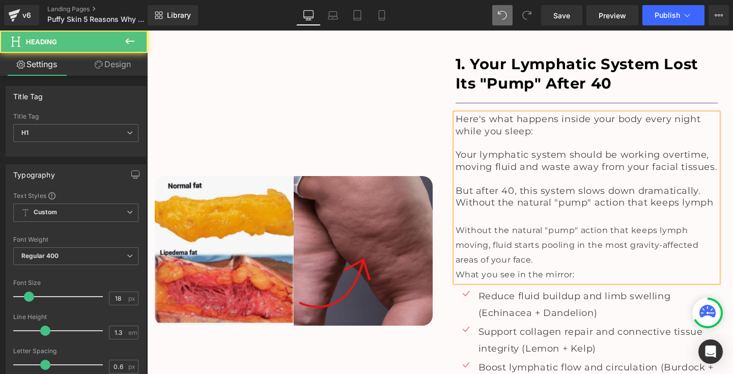
click at [456, 185] on span "But after 40, this system slows down dramatically. Without the natural "pump" a…" at bounding box center [584, 196] width 258 height 23
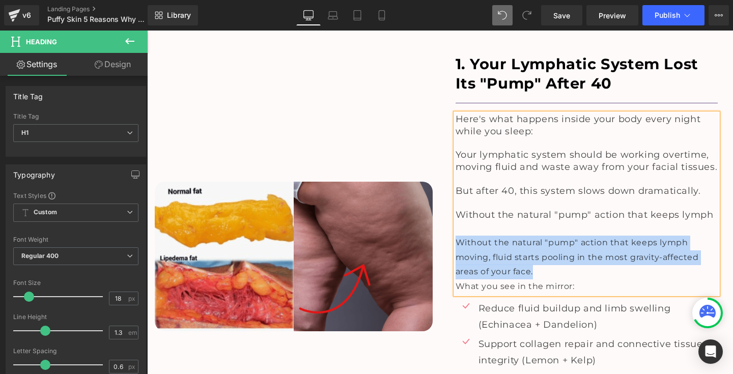
drag, startPoint x: 453, startPoint y: 217, endPoint x: 573, endPoint y: 241, distance: 121.5
click at [573, 241] on div "Without the natural "pump" action that keeps lymph moving, fluid starts pooling…" at bounding box center [586, 258] width 263 height 44
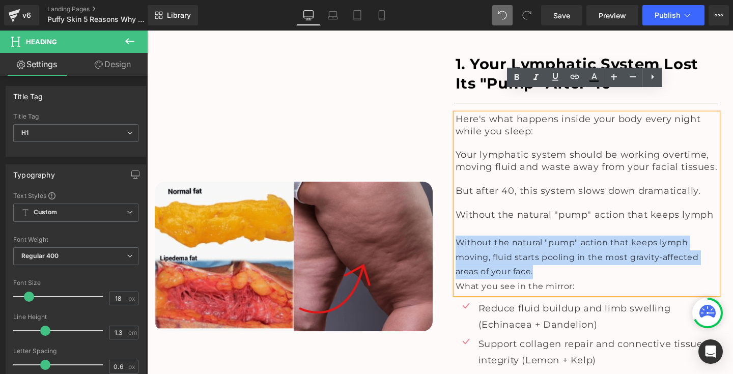
click at [552, 236] on div "Without the natural "pump" action that keeps lymph moving, fluid starts pooling…" at bounding box center [586, 258] width 263 height 44
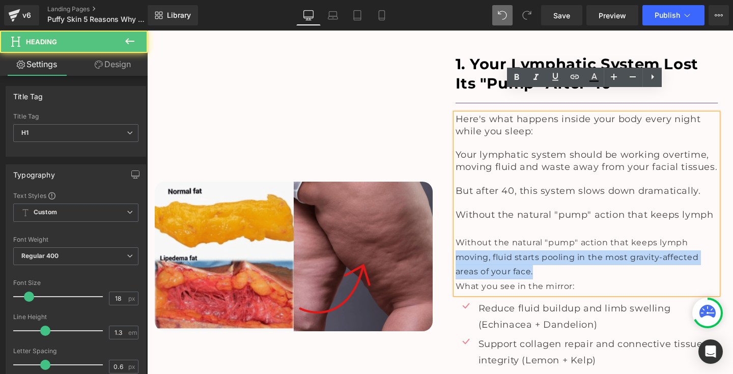
drag, startPoint x: 454, startPoint y: 234, endPoint x: 539, endPoint y: 252, distance: 87.4
click at [539, 252] on div "Without the natural "pump" action that keeps lymph moving, fluid starts pooling…" at bounding box center [586, 258] width 263 height 44
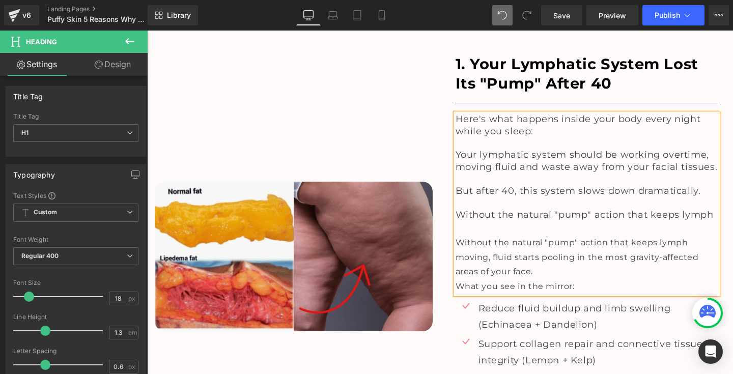
click at [710, 209] on span "Without the natural "pump" action that keeps lymph" at bounding box center [584, 214] width 258 height 11
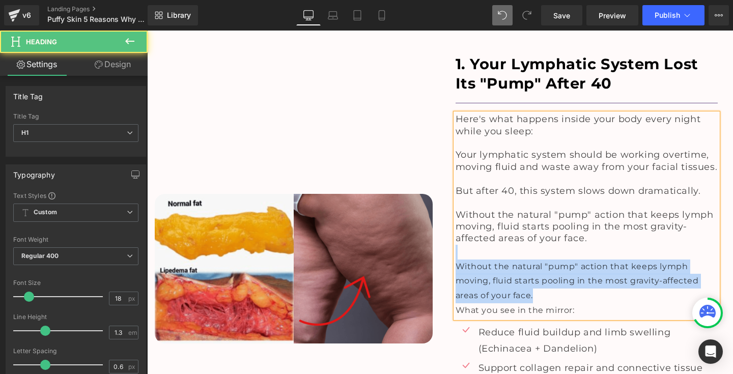
drag, startPoint x: 538, startPoint y: 269, endPoint x: 455, endPoint y: 234, distance: 89.8
click at [455, 234] on div "Here's what happens inside your body every night while you sleep: Your lymphati…" at bounding box center [586, 215] width 263 height 204
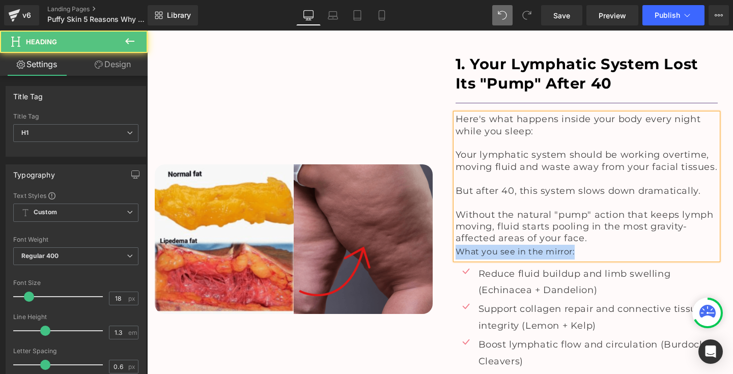
drag, startPoint x: 582, startPoint y: 229, endPoint x: 450, endPoint y: 229, distance: 131.8
click at [450, 229] on div "1. Your Lymphatic System Lost Its "Pump" After 40 Heading Separator Here's what…" at bounding box center [587, 244] width 278 height 380
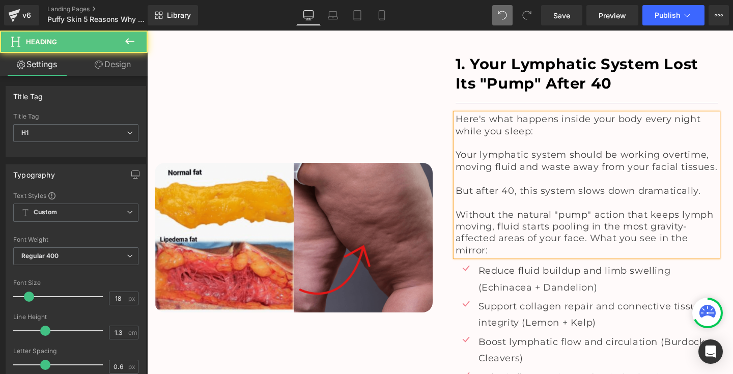
click at [588, 216] on span "Without the natural "pump" action that keeps lymph moving, fluid starts pooling…" at bounding box center [584, 232] width 258 height 47
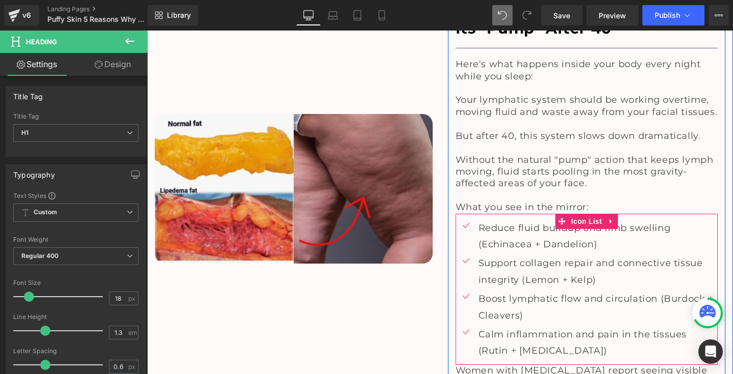
scroll to position [1299, 0]
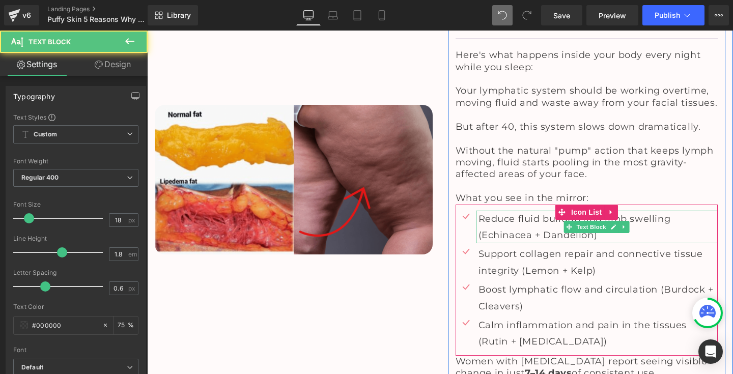
click at [496, 211] on p "Reduce fluid buildup and limb swelling (Echinacea + Dandelion)" at bounding box center [598, 227] width 240 height 33
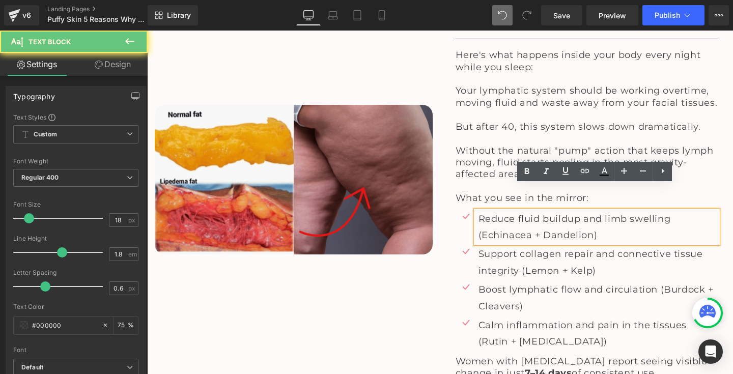
click at [489, 211] on p "Reduce fluid buildup and limb swelling (Echinacea + Dandelion)" at bounding box center [598, 227] width 240 height 33
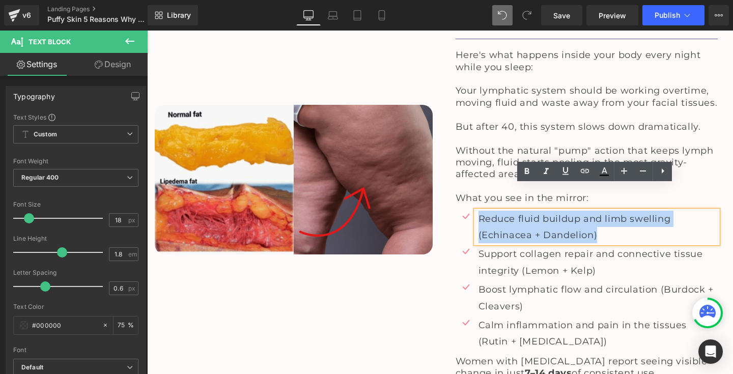
drag, startPoint x: 478, startPoint y: 194, endPoint x: 601, endPoint y: 212, distance: 124.4
click at [601, 212] on p "Reduce fluid buildup and limb swelling (Echinacea + Dandelion)" at bounding box center [598, 227] width 240 height 33
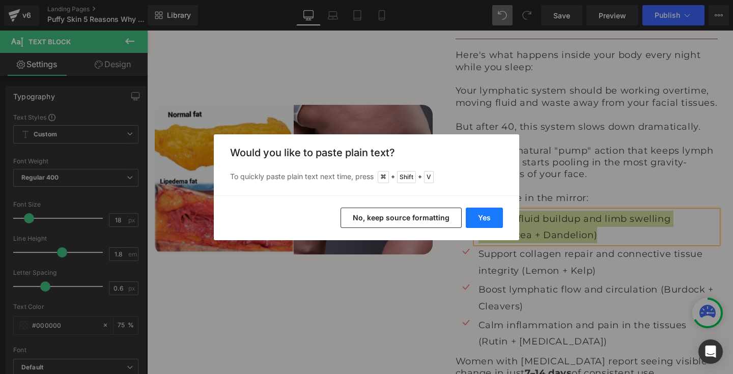
click at [482, 220] on button "Yes" at bounding box center [484, 218] width 37 height 20
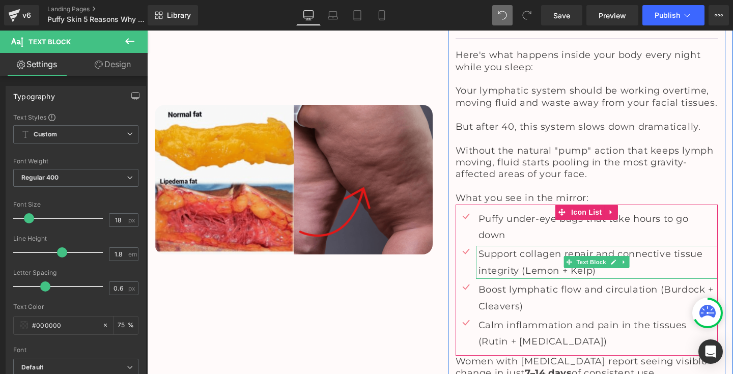
click at [500, 246] on p "Support collagen repair and connective tissue integrity (Lemon + Kelp)" at bounding box center [598, 262] width 240 height 33
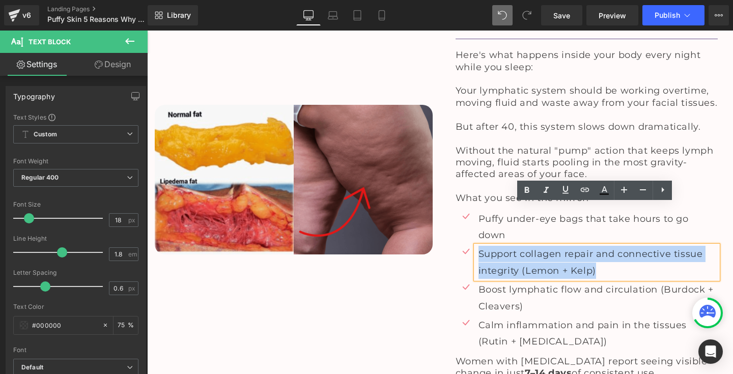
drag, startPoint x: 476, startPoint y: 214, endPoint x: 598, endPoint y: 229, distance: 123.1
click at [598, 246] on p "Support collagen repair and connective tissue integrity (Lemon + Kelp)" at bounding box center [598, 262] width 240 height 33
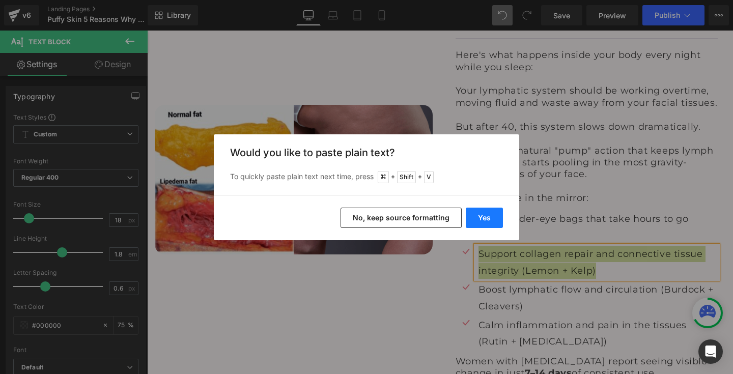
click at [473, 219] on button "Yes" at bounding box center [484, 218] width 37 height 20
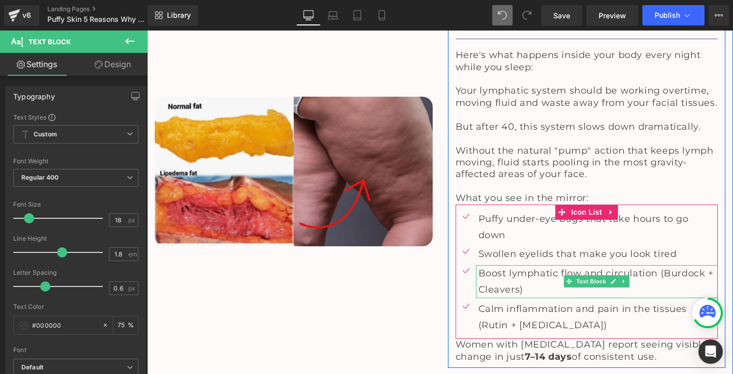
click at [491, 265] on p "Boost lymphatic flow and circulation (Burdock + Cleavers)" at bounding box center [598, 281] width 240 height 33
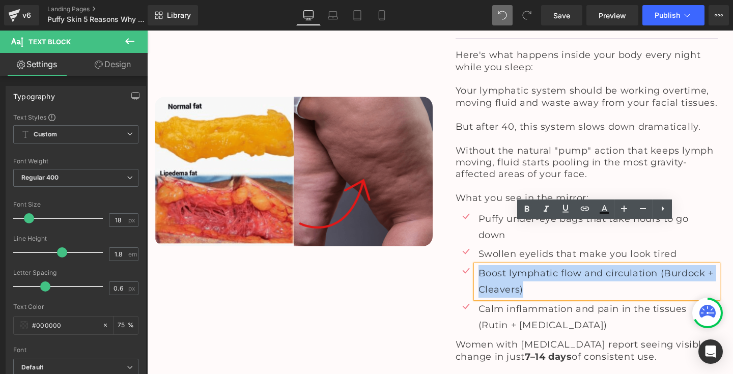
drag, startPoint x: 477, startPoint y: 234, endPoint x: 523, endPoint y: 246, distance: 46.9
click at [523, 265] on p "Boost lymphatic flow and circulation (Burdock + Cleavers)" at bounding box center [598, 281] width 240 height 33
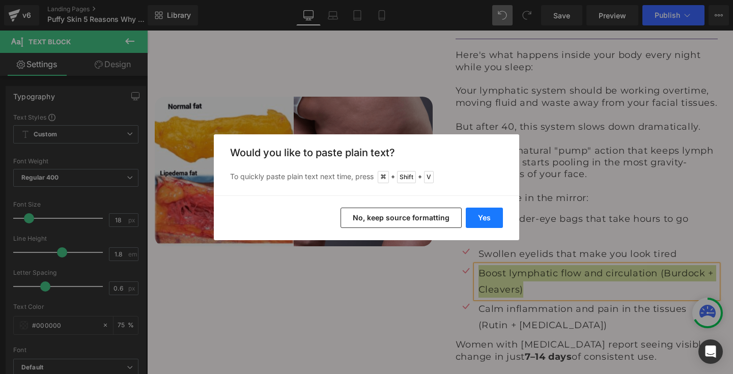
click at [488, 217] on button "Yes" at bounding box center [484, 218] width 37 height 20
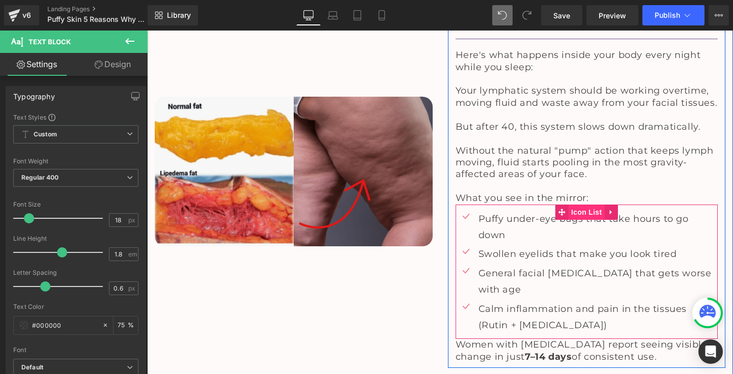
click at [582, 205] on span "Icon List" at bounding box center [586, 212] width 36 height 15
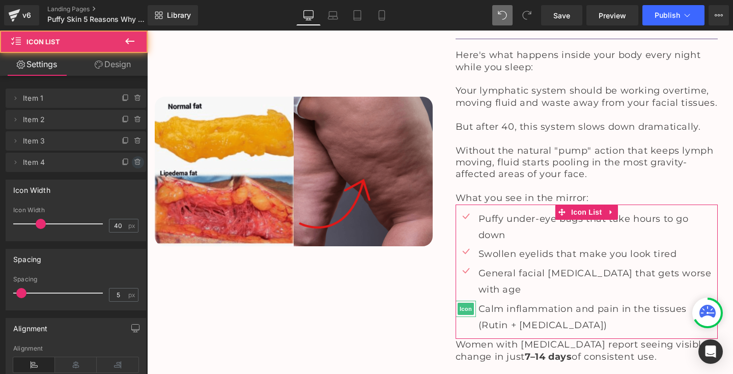
click at [135, 160] on icon at bounding box center [137, 160] width 6 height 0
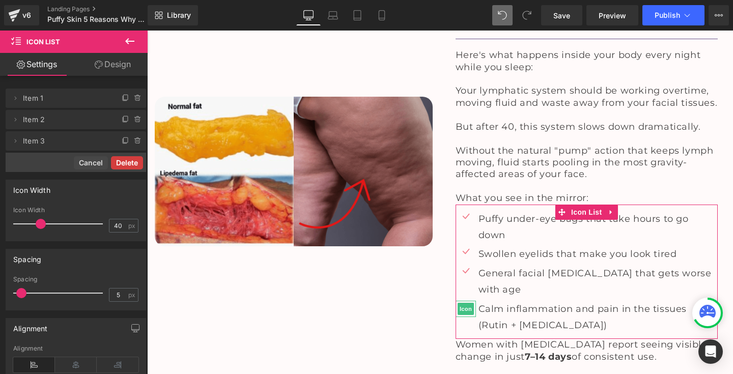
click at [127, 161] on button "Delete" at bounding box center [127, 162] width 32 height 13
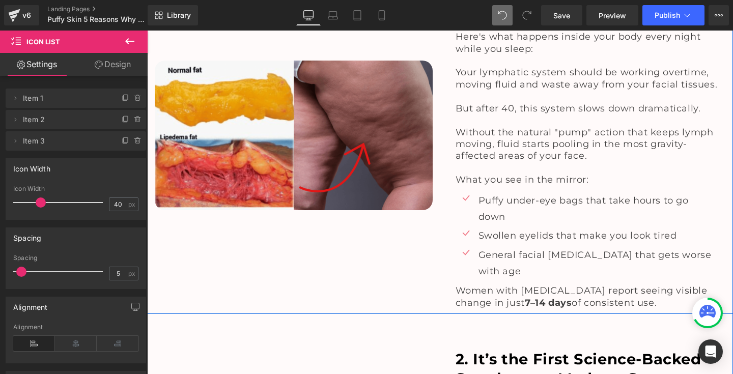
scroll to position [1321, 0]
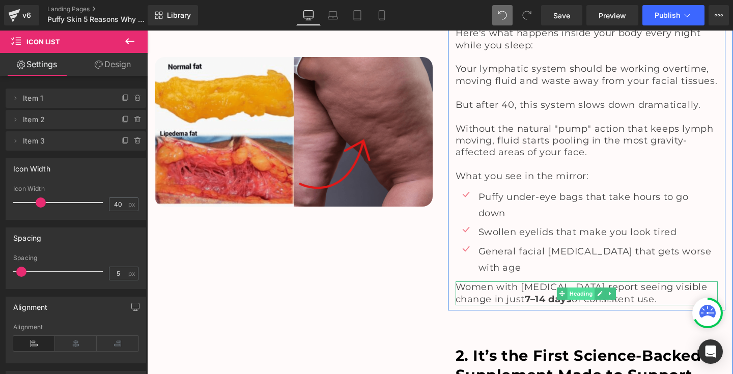
click at [579, 288] on span "Heading" at bounding box center [580, 294] width 27 height 12
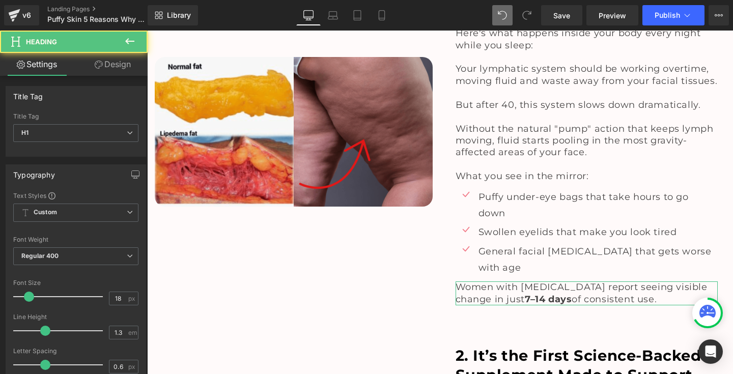
click at [115, 70] on link "Design" at bounding box center [113, 64] width 74 height 23
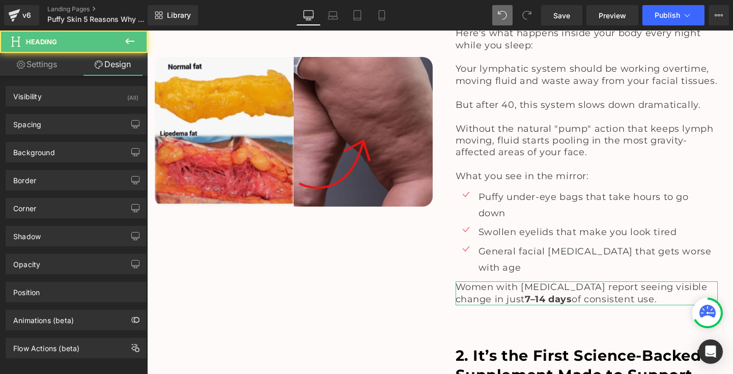
type input "0"
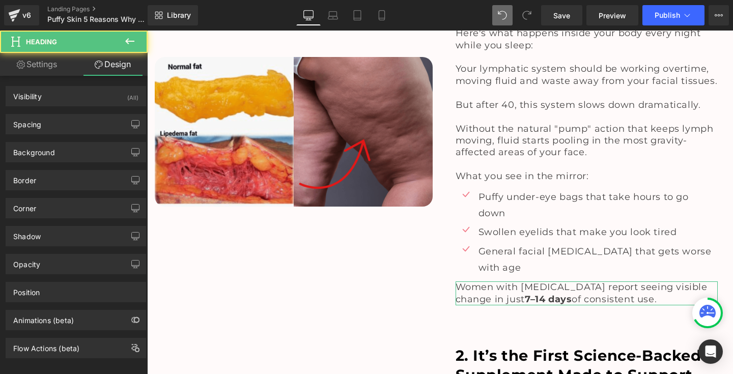
type input "0"
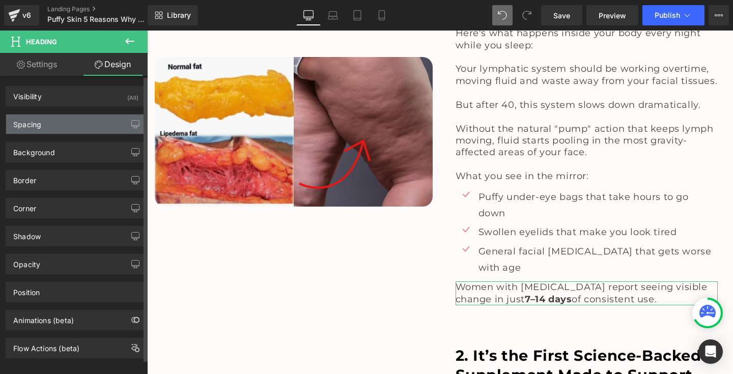
click at [74, 117] on div "Spacing" at bounding box center [75, 124] width 139 height 19
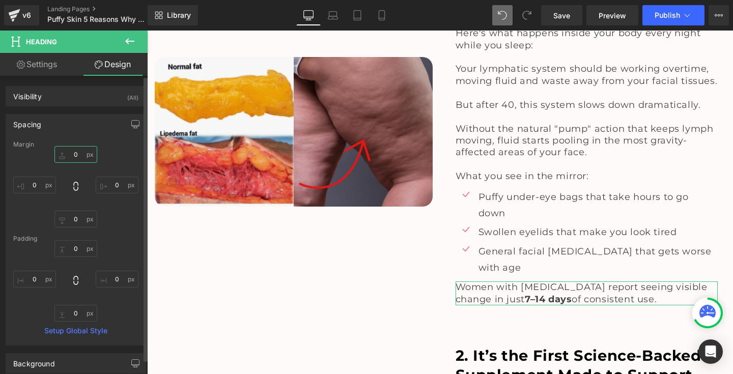
click at [69, 152] on input "0" at bounding box center [75, 154] width 43 height 17
type input "20"
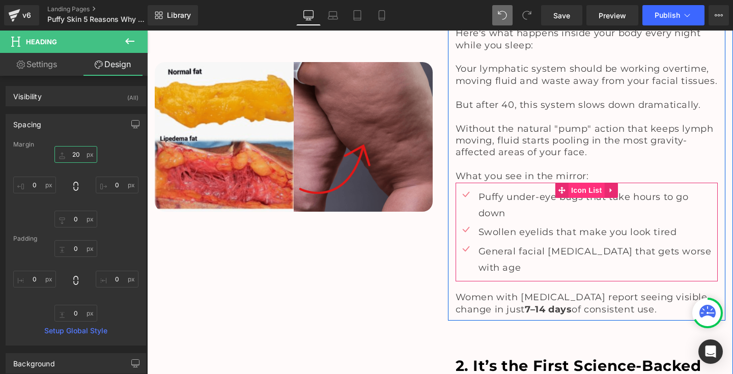
click at [581, 183] on span "Icon List" at bounding box center [586, 190] width 36 height 15
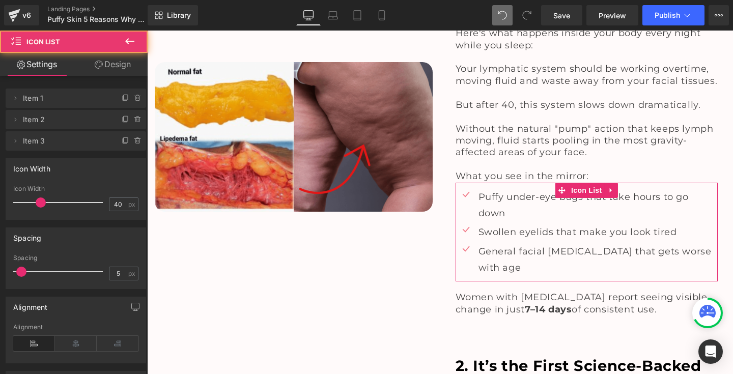
click at [108, 70] on link "Design" at bounding box center [113, 64] width 74 height 23
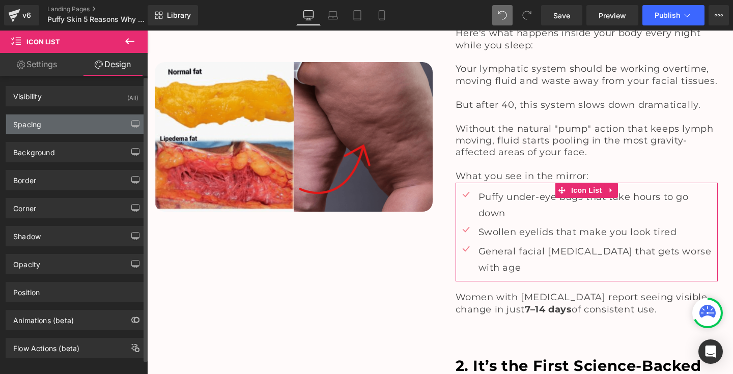
click at [63, 127] on div "Spacing" at bounding box center [75, 124] width 139 height 19
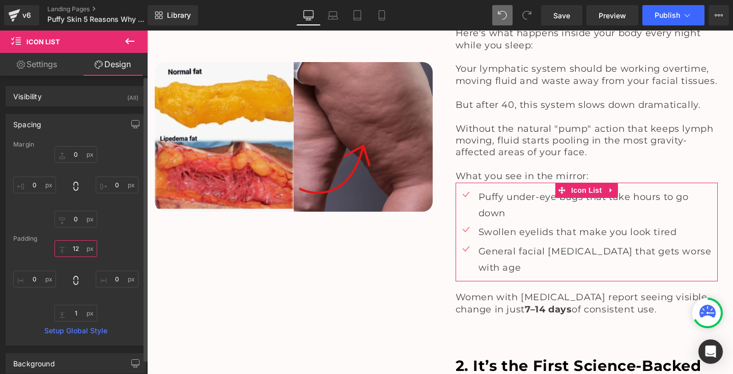
click at [79, 248] on input "12" at bounding box center [75, 248] width 43 height 17
type input "1"
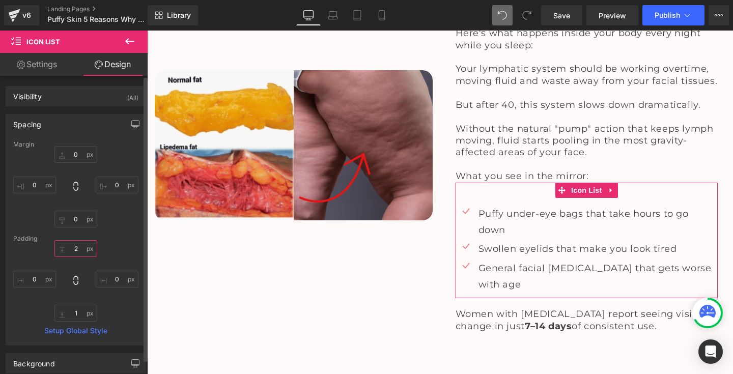
type input "20"
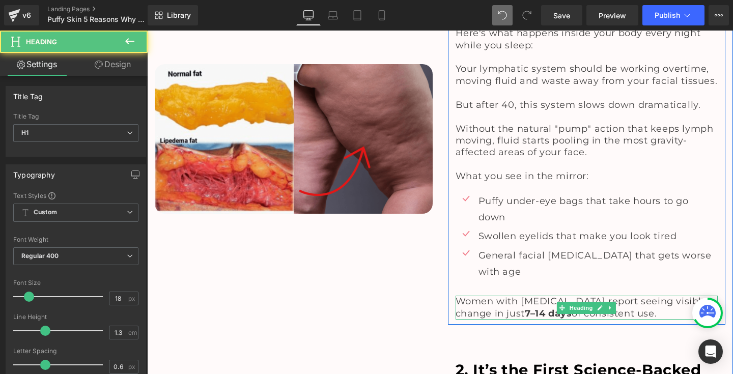
click at [483, 296] on span "Women with [MEDICAL_DATA] report seeing visible change in just 7–14 days of con…" at bounding box center [581, 307] width 252 height 23
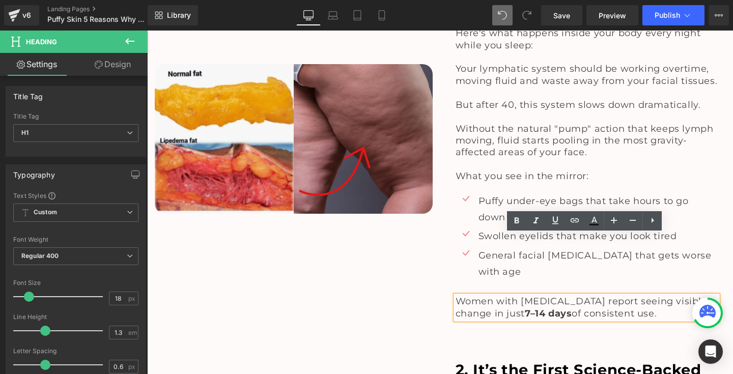
drag, startPoint x: 452, startPoint y: 241, endPoint x: 624, endPoint y: 249, distance: 172.7
click at [624, 296] on div "Women with [MEDICAL_DATA] report seeing visible change in just 7–14 days of con…" at bounding box center [586, 308] width 263 height 24
paste div
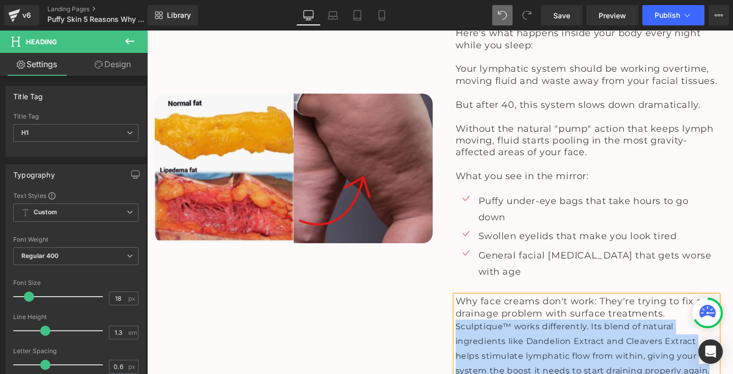
drag, startPoint x: 454, startPoint y: 265, endPoint x: 708, endPoint y: 313, distance: 258.4
click at [708, 320] on div "Sculptique™ works differently. Its blend of natural ingredients like Dandelion …" at bounding box center [586, 349] width 263 height 59
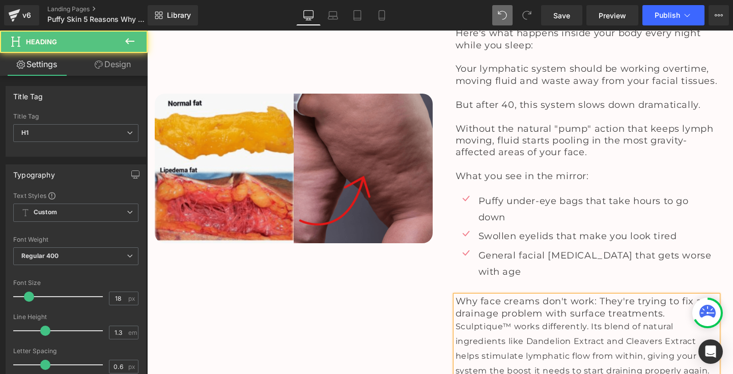
click at [682, 296] on h1 "Why face creams don't work: They're trying to fix a drainage problem with surfa…" at bounding box center [586, 308] width 263 height 24
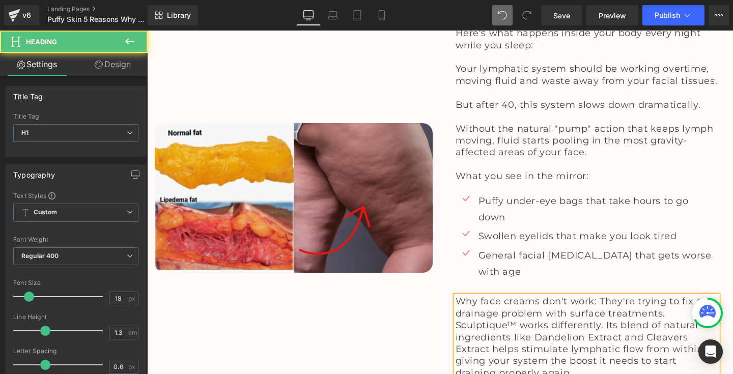
click at [455, 296] on span "Why face creams don't work: They're trying to fix a drainage problem with surfa…" at bounding box center [580, 337] width 250 height 82
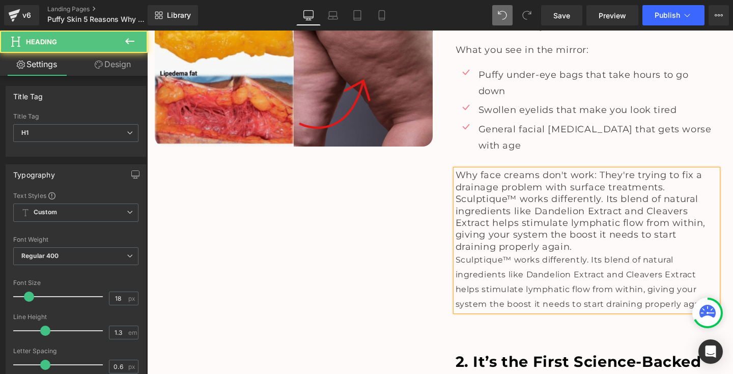
scroll to position [1458, 0]
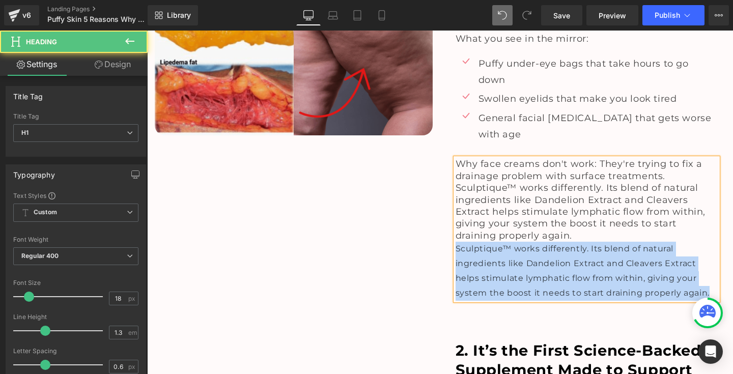
drag, startPoint x: 453, startPoint y: 185, endPoint x: 706, endPoint y: 234, distance: 257.0
click at [706, 244] on span "Sculptique™ works differently. Its blend of natural ingredients like Dandelion …" at bounding box center [582, 270] width 254 height 53
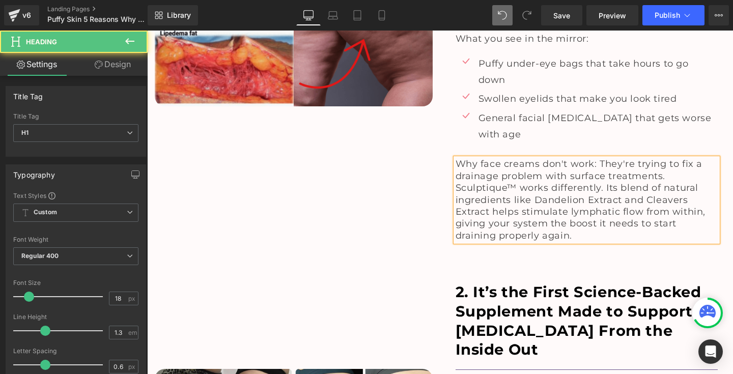
click at [671, 158] on h1 "Why face creams don't work: They're trying to fix a drainage problem with surfa…" at bounding box center [586, 170] width 263 height 24
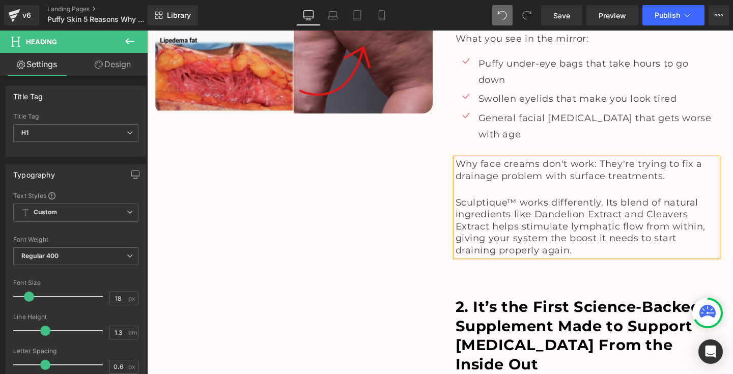
click at [426, 147] on div "Image" at bounding box center [293, 39] width 293 height 446
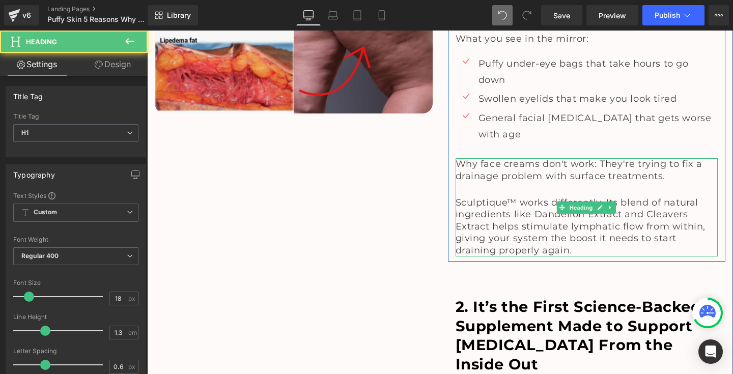
click at [561, 197] on span "Sculptique™ works differently. Its blend of natural ingredients like Dandelion …" at bounding box center [580, 226] width 250 height 59
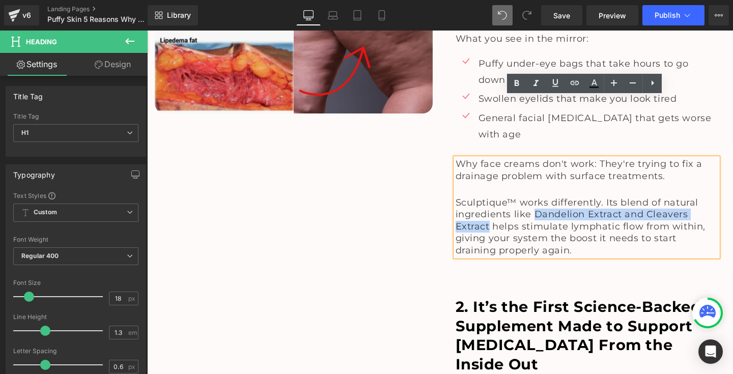
drag, startPoint x: 532, startPoint y: 152, endPoint x: 486, endPoint y: 167, distance: 48.1
click at [486, 197] on span "Sculptique™ works differently. Its blend of natural ingredients like Dandelion …" at bounding box center [580, 226] width 250 height 59
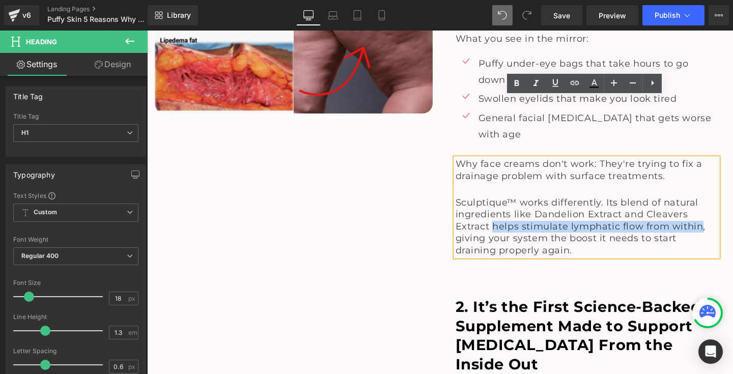
drag, startPoint x: 491, startPoint y: 164, endPoint x: 700, endPoint y: 164, distance: 208.7
click at [700, 197] on span "Sculptique™ works differently. Its blend of natural ingredients like Dandelion …" at bounding box center [580, 226] width 250 height 59
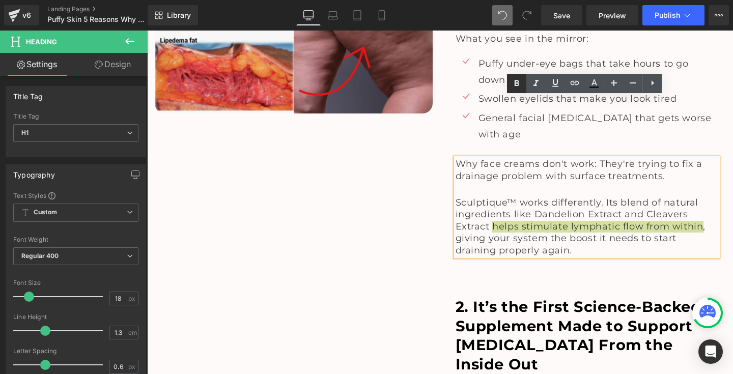
click at [516, 84] on icon at bounding box center [516, 83] width 12 height 12
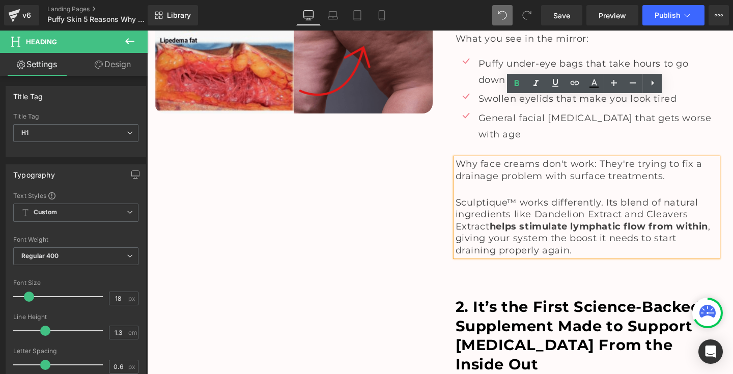
click at [394, 154] on div "Image" at bounding box center [293, 39] width 293 height 446
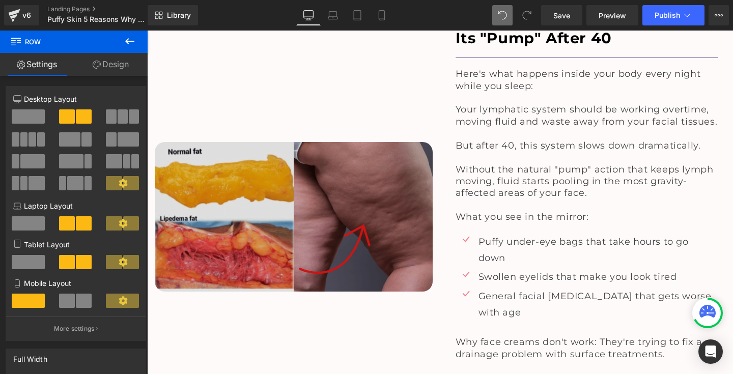
scroll to position [1414, 0]
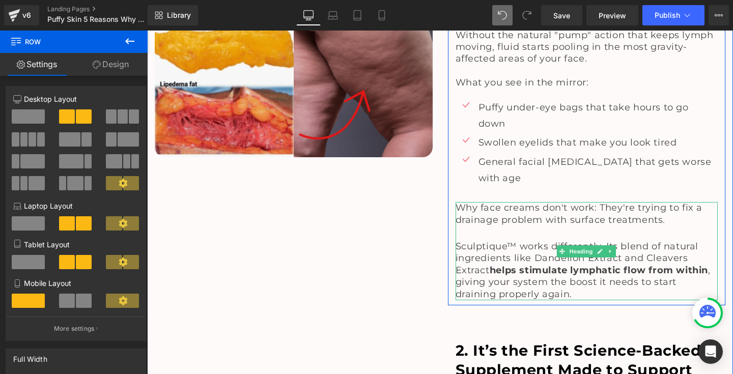
click at [610, 202] on span "Why face creams don't work: They're trying to fix a drainage problem with surfa…" at bounding box center [578, 213] width 247 height 23
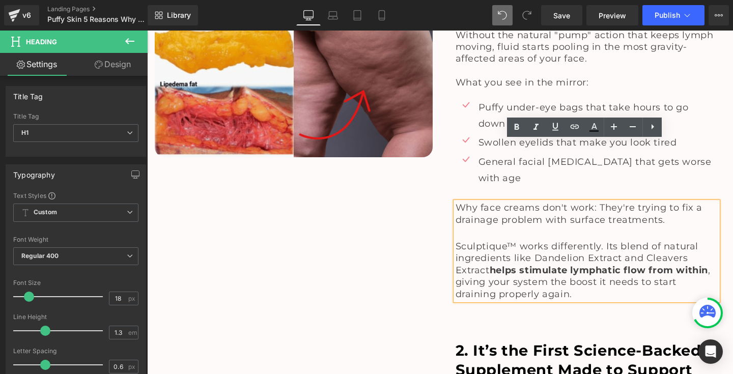
drag, startPoint x: 634, startPoint y: 149, endPoint x: 680, endPoint y: 162, distance: 48.0
click at [680, 202] on h1 "Why face creams don't work: They're trying to fix a drainage problem with surfa…" at bounding box center [586, 214] width 263 height 24
click at [515, 127] on icon at bounding box center [516, 127] width 12 height 12
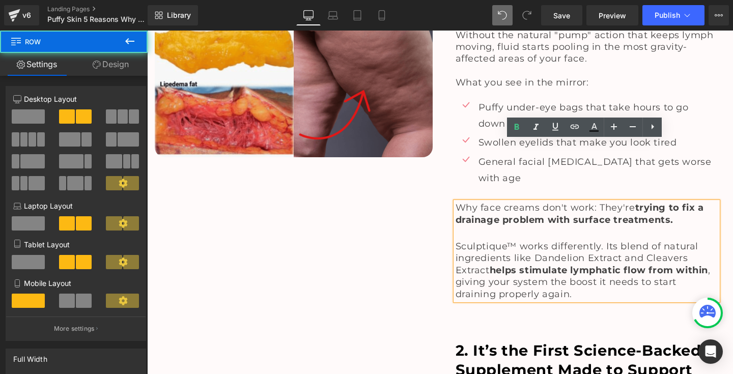
click at [304, 231] on div "Image" at bounding box center [293, 83] width 293 height 446
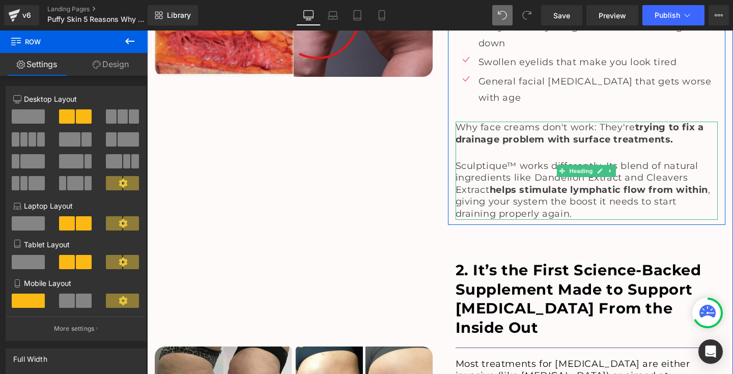
scroll to position [1545, 0]
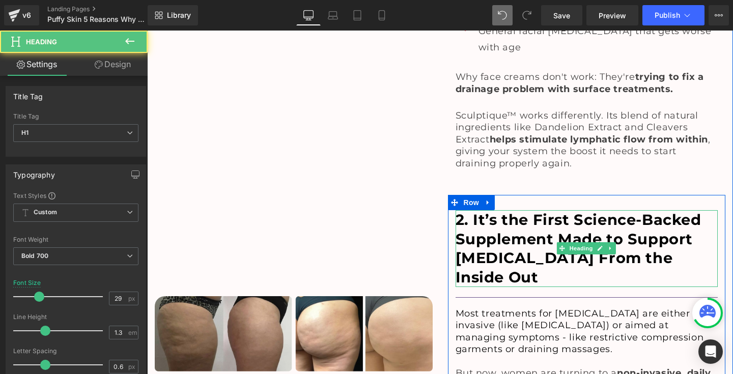
click at [480, 210] on h1 "2. It’s the First Science-Backed Supplement Made to Support [MEDICAL_DATA] From…" at bounding box center [586, 248] width 263 height 77
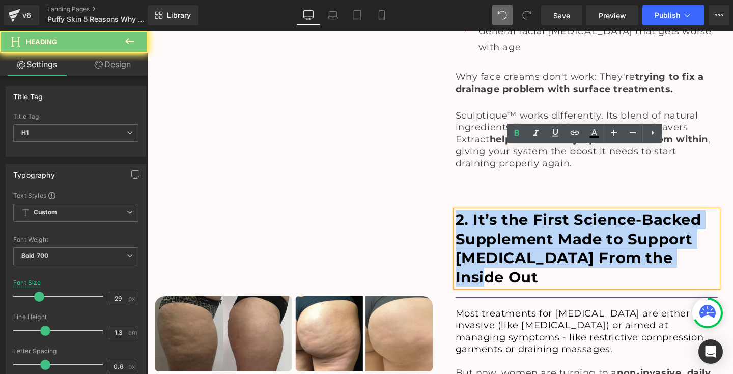
click at [480, 210] on h1 "2. It’s the First Science-Backed Supplement Made to Support [MEDICAL_DATA] From…" at bounding box center [586, 248] width 263 height 77
paste div
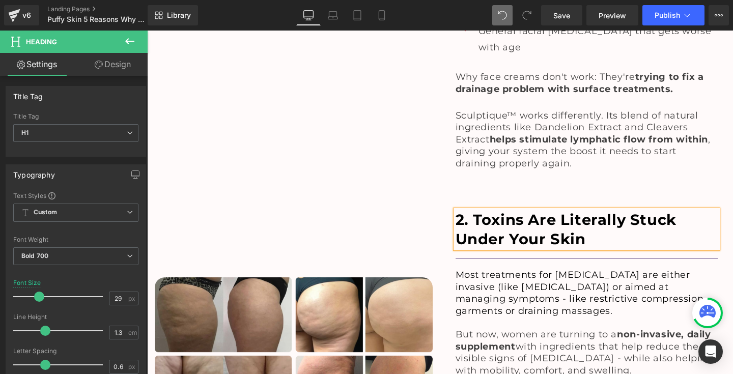
click at [358, 195] on div "Image" at bounding box center [293, 354] width 293 height 318
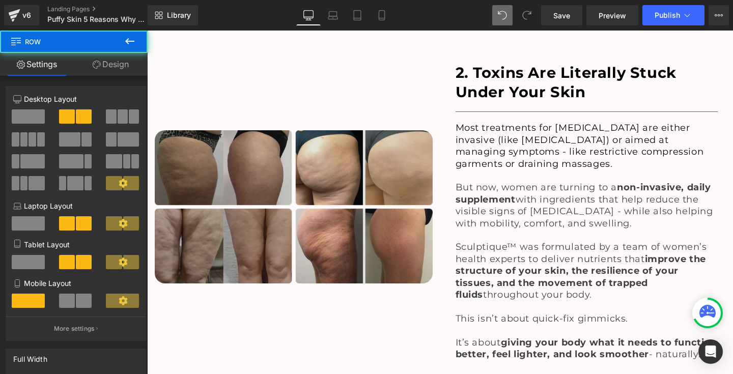
scroll to position [1693, 0]
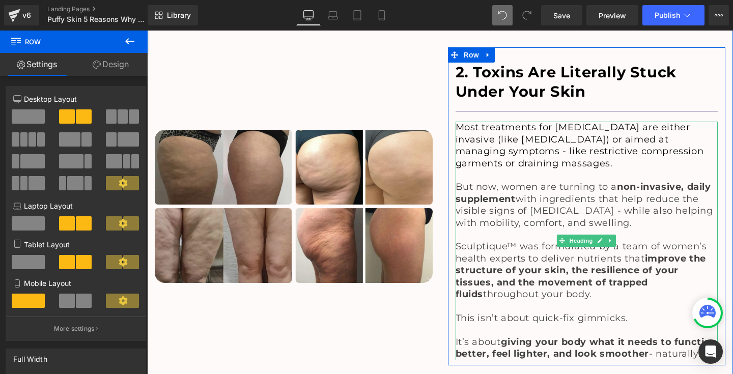
click at [480, 169] on h1 at bounding box center [586, 175] width 263 height 12
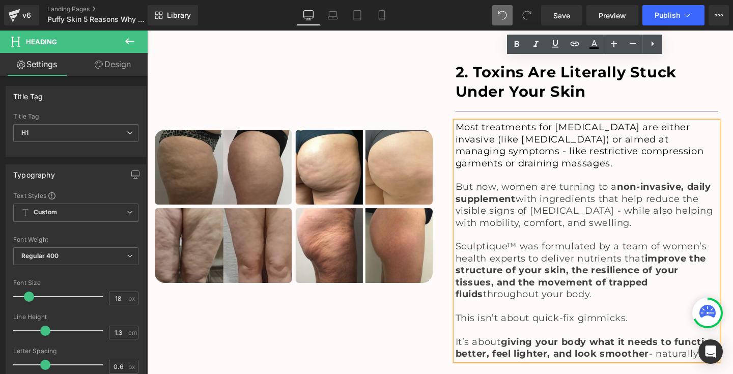
drag, startPoint x: 454, startPoint y: 64, endPoint x: 502, endPoint y: 297, distance: 238.4
click at [502, 297] on div "Most treatments for [MEDICAL_DATA] are either invasive (like [MEDICAL_DATA]) or…" at bounding box center [586, 241] width 263 height 238
paste div
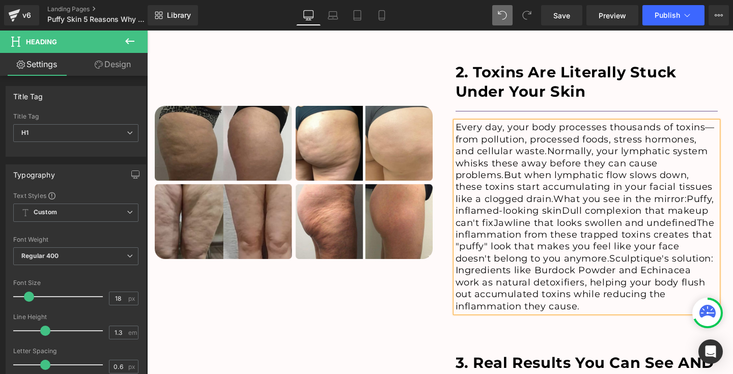
click at [545, 122] on h1 "Every day, your body processes thousands of toxins—from pollution, processed fo…" at bounding box center [586, 217] width 263 height 191
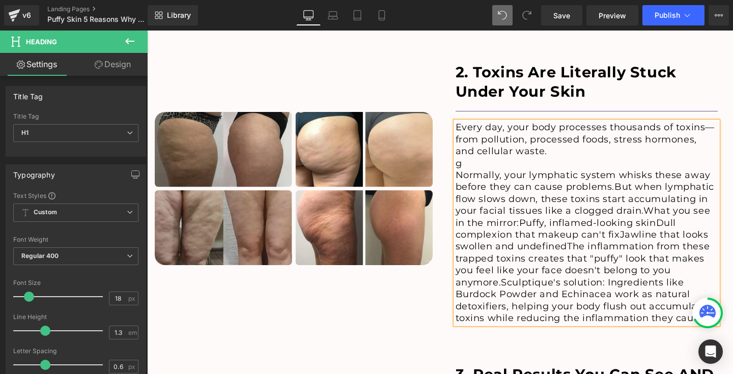
click at [563, 158] on h1 "g" at bounding box center [586, 164] width 263 height 12
click at [612, 169] on h1 "Normally, your lymphatic system whisks these away before they can cause problem…" at bounding box center [586, 246] width 263 height 155
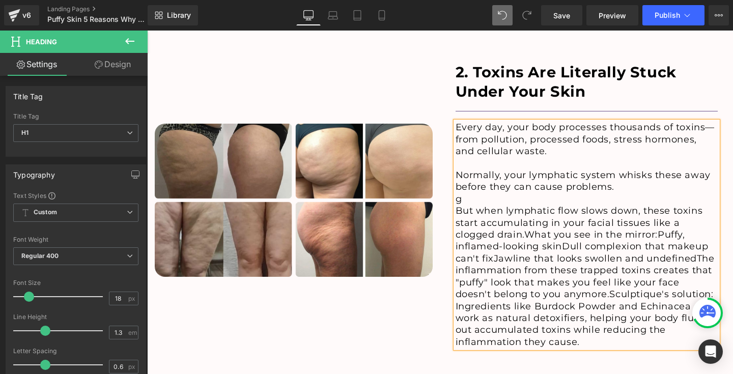
click at [576, 193] on h1 "g" at bounding box center [586, 199] width 263 height 12
click at [524, 205] on h1 "But when lymphatic flow slows down, these toxins start accumulating in your fac…" at bounding box center [586, 276] width 263 height 143
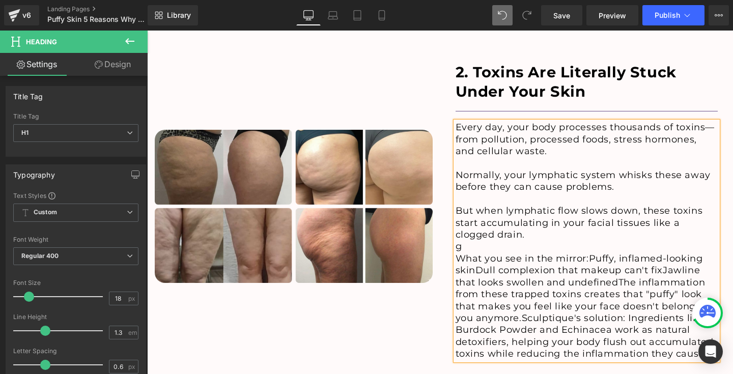
click at [509, 241] on h1 "g" at bounding box center [586, 247] width 263 height 12
click at [587, 253] on h1 "What you see in the mirror:Puffy, inflamed-looking skinDull complexion that mak…" at bounding box center [586, 306] width 263 height 107
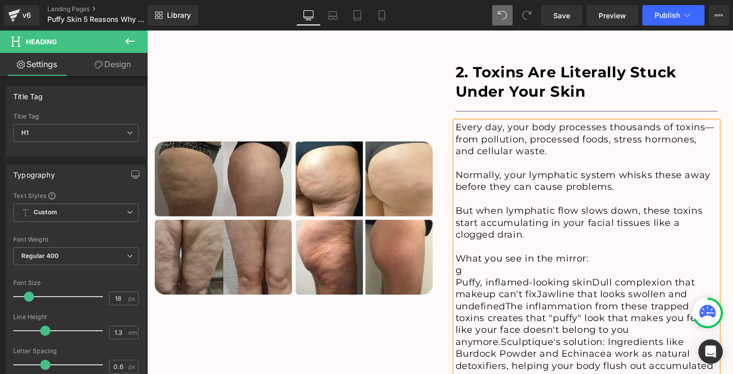
click at [521, 265] on h1 "g" at bounding box center [586, 271] width 263 height 12
click at [455, 277] on h1 "Puffy, inflamed-looking skinDull complexion that makeup can't fixJawline that l…" at bounding box center [586, 330] width 263 height 107
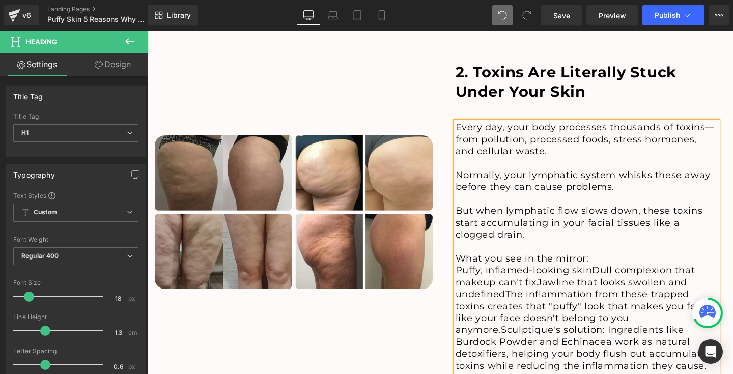
click at [589, 265] on h1 "Puffy, inflamed-looking skinDull complexion that makeup can't fixJawline that l…" at bounding box center [586, 318] width 263 height 107
click at [640, 277] on h1 "Dull complexion that makeup can't fixJawline that looks swollen and undefinedTh…" at bounding box center [586, 324] width 263 height 95
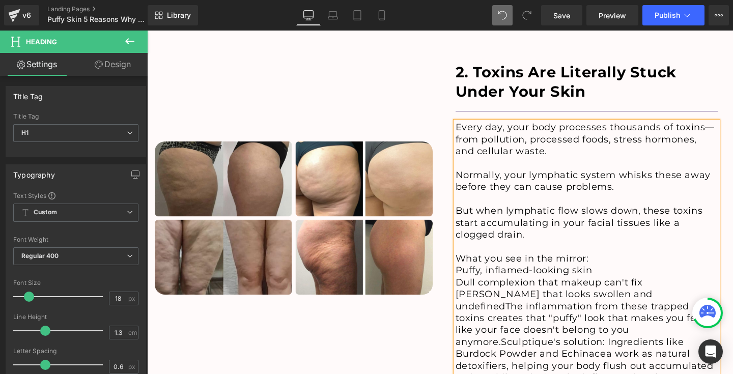
click at [655, 289] on h1 "[PERSON_NAME] that looks swollen and undefinedThe inflammation from these trapp…" at bounding box center [586, 336] width 263 height 95
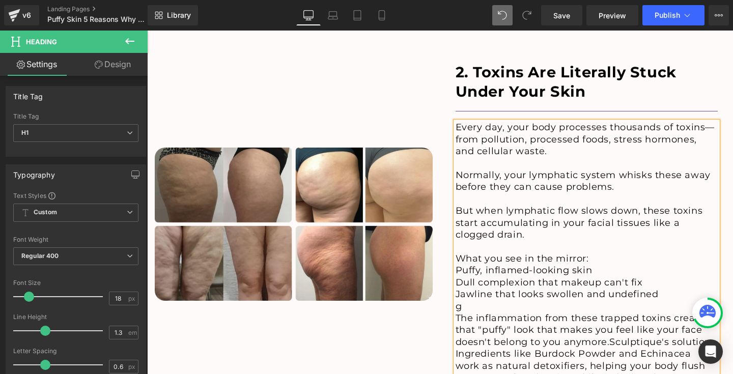
click at [565, 301] on h1 "g" at bounding box center [586, 307] width 263 height 12
click at [608, 312] on h1 "The inflammation from these trapped toxins creates that "puffy" look that makes…" at bounding box center [586, 353] width 263 height 83
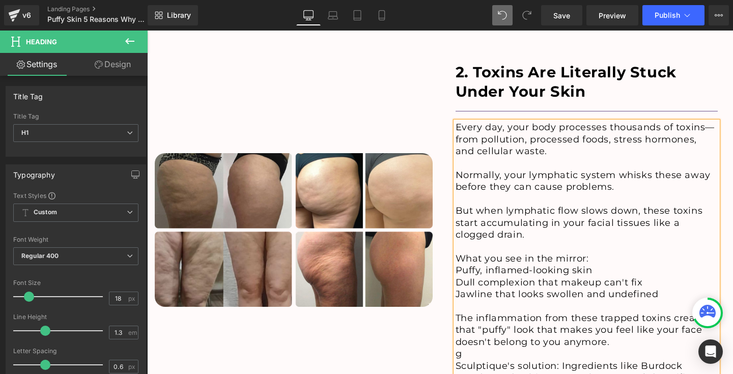
click at [564, 348] on h1 "g" at bounding box center [586, 354] width 263 height 12
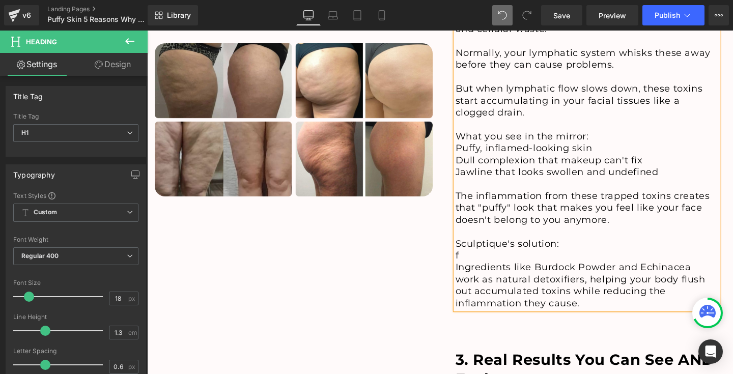
scroll to position [1816, 0]
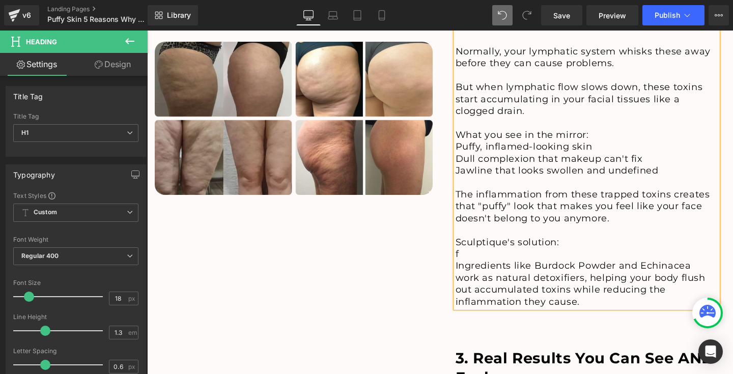
click at [515, 248] on h1 "f" at bounding box center [586, 254] width 263 height 12
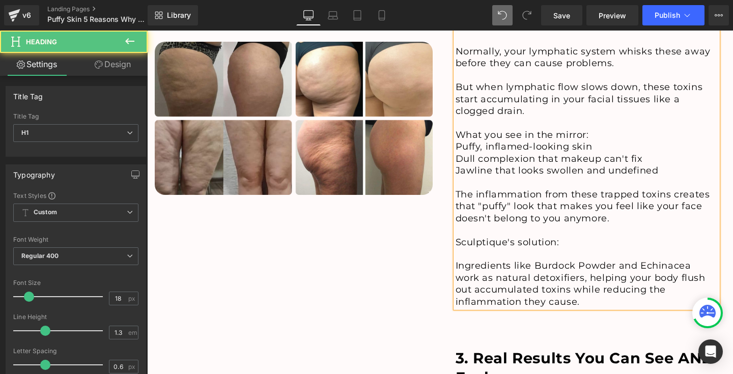
drag, startPoint x: 562, startPoint y: 172, endPoint x: 447, endPoint y: 174, distance: 114.5
click at [448, 174] on div "2. Toxins Are Literally Stuck Under Your Skin Heading Separator Every day, your…" at bounding box center [587, 123] width 278 height 369
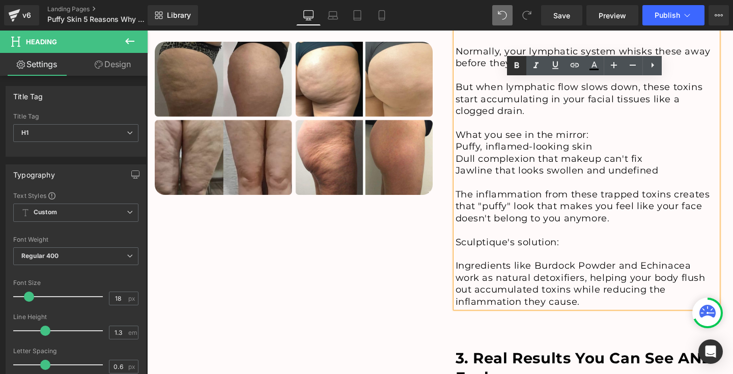
click at [517, 67] on icon at bounding box center [516, 66] width 12 height 12
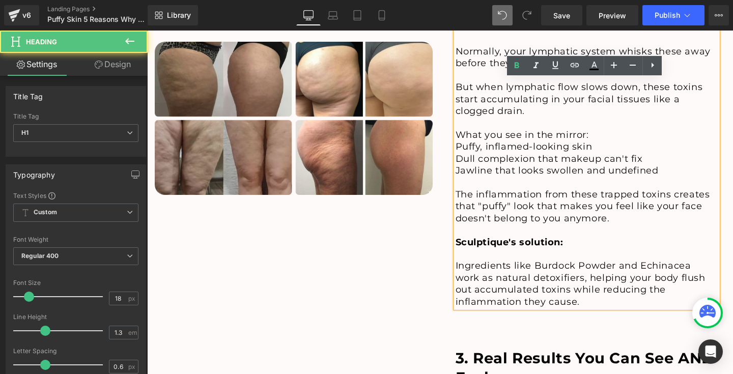
click at [603, 189] on h1 "The inflammation from these trapped toxins creates that "puffy" look that makes…" at bounding box center [586, 207] width 263 height 36
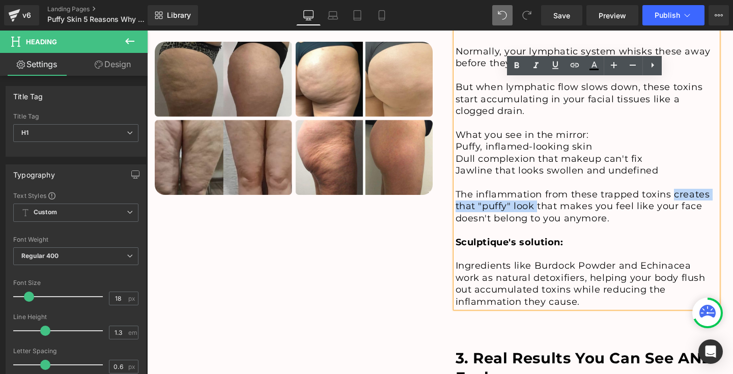
drag, startPoint x: 673, startPoint y: 130, endPoint x: 533, endPoint y: 141, distance: 140.4
click at [533, 189] on h1 "The inflammation from these trapped toxins creates that "puffy" look that makes…" at bounding box center [586, 207] width 263 height 36
click at [517, 68] on icon at bounding box center [517, 65] width 5 height 6
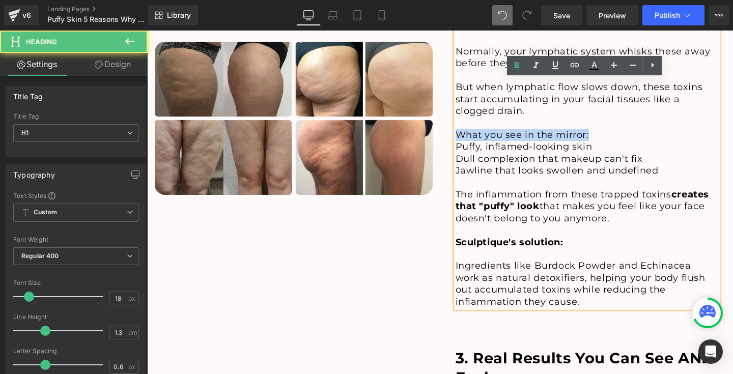
drag, startPoint x: 454, startPoint y: 72, endPoint x: 755, endPoint y: 102, distance: 301.8
click at [616, 129] on h1 "What you see in the mirror:" at bounding box center [586, 135] width 263 height 12
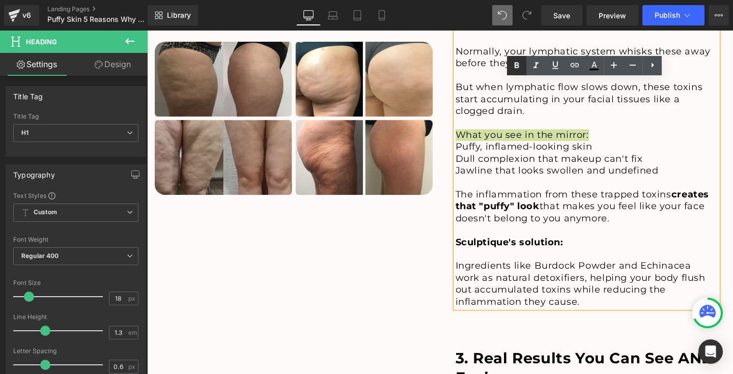
click at [510, 65] on link at bounding box center [516, 65] width 19 height 19
click at [497, 177] on h1 at bounding box center [586, 183] width 263 height 12
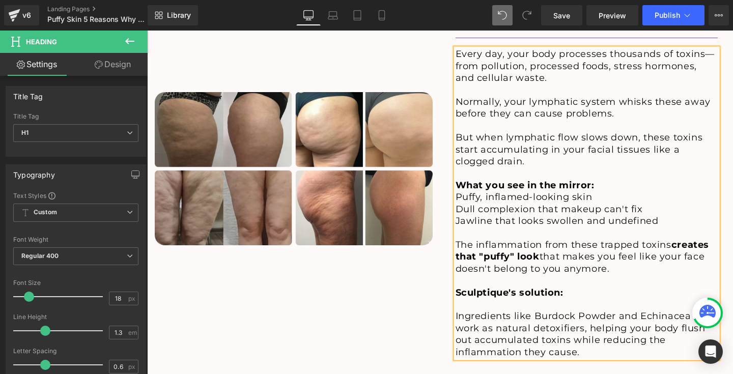
scroll to position [1773, 0]
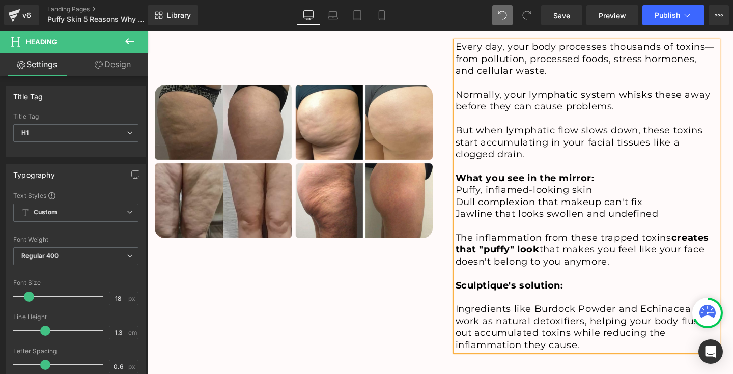
click at [455, 184] on h1 "Puffy, inflamed-looking skin" at bounding box center [586, 190] width 263 height 12
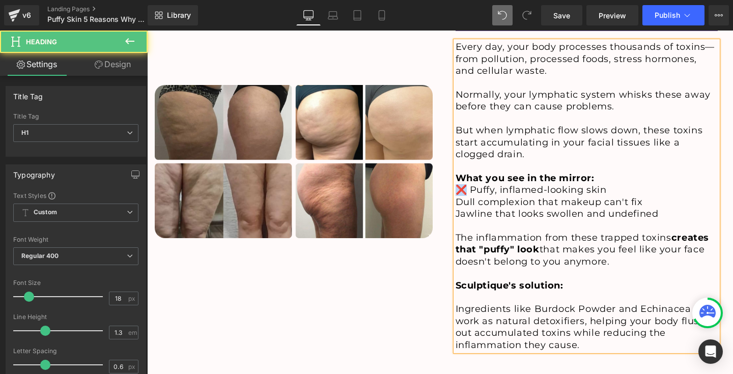
drag, startPoint x: 461, startPoint y: 125, endPoint x: 455, endPoint y: 125, distance: 6.1
click at [455, 184] on h1 "❌ Puffy, inflamed-looking skin" at bounding box center [586, 190] width 263 height 12
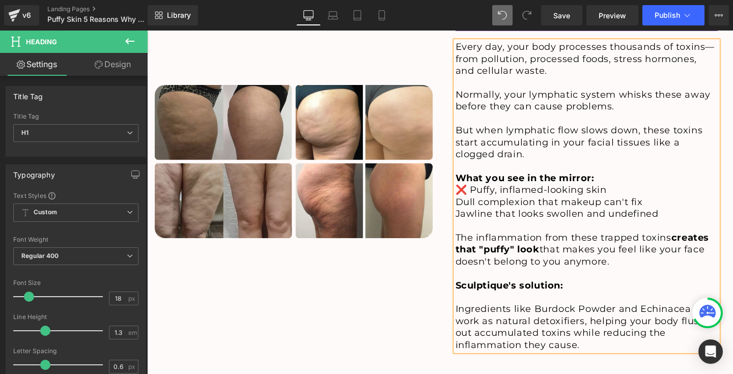
click at [455, 196] on h1 "Dull complexion that makeup can't fix" at bounding box center [586, 202] width 263 height 12
click at [455, 208] on h1 "Jawline that looks swollen and undefined" at bounding box center [586, 214] width 263 height 12
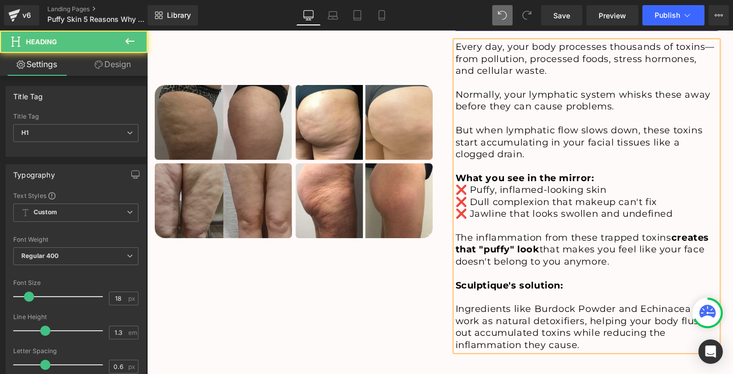
click at [410, 201] on div "Image" at bounding box center [293, 161] width 293 height 389
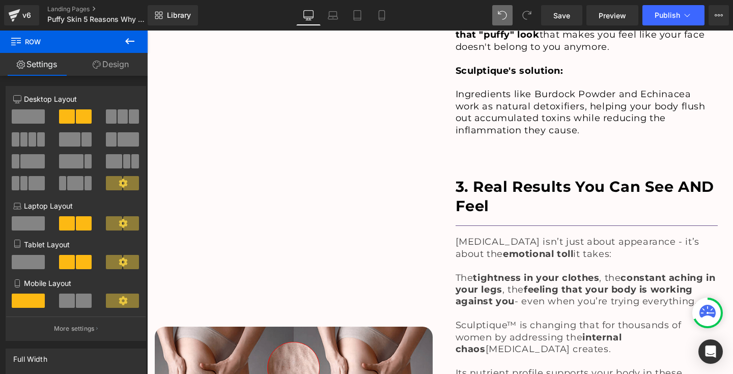
scroll to position [2009, 0]
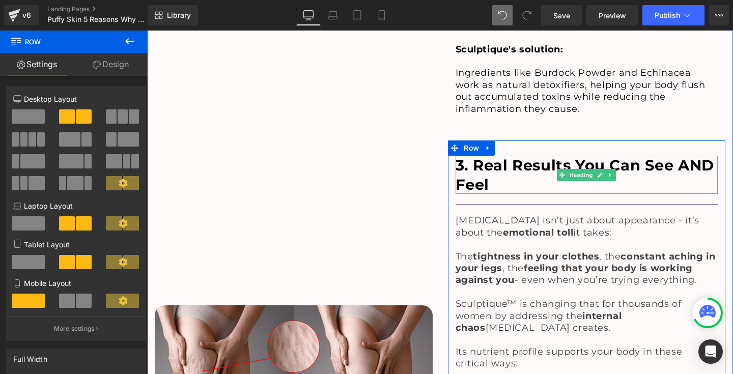
click at [497, 156] on h1 "3. Real Results You Can See AND Feel" at bounding box center [586, 175] width 263 height 38
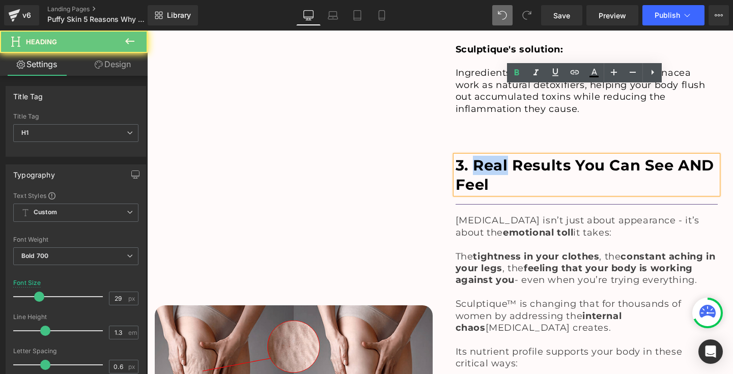
click at [497, 156] on h1 "3. Real Results You Can See AND Feel" at bounding box center [586, 175] width 263 height 38
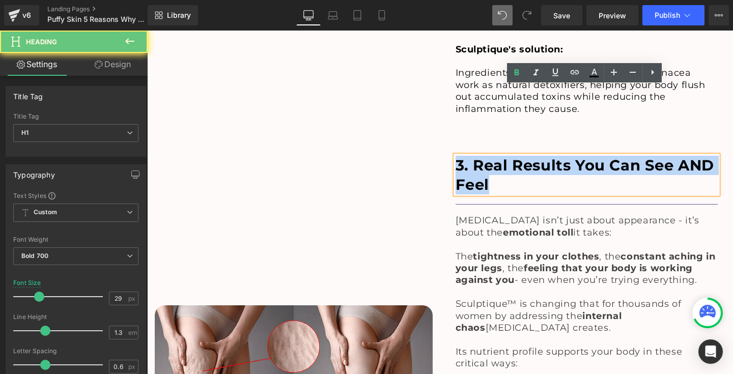
click at [497, 156] on h1 "3. Real Results You Can See AND Feel" at bounding box center [586, 175] width 263 height 38
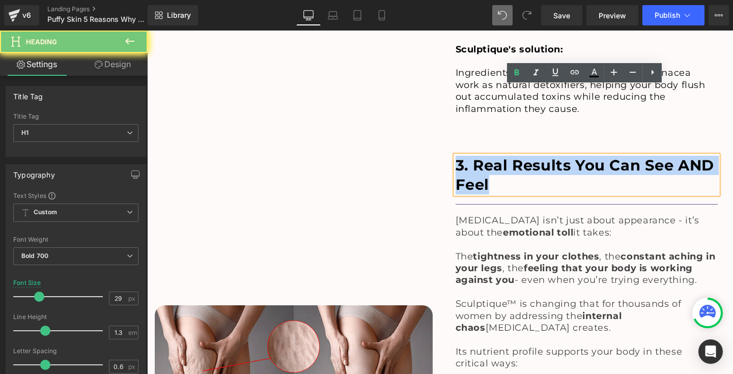
paste div
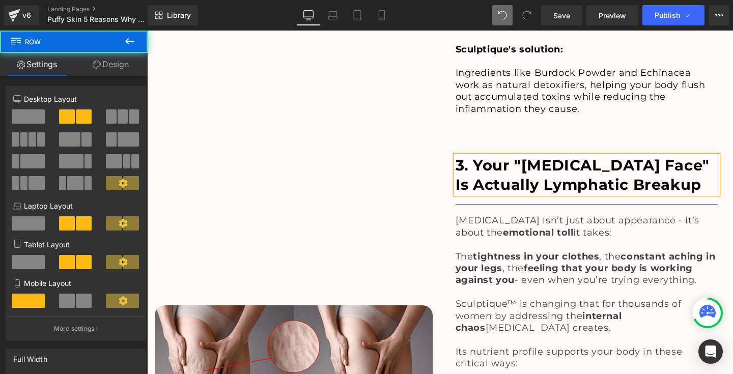
click at [404, 142] on div "Image" at bounding box center [293, 380] width 293 height 480
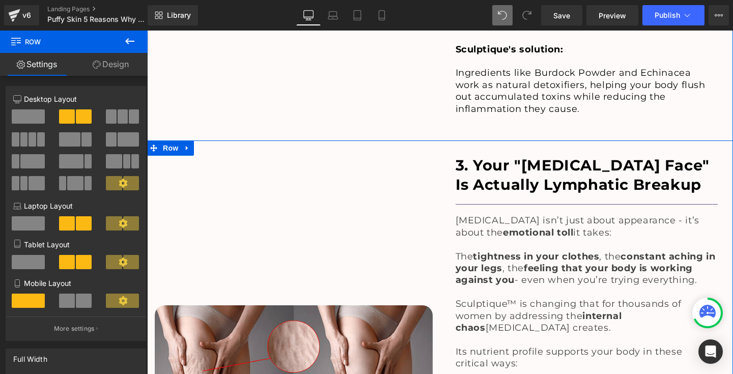
scroll to position [2101, 0]
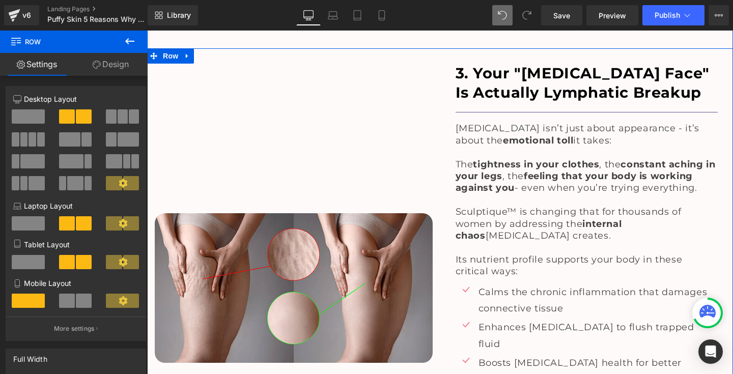
click at [515, 159] on span "The tightness in your clothes , the constant aching in your legs , the feeling …" at bounding box center [585, 176] width 260 height 35
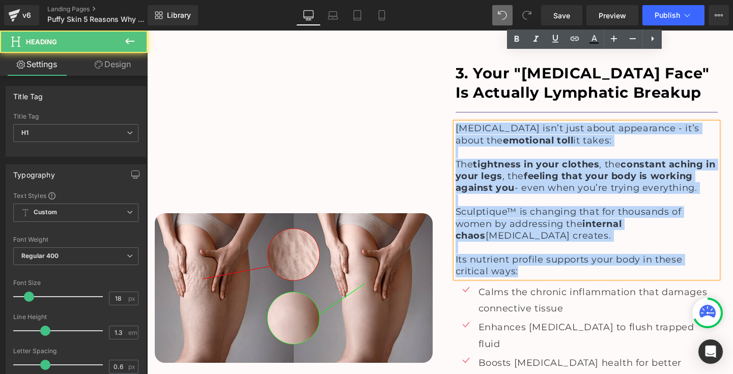
drag, startPoint x: 454, startPoint y: 57, endPoint x: 529, endPoint y: 199, distance: 160.3
click at [529, 199] on div "[MEDICAL_DATA] isn’t just about appearance - it’s about the emotional toll it t…" at bounding box center [586, 200] width 263 height 155
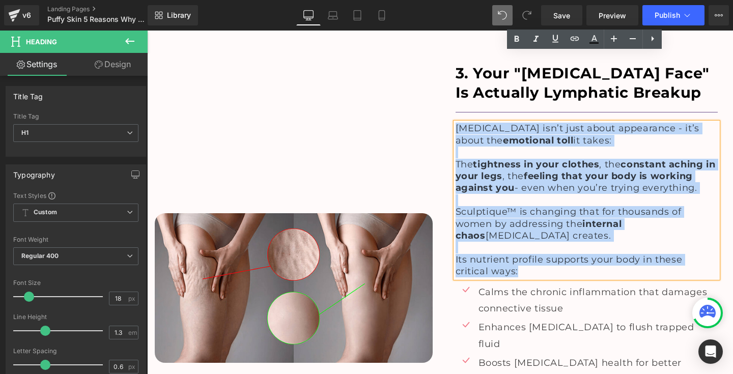
paste div
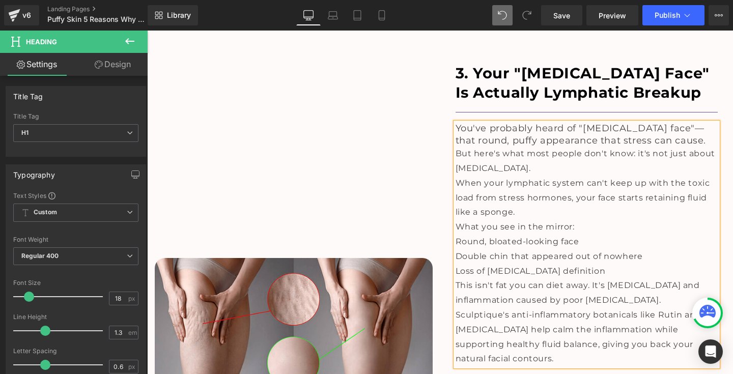
click at [455, 149] on span "But here's what most people don't know: it's not just about [MEDICAL_DATA]." at bounding box center [585, 161] width 260 height 24
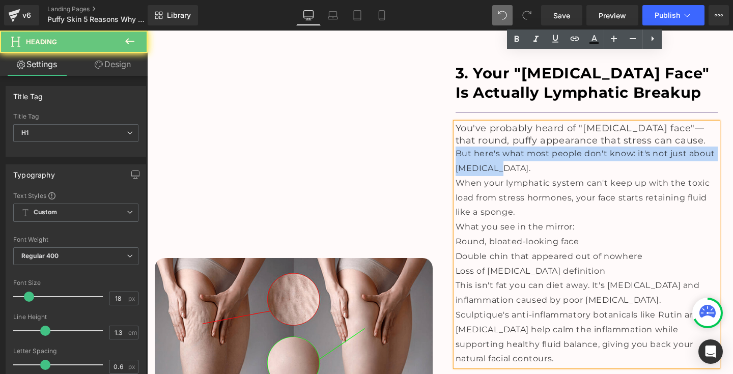
drag, startPoint x: 454, startPoint y: 84, endPoint x: 503, endPoint y: 99, distance: 50.4
click at [504, 147] on div "But here's what most people don't know: it's not just about [MEDICAL_DATA]." at bounding box center [586, 162] width 263 height 30
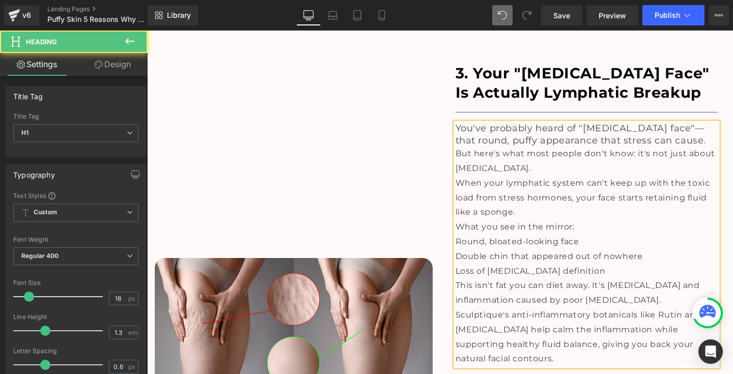
click at [664, 123] on h1 "You've probably heard of "[MEDICAL_DATA] face"—that round, puffy appearance tha…" at bounding box center [586, 135] width 263 height 24
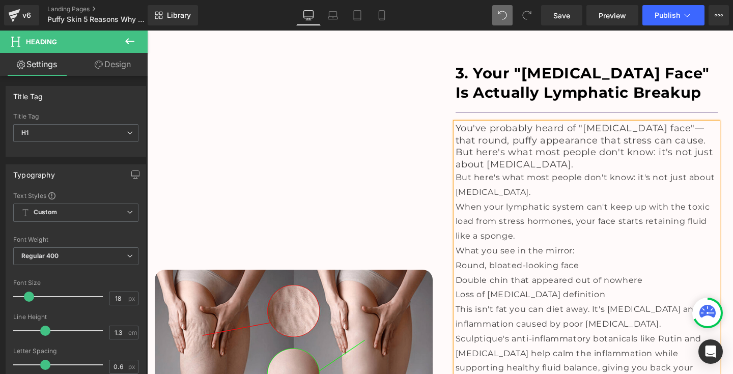
click at [648, 123] on span "You've probably heard of "[MEDICAL_DATA] face"—that round, puffy appearance tha…" at bounding box center [584, 146] width 258 height 47
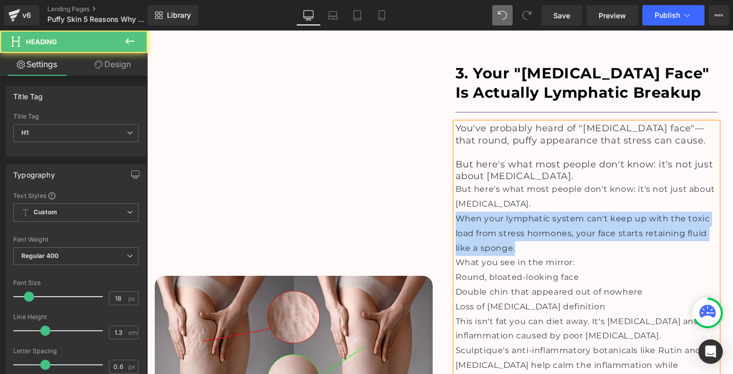
drag, startPoint x: 454, startPoint y: 147, endPoint x: 517, endPoint y: 179, distance: 70.3
click at [517, 212] on div "When your lymphatic system can't keep up with the toxic load from stress hormon…" at bounding box center [586, 234] width 263 height 44
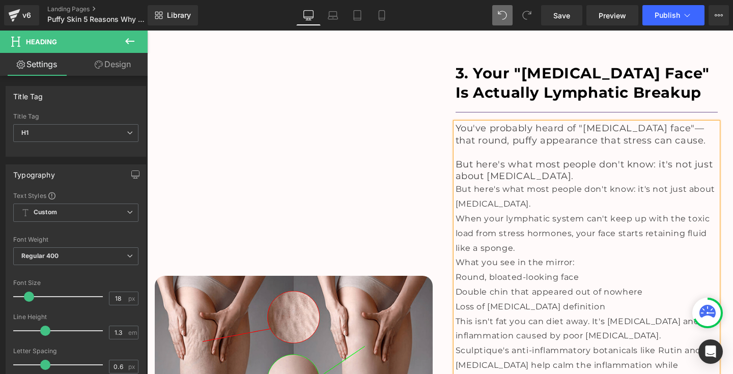
click at [535, 159] on h1 "But here's what most people don't know: it's not just about [MEDICAL_DATA]." at bounding box center [586, 171] width 263 height 24
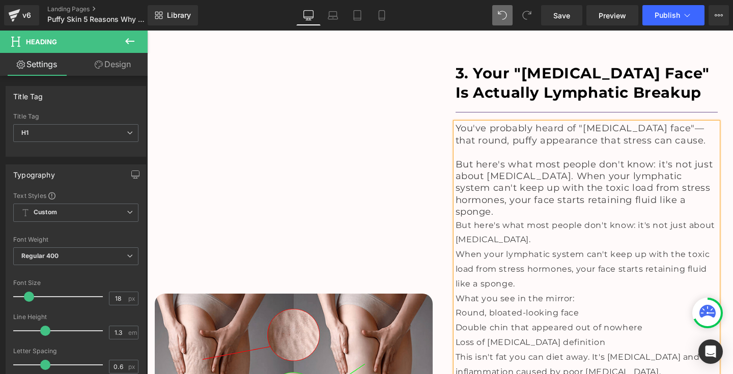
click at [529, 159] on span "But here's what most people don't know: it's not just about [MEDICAL_DATA]. Whe…" at bounding box center [584, 188] width 258 height 59
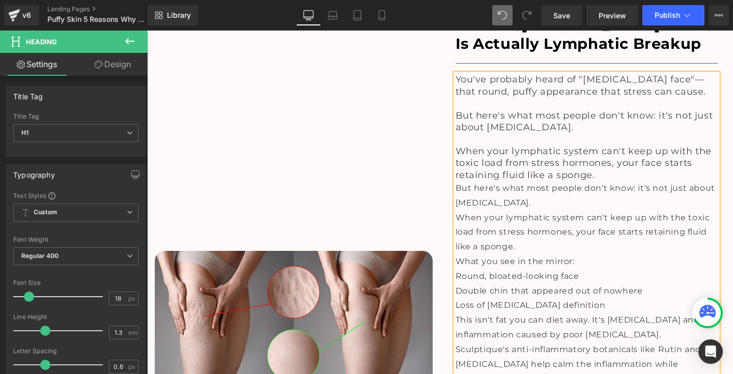
scroll to position [2153, 0]
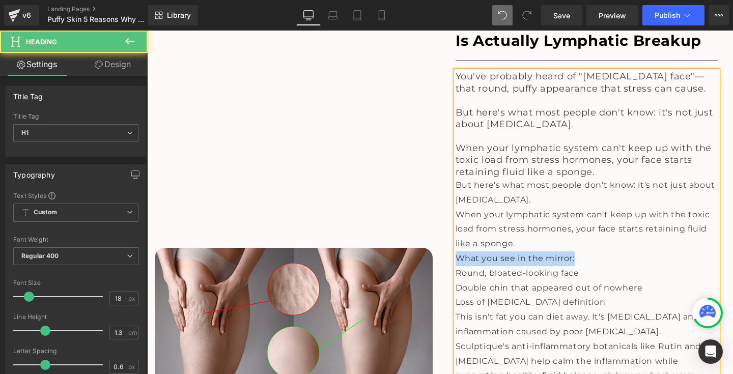
drag, startPoint x: 453, startPoint y: 185, endPoint x: 576, endPoint y: 185, distance: 122.1
click at [576, 251] on div "What you see in the mirror:" at bounding box center [586, 258] width 263 height 15
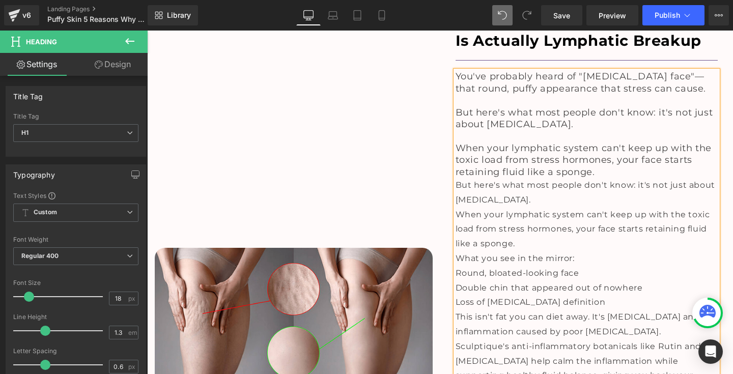
click at [606, 142] on h1 "When your lymphatic system can't keep up with the toxic load from stress hormon…" at bounding box center [586, 160] width 263 height 36
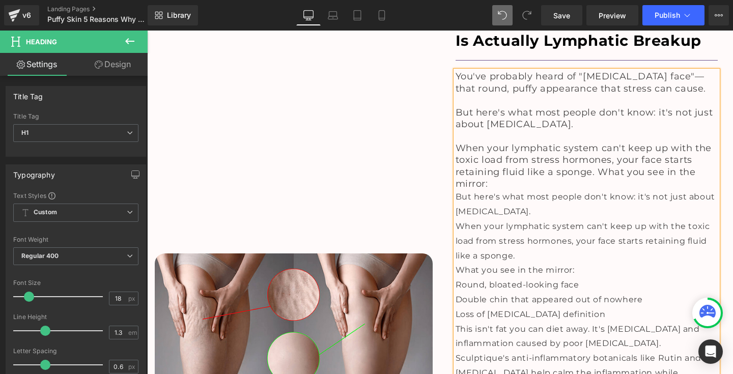
click at [596, 142] on span "When your lymphatic system can't keep up with the toxic load from stress hormon…" at bounding box center [583, 165] width 256 height 47
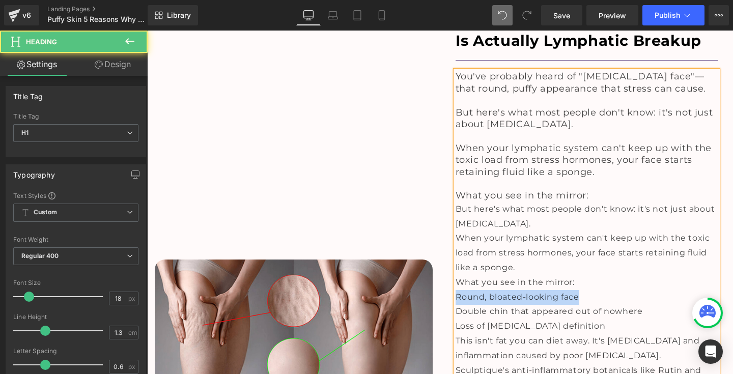
drag, startPoint x: 455, startPoint y: 222, endPoint x: 595, endPoint y: 223, distance: 140.0
click at [595, 290] on div "Round, bloated-looking face" at bounding box center [586, 297] width 263 height 15
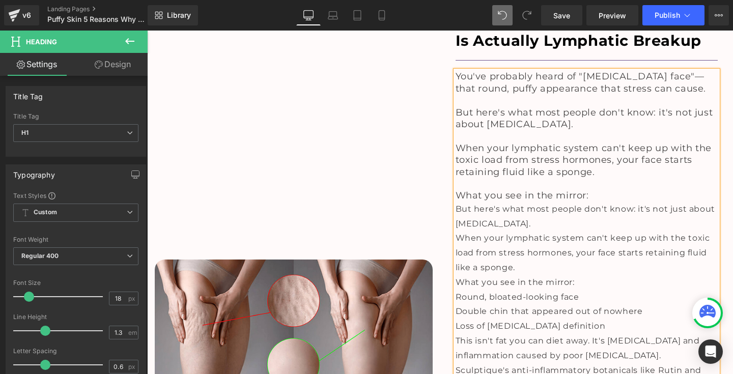
click at [595, 190] on h1 "What you see in the mirror:" at bounding box center [586, 196] width 263 height 12
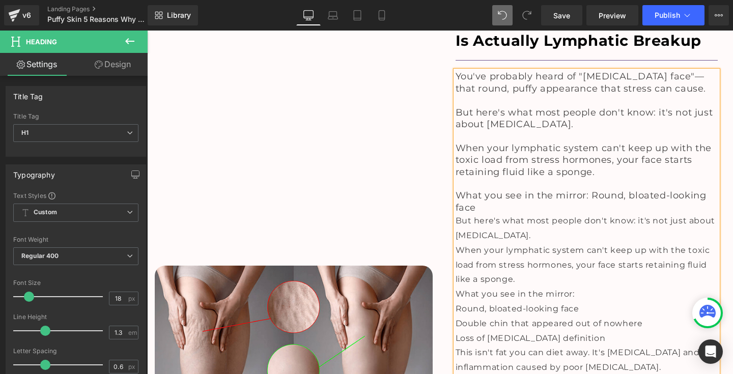
click at [589, 190] on span "What you see in the mirror: Round, bloated-looking face" at bounding box center [580, 201] width 251 height 23
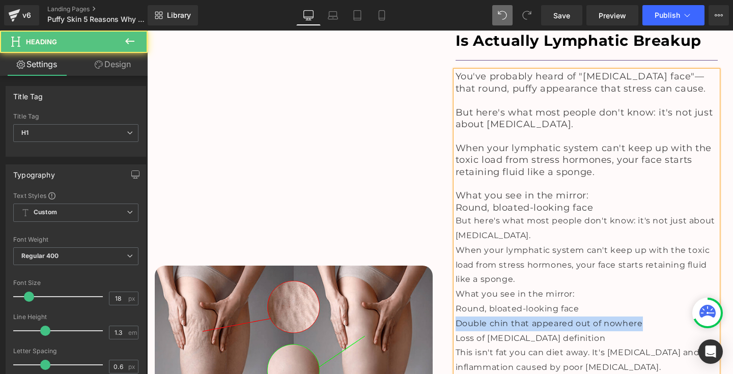
drag, startPoint x: 454, startPoint y: 247, endPoint x: 655, endPoint y: 247, distance: 201.0
click at [655, 317] on div "Double chin that appeared out of nowhere" at bounding box center [586, 324] width 263 height 15
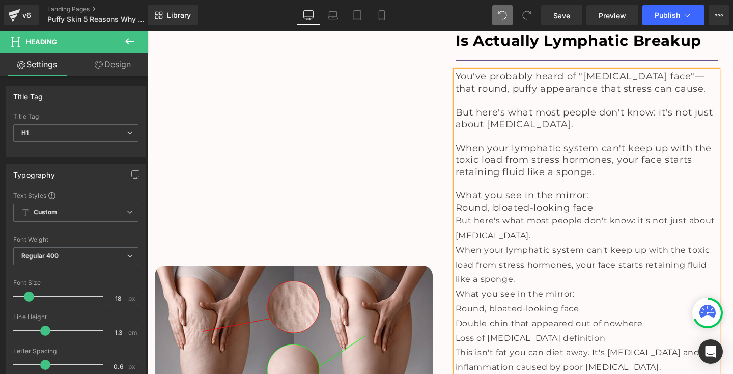
click at [605, 202] on h1 "Round, bloated-looking face" at bounding box center [586, 208] width 263 height 12
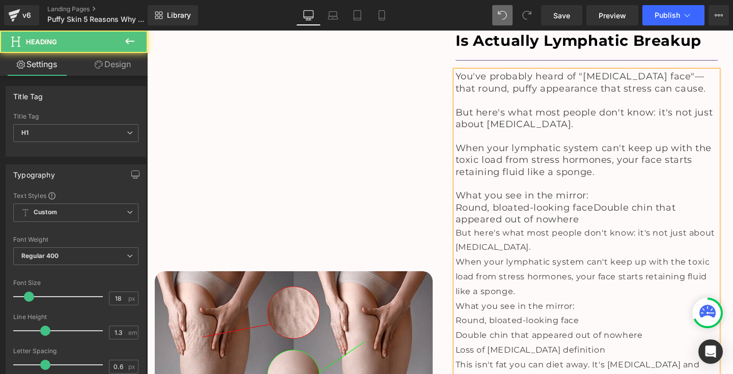
click at [592, 202] on span "Round, bloated-looking faceDouble chin that appeared out of nowhere" at bounding box center [565, 213] width 220 height 23
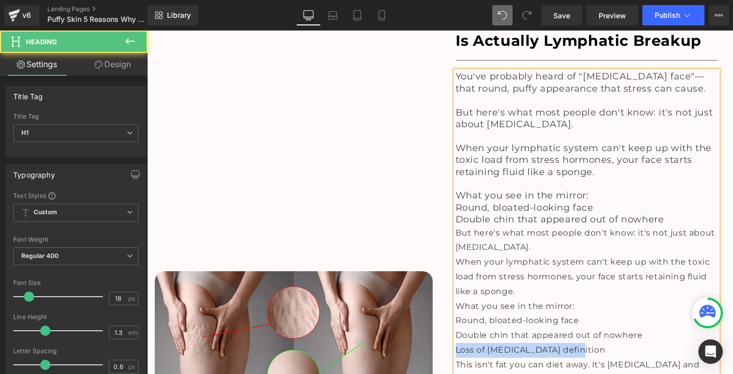
drag, startPoint x: 453, startPoint y: 274, endPoint x: 617, endPoint y: 274, distance: 164.4
click at [617, 343] on div "Loss of [MEDICAL_DATA] definition" at bounding box center [586, 350] width 263 height 15
click at [670, 214] on h1 "Double chin that appeared out of nowhere" at bounding box center [586, 220] width 263 height 12
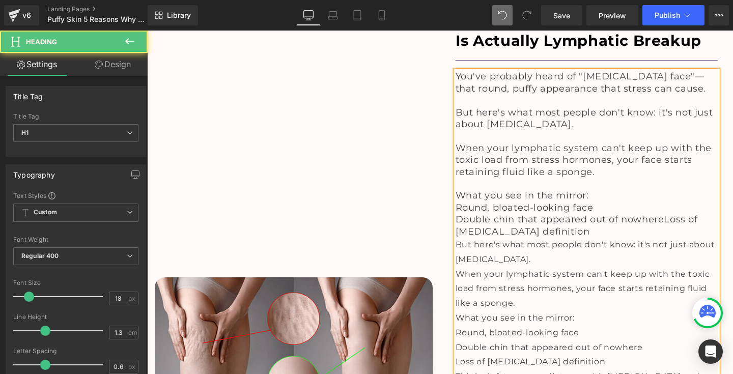
click at [662, 214] on span "Double chin that appeared out of nowhereLoss of [MEDICAL_DATA] definition" at bounding box center [576, 225] width 242 height 23
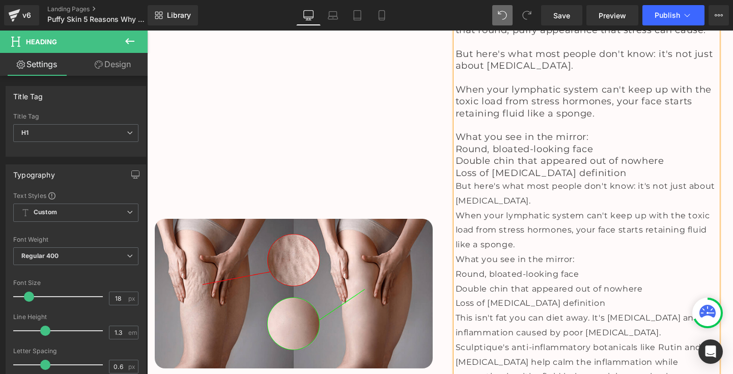
scroll to position [2214, 0]
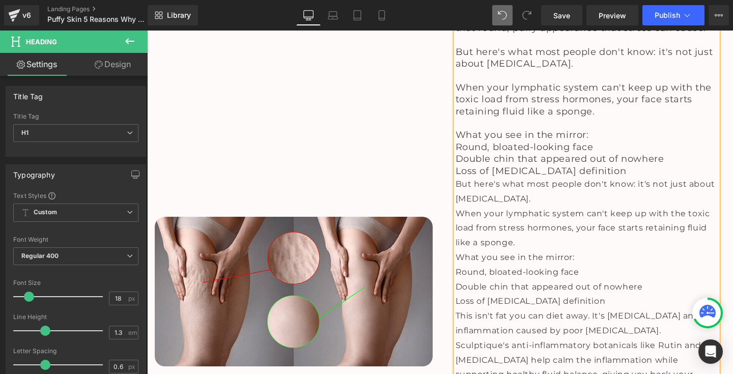
drag, startPoint x: 454, startPoint y: 240, endPoint x: 670, endPoint y: 252, distance: 216.6
click at [670, 311] on span "This isn't fat you can diet away. It's [MEDICAL_DATA] and inflammation caused b…" at bounding box center [577, 323] width 244 height 24
click at [620, 165] on h1 "Loss of [MEDICAL_DATA] definition" at bounding box center [586, 171] width 263 height 12
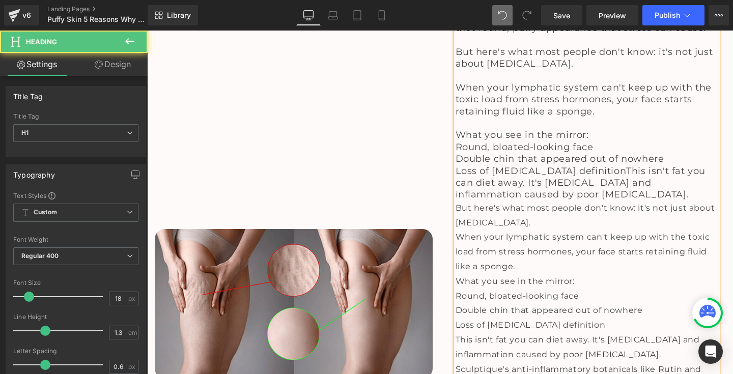
click at [594, 165] on span "Loss of [MEDICAL_DATA] definitionThis isn't fat you can diet away. It's [MEDICA…" at bounding box center [580, 182] width 250 height 35
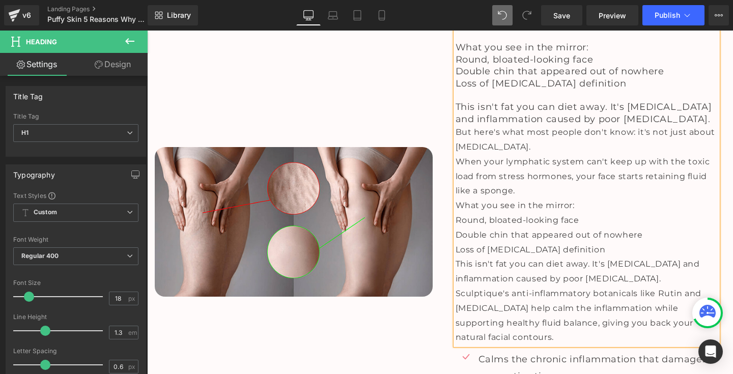
scroll to position [2306, 0]
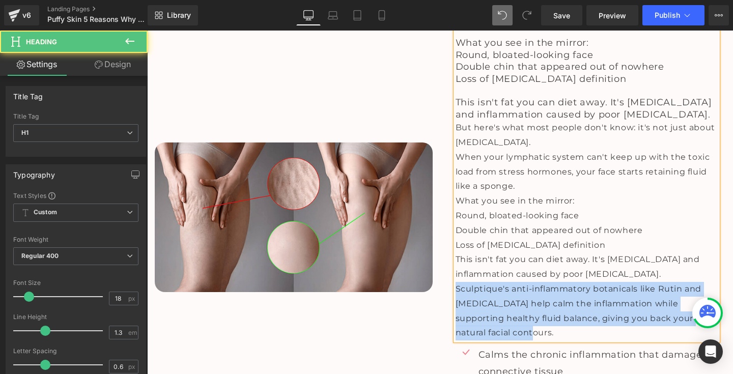
drag, startPoint x: 454, startPoint y: 211, endPoint x: 528, endPoint y: 259, distance: 88.4
click at [528, 282] on div "Sculptique's anti-inflammatory botanicals like Rutin and [MEDICAL_DATA] help ca…" at bounding box center [586, 311] width 263 height 59
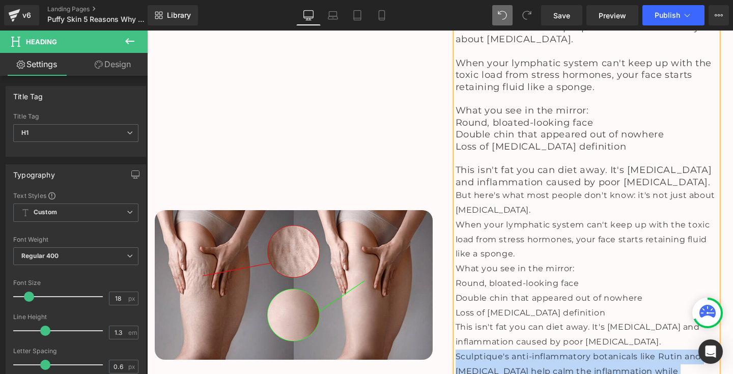
scroll to position [2220, 0]
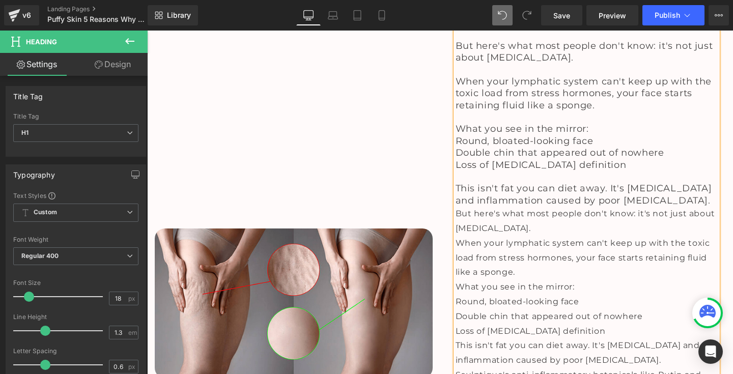
click at [700, 183] on h1 "This isn't fat you can diet away. It's [MEDICAL_DATA] and inflammation caused b…" at bounding box center [586, 195] width 263 height 24
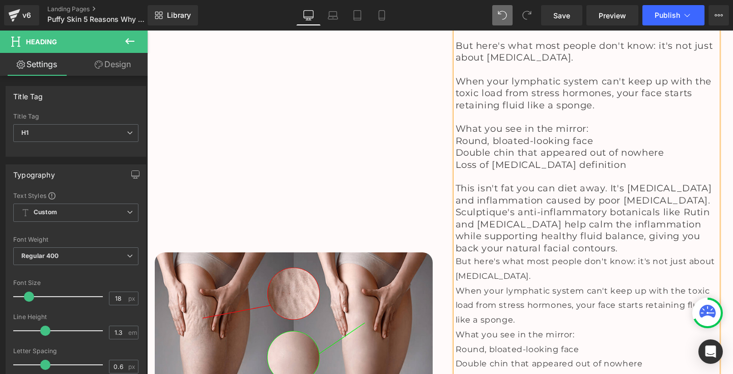
click at [455, 183] on span "This isn't fat you can diet away. It's [MEDICAL_DATA] and inflammation caused b…" at bounding box center [583, 218] width 256 height 71
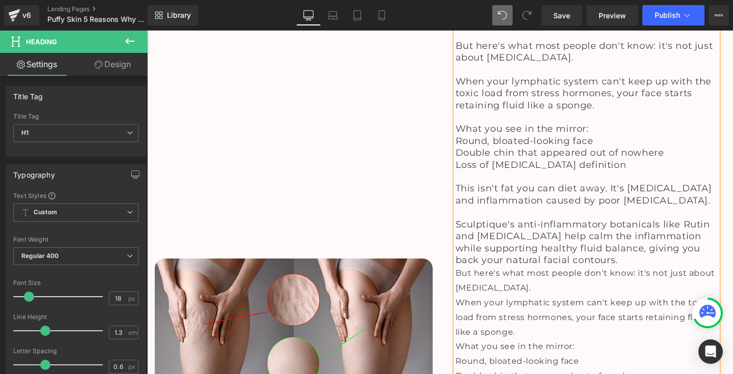
scroll to position [2287, 0]
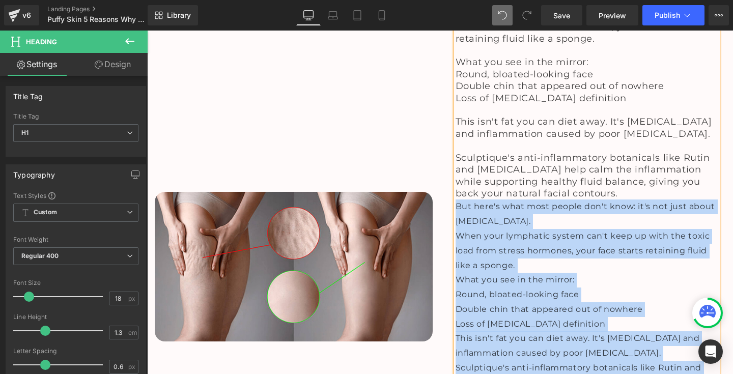
drag, startPoint x: 452, startPoint y: 131, endPoint x: 506, endPoint y: 330, distance: 206.0
click at [506, 330] on div "You've probably heard of "[MEDICAL_DATA] face"—that round, puffy appearance tha…" at bounding box center [586, 178] width 263 height 482
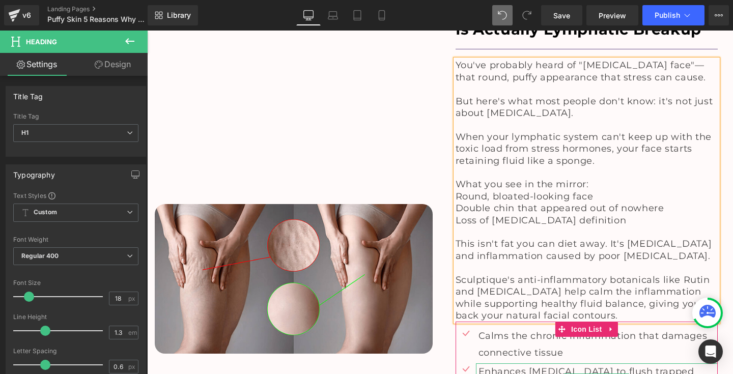
scroll to position [2163, 0]
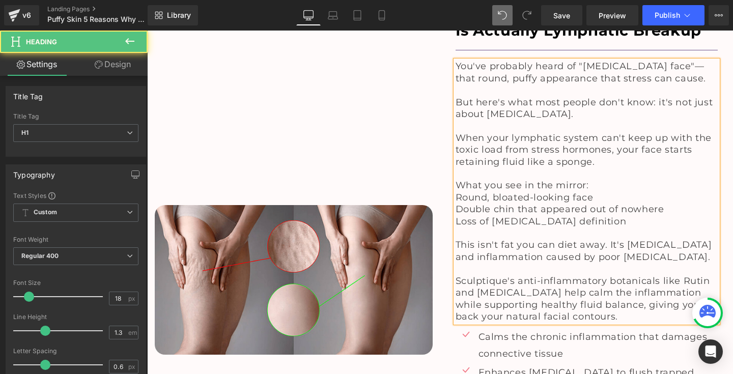
drag, startPoint x: 454, startPoint y: 112, endPoint x: 596, endPoint y: 112, distance: 142.0
click at [596, 180] on h1 "What you see in the mirror:" at bounding box center [586, 186] width 263 height 12
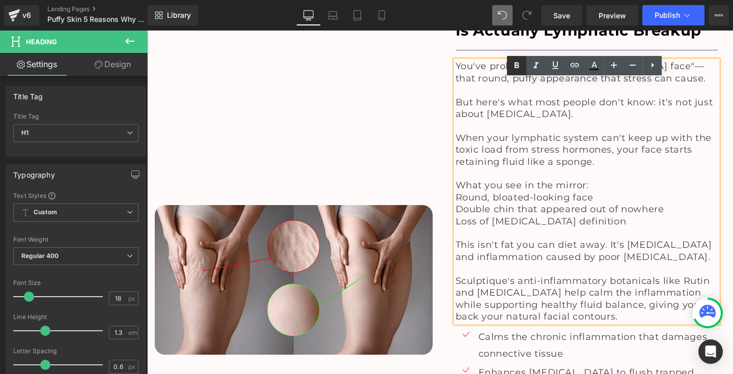
click at [511, 70] on icon at bounding box center [516, 66] width 12 height 12
click at [455, 192] on span "Round, bloated-looking face" at bounding box center [524, 197] width 138 height 11
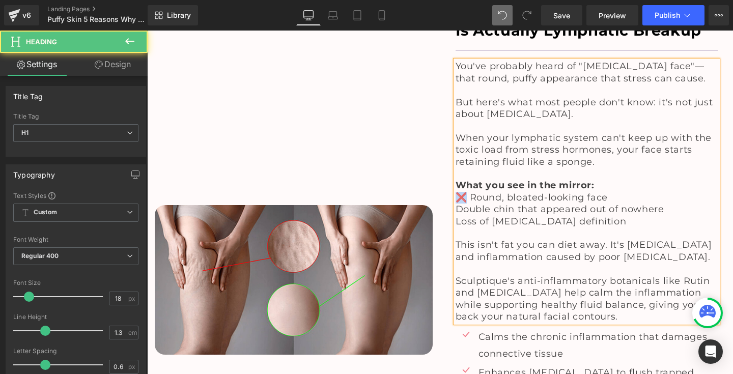
drag, startPoint x: 463, startPoint y: 126, endPoint x: 451, endPoint y: 126, distance: 11.2
click at [455, 126] on div "You've probably heard of "[MEDICAL_DATA] face"—that round, puffy appearance tha…" at bounding box center [586, 192] width 263 height 262
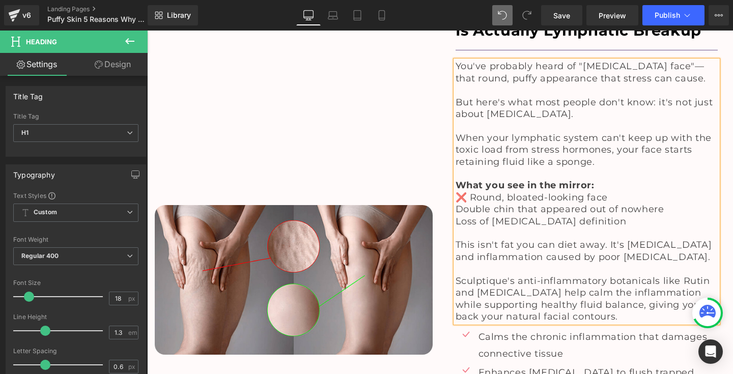
click at [455, 204] on span "Double chin that appeared out of nowhere" at bounding box center [559, 209] width 209 height 11
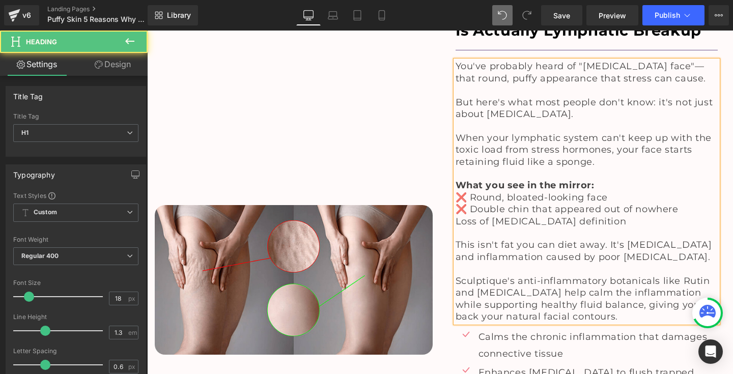
click at [455, 216] on span "Loss of [MEDICAL_DATA] definition" at bounding box center [540, 221] width 171 height 11
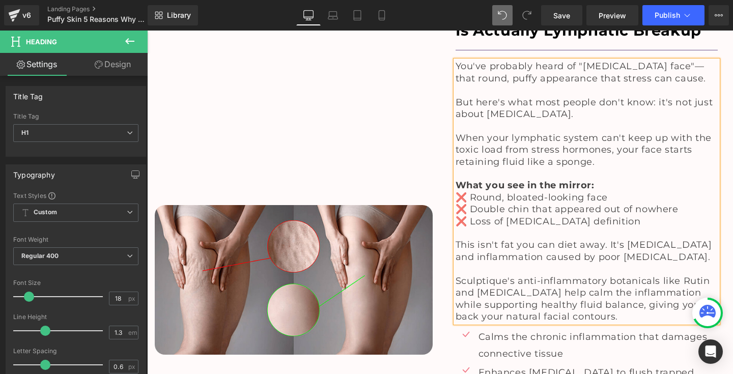
click at [436, 301] on div "Image" at bounding box center [293, 279] width 293 height 587
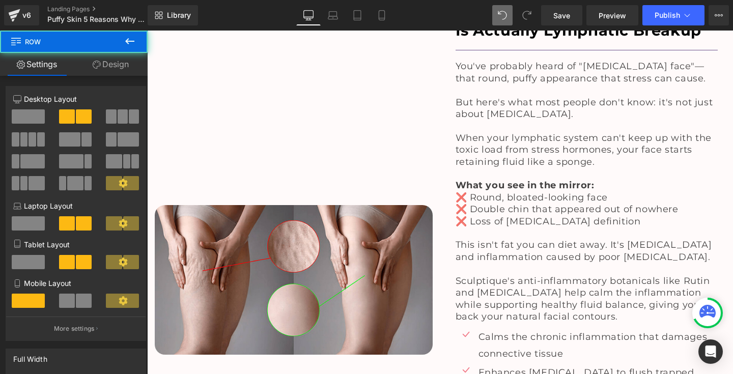
scroll to position [2331, 0]
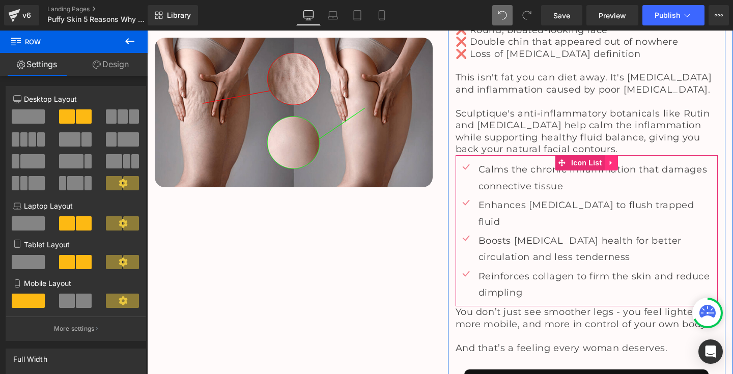
click at [609, 161] on icon at bounding box center [610, 163] width 2 height 5
click at [618, 159] on icon at bounding box center [617, 162] width 7 height 7
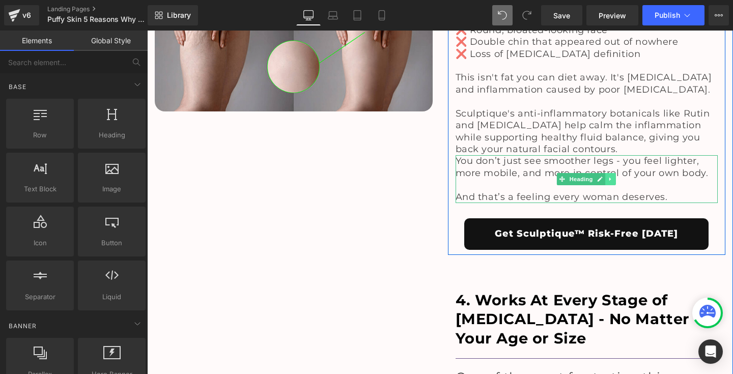
click at [608, 176] on icon at bounding box center [611, 179] width 6 height 6
click at [613, 177] on icon at bounding box center [616, 180] width 6 height 6
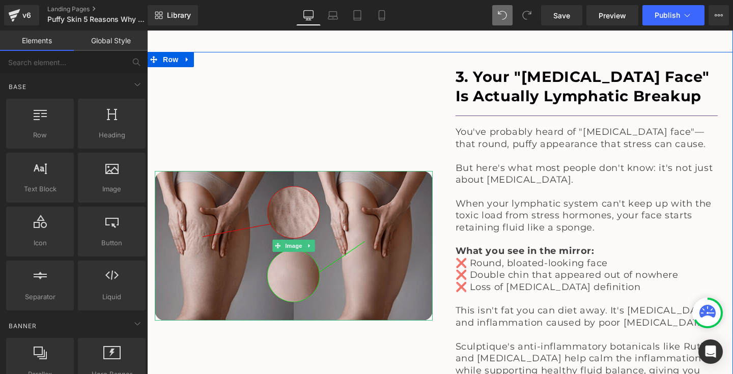
scroll to position [2131, 0]
